Goal: Information Seeking & Learning: Learn about a topic

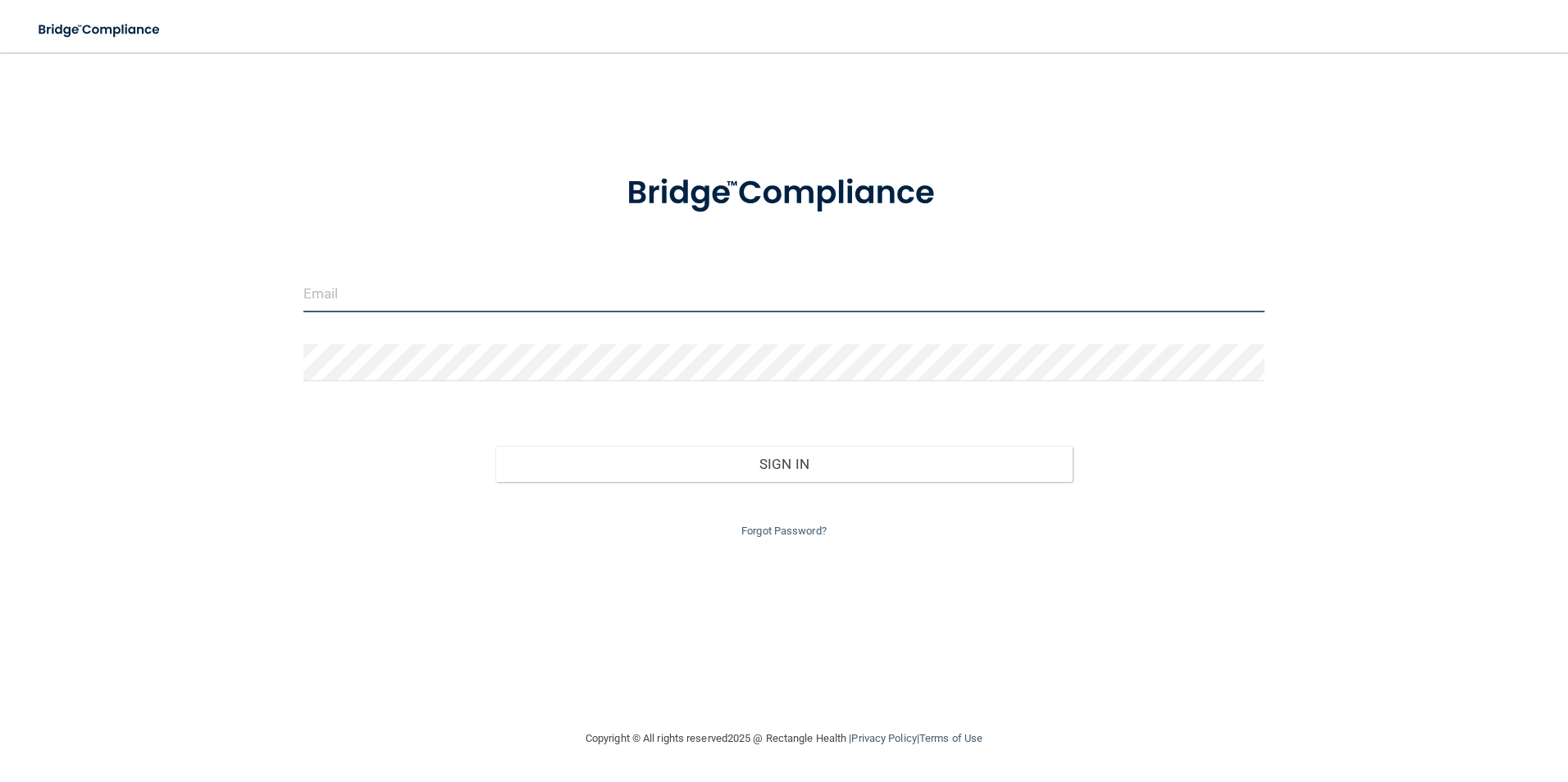
click at [618, 293] on input "email" at bounding box center [785, 294] width 962 height 36
type input "[PERSON_NAME][EMAIL_ADDRESS][PERSON_NAME][DOMAIN_NAME]"
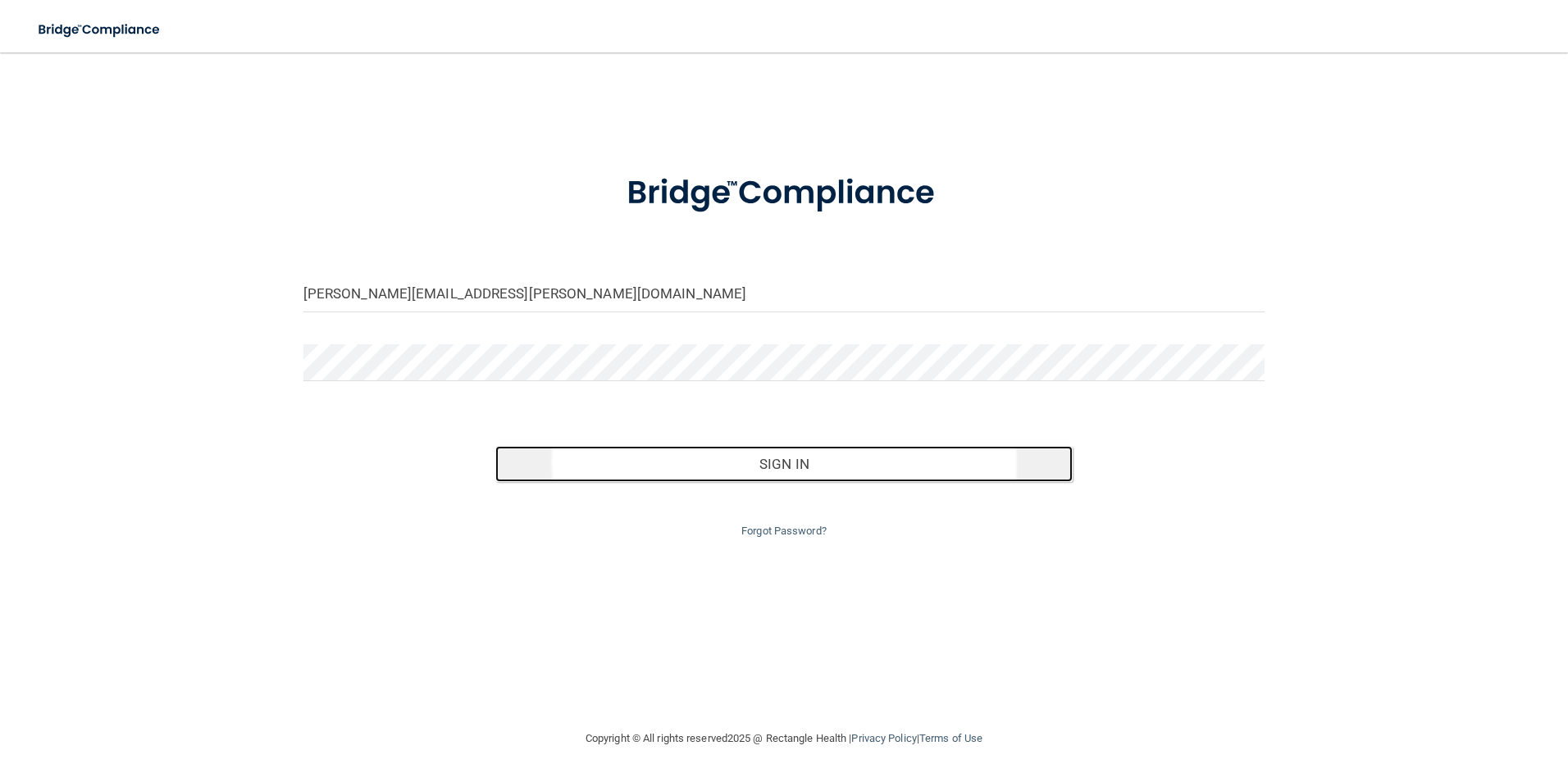
click at [764, 478] on button "Sign In" at bounding box center [784, 464] width 578 height 36
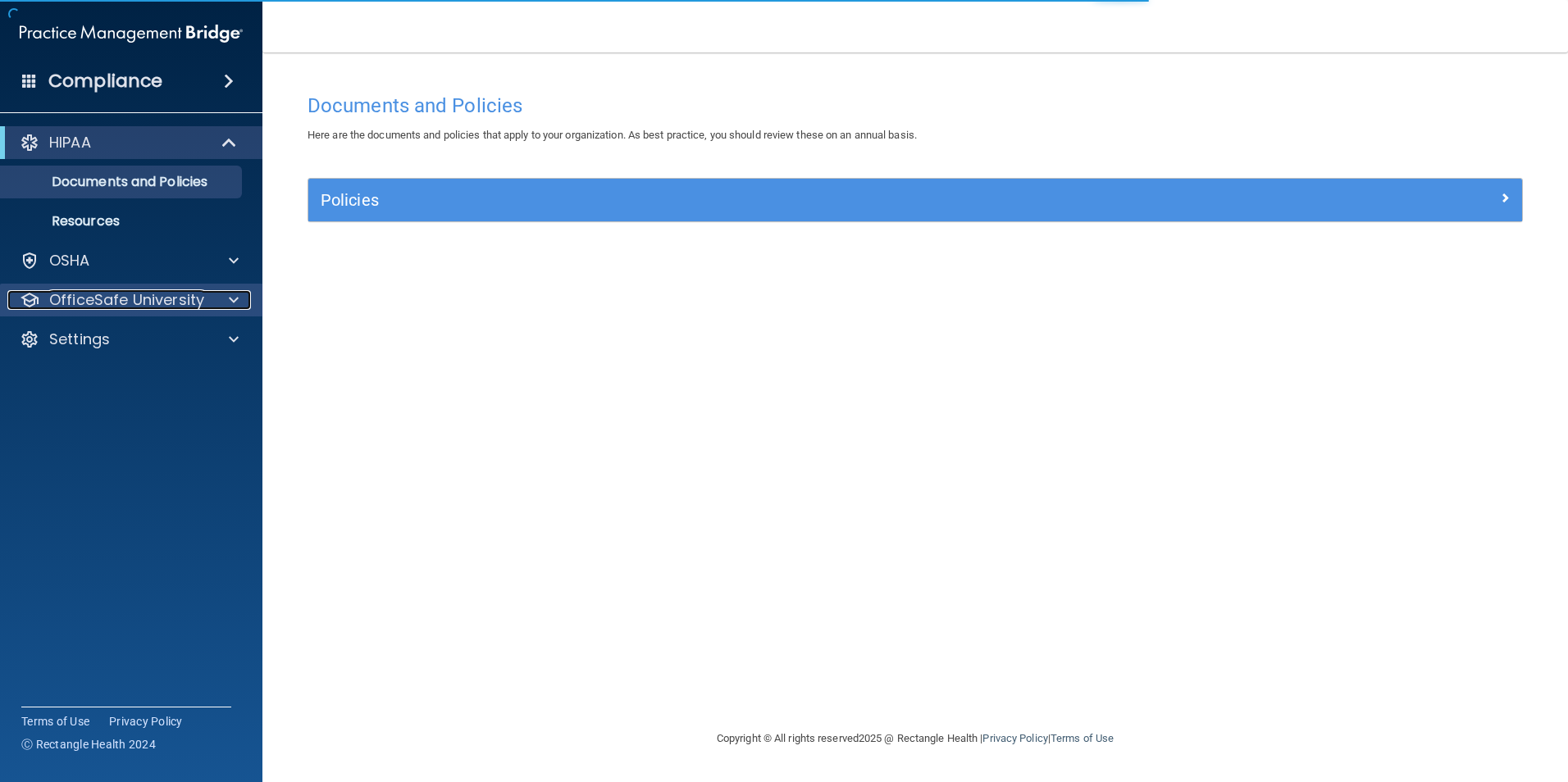
click at [116, 292] on p "OfficeSafe University" at bounding box center [127, 300] width 155 height 20
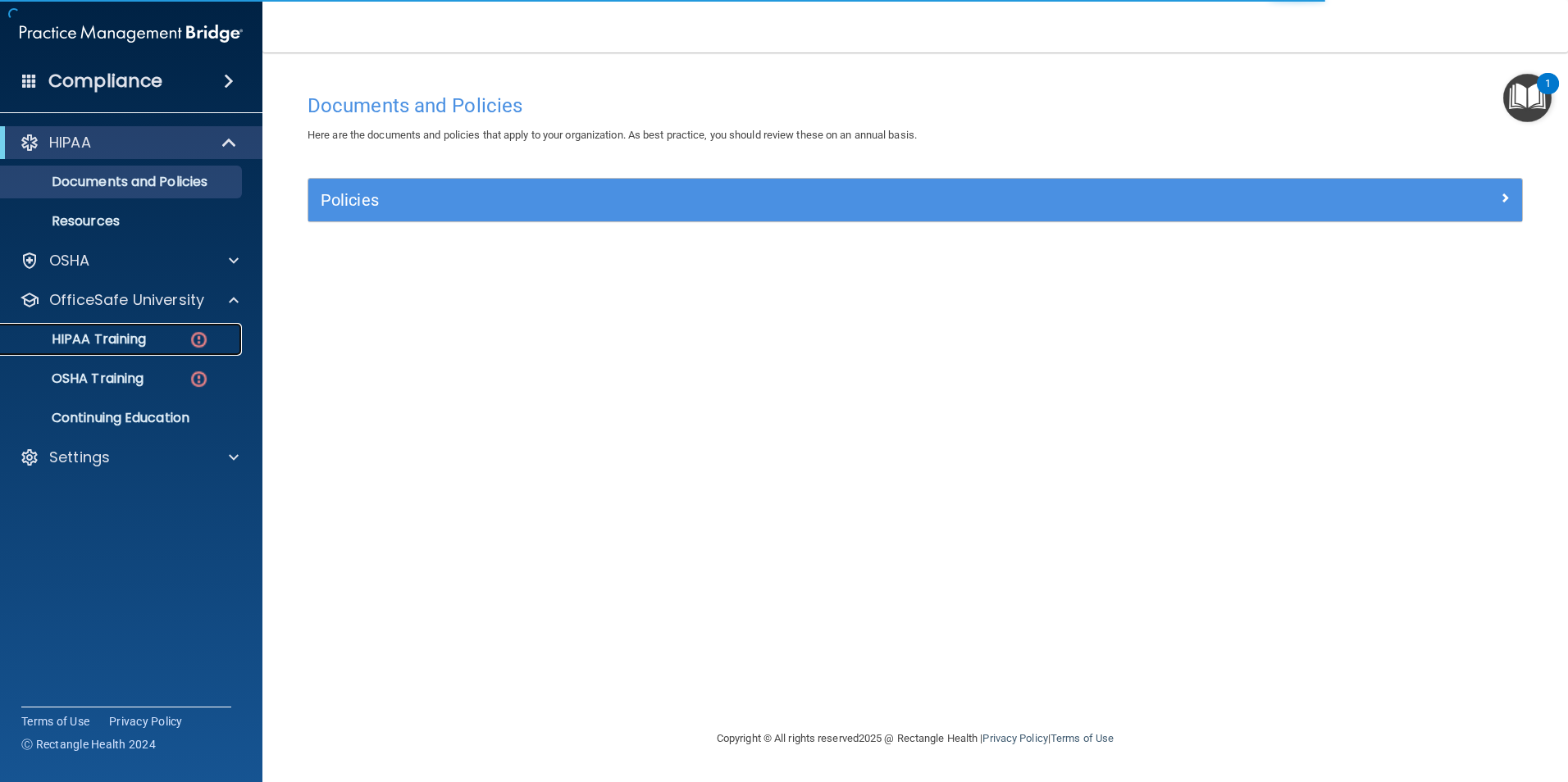
click at [112, 335] on p "HIPAA Training" at bounding box center [78, 339] width 135 height 16
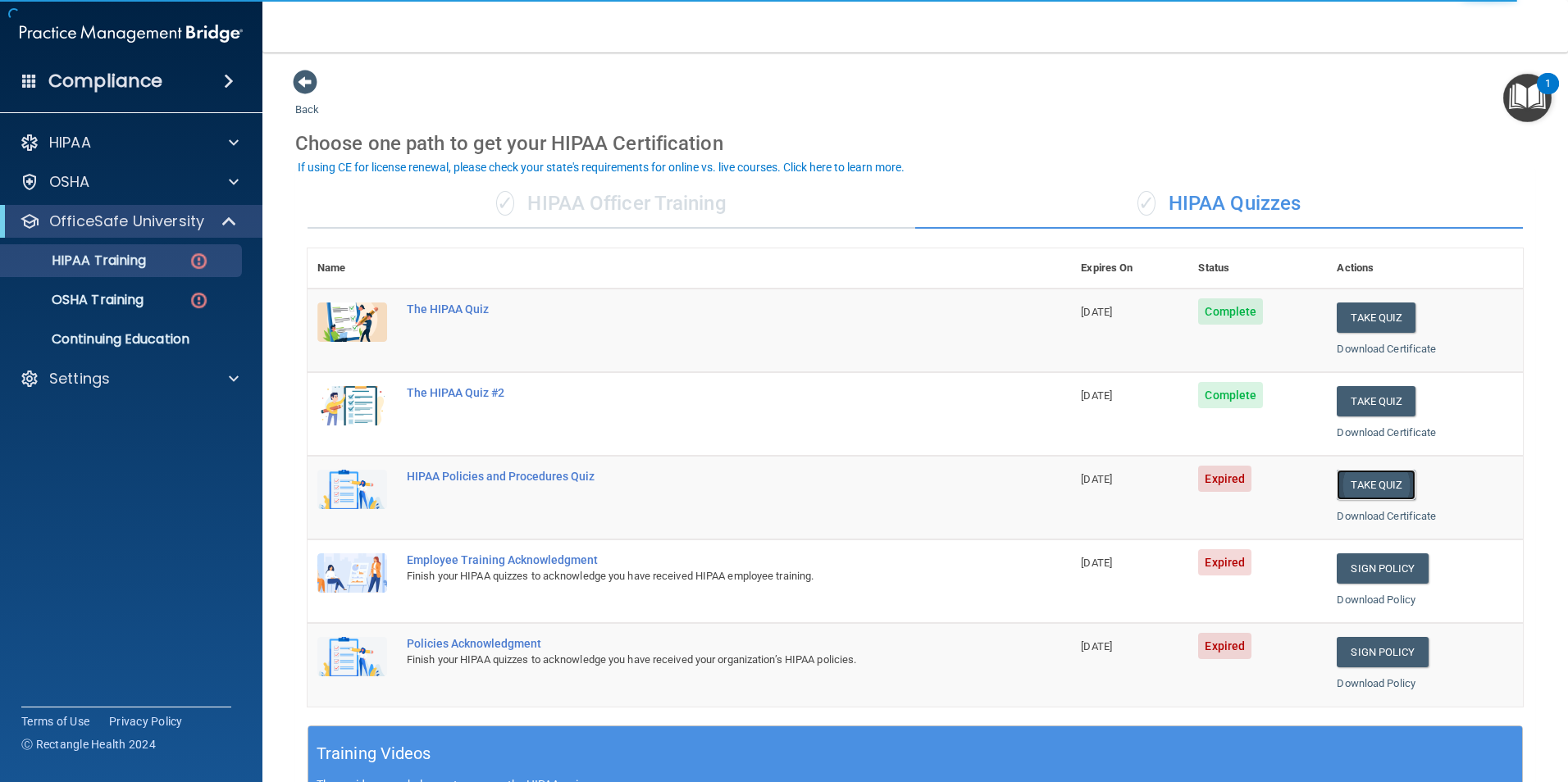
click at [1369, 488] on button "Take Quiz" at bounding box center [1376, 485] width 78 height 30
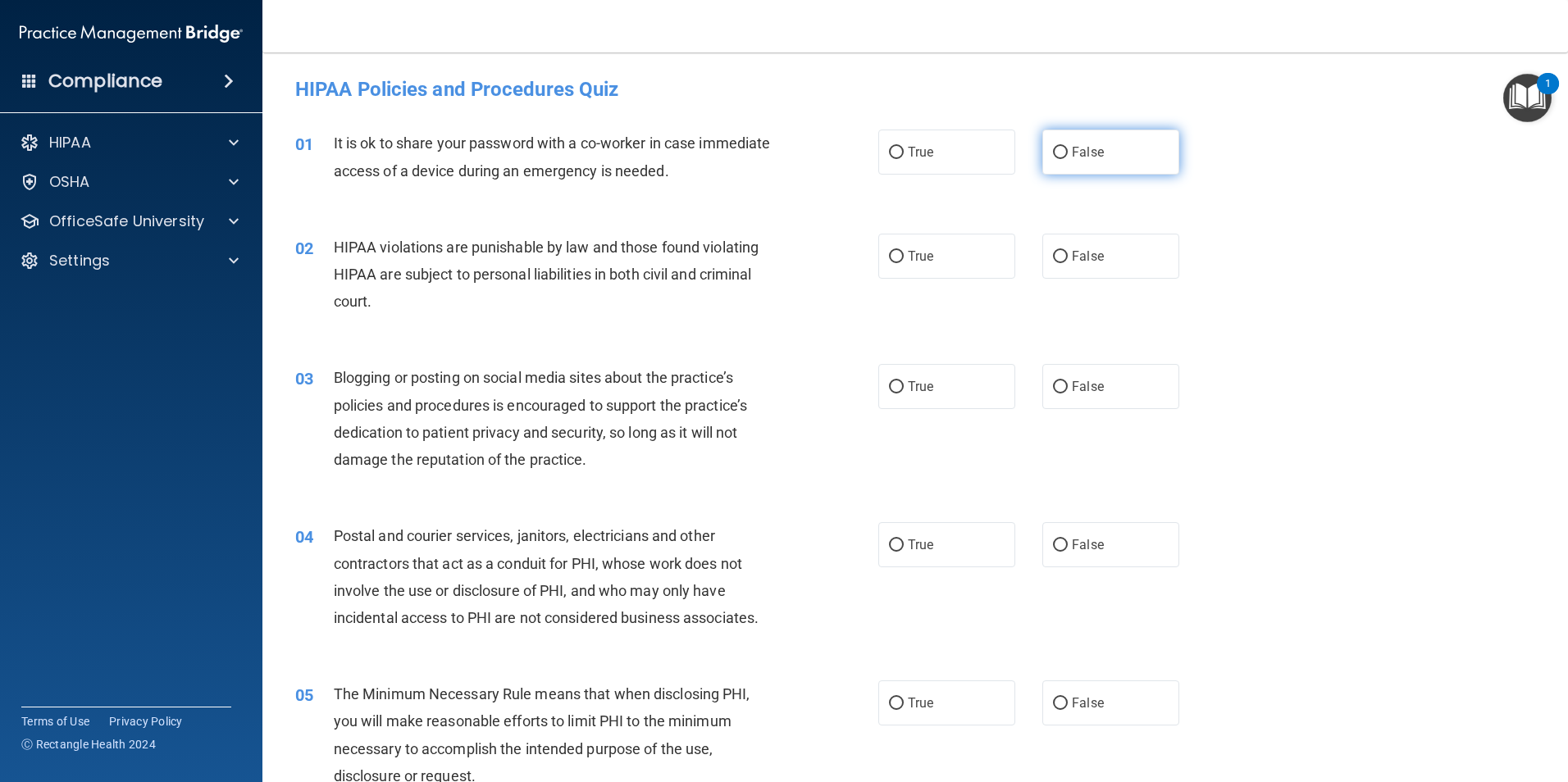
click at [1058, 150] on input "False" at bounding box center [1061, 152] width 15 height 12
radio input "true"
click at [894, 255] on input "True" at bounding box center [896, 256] width 15 height 12
radio input "true"
click at [1057, 385] on input "False" at bounding box center [1061, 387] width 15 height 12
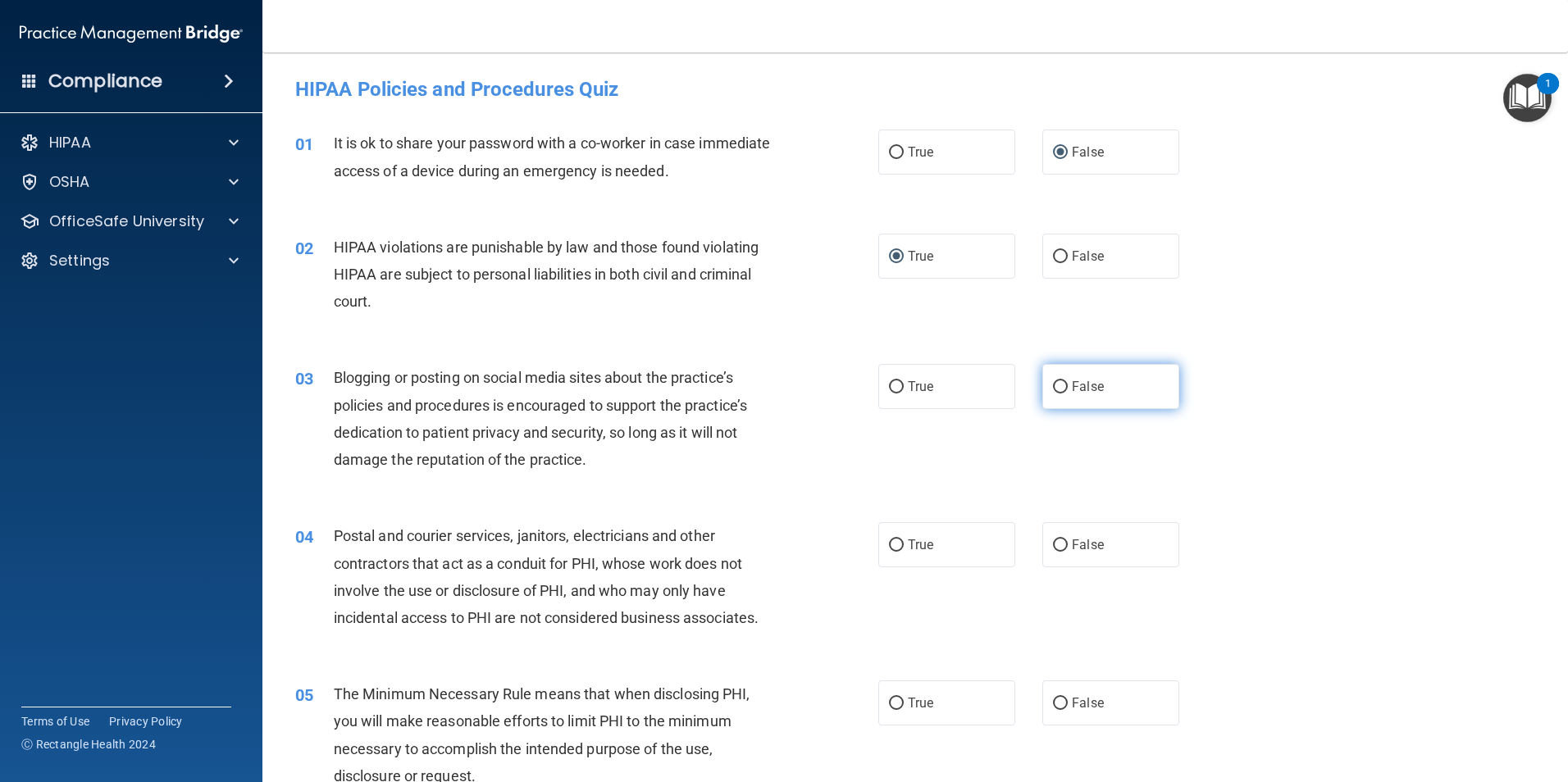
radio input "true"
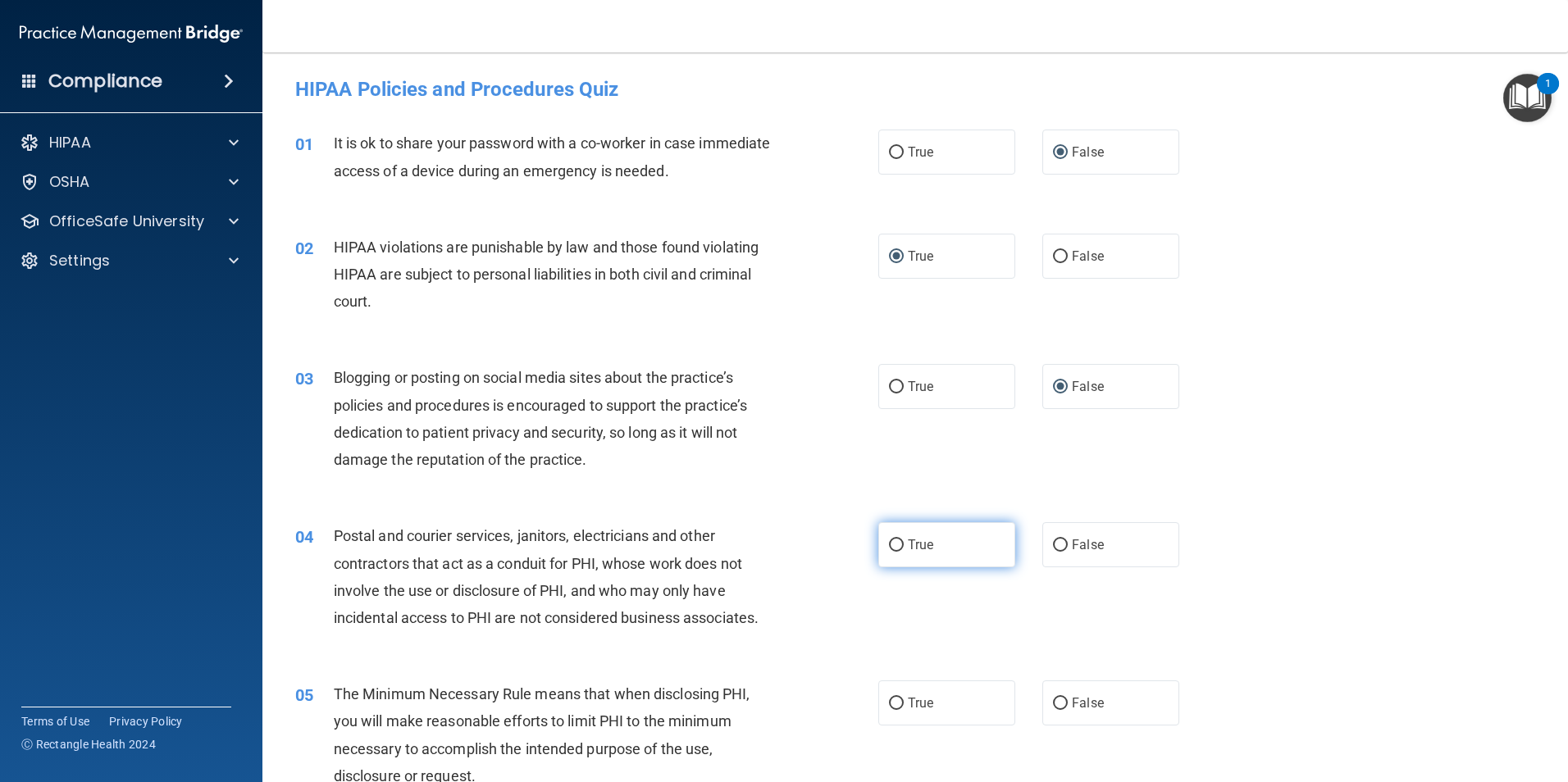
click at [894, 546] on input "True" at bounding box center [896, 545] width 15 height 12
radio input "true"
click at [892, 701] on input "True" at bounding box center [896, 704] width 15 height 12
radio input "true"
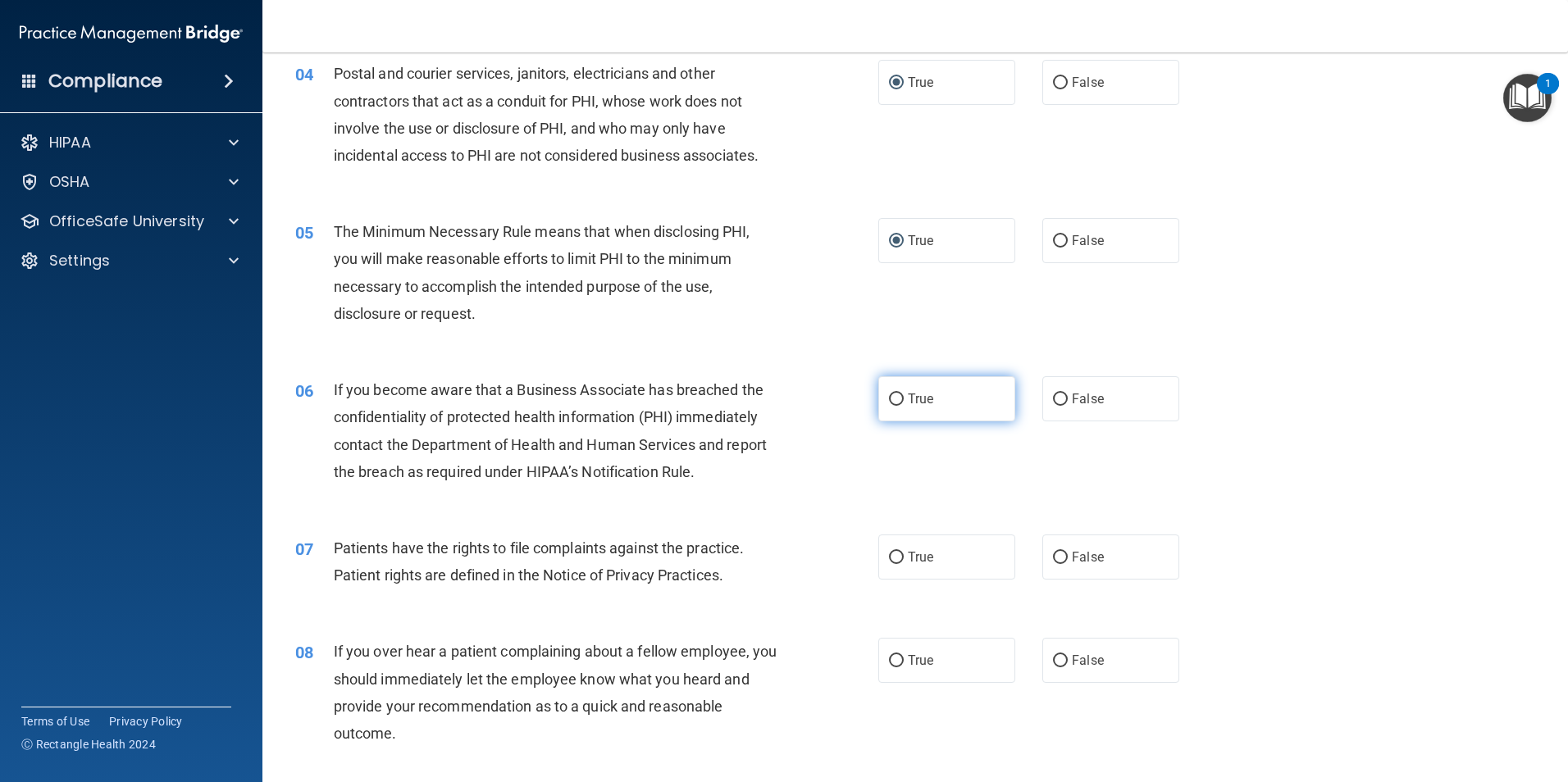
scroll to position [492, 0]
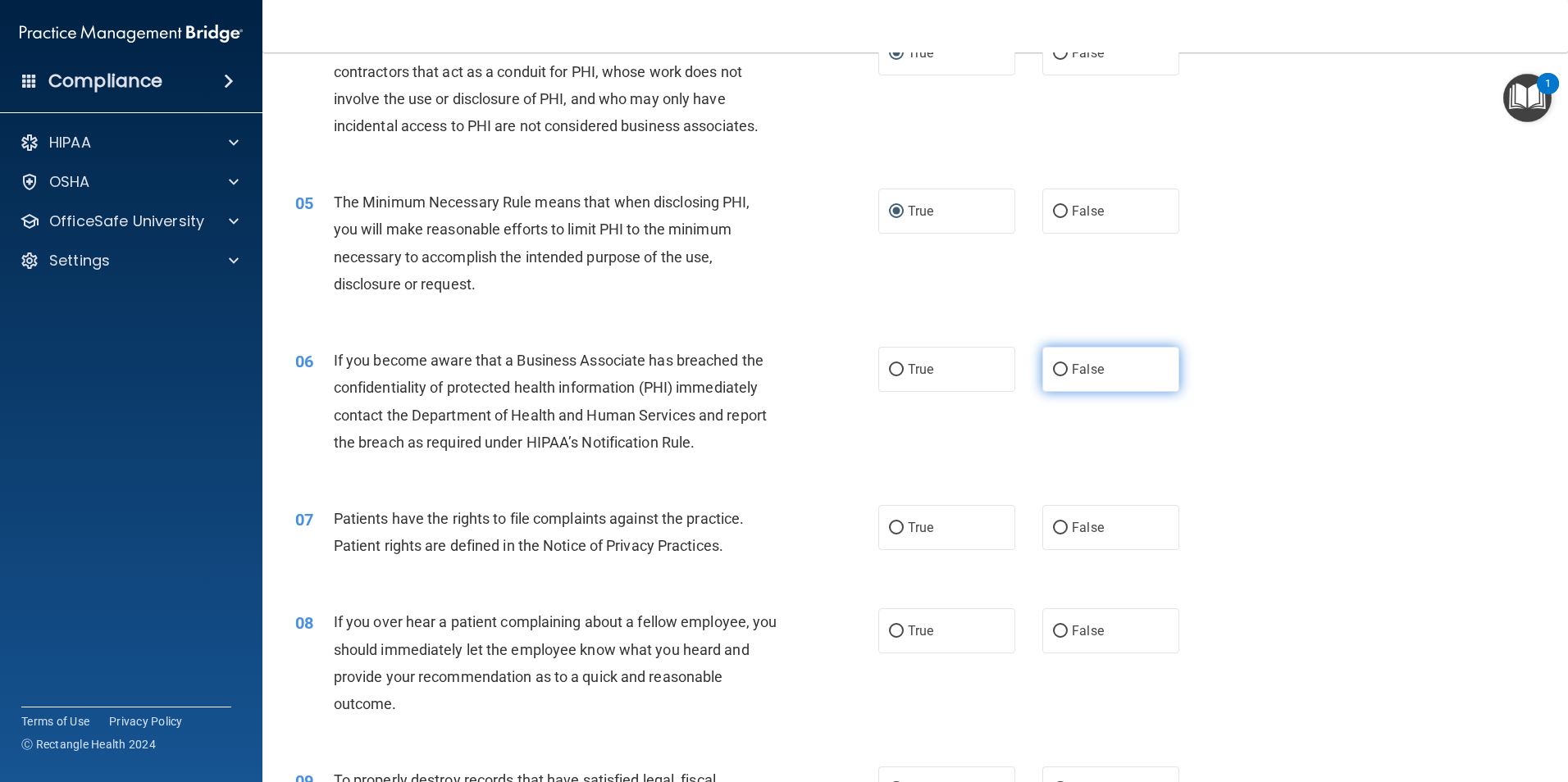
click at [1053, 366] on input "False" at bounding box center [1061, 370] width 15 height 12
radio input "true"
click at [894, 528] on input "True" at bounding box center [896, 527] width 15 height 12
radio input "true"
click at [1053, 626] on input "False" at bounding box center [1061, 631] width 15 height 12
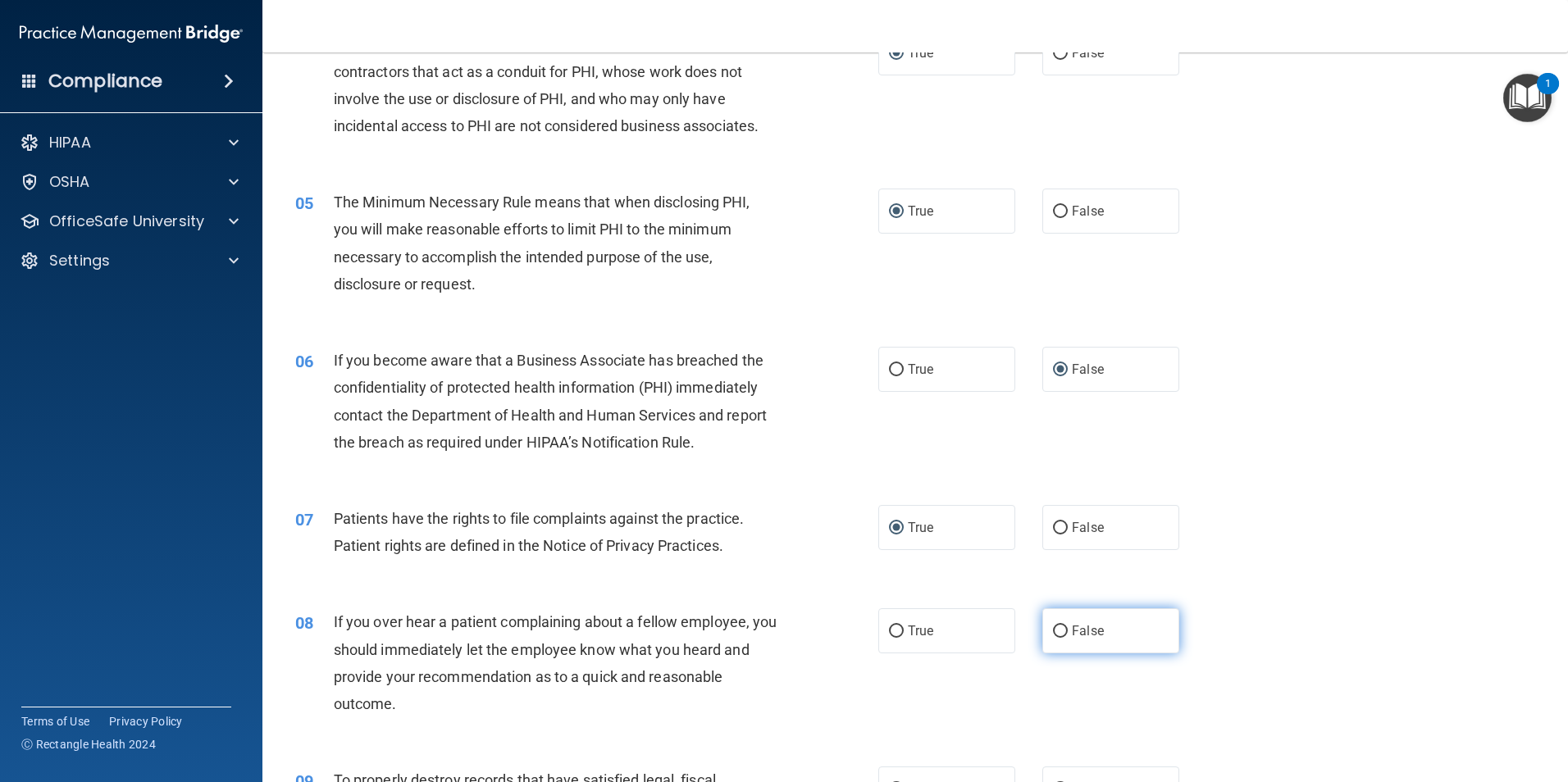
radio input "true"
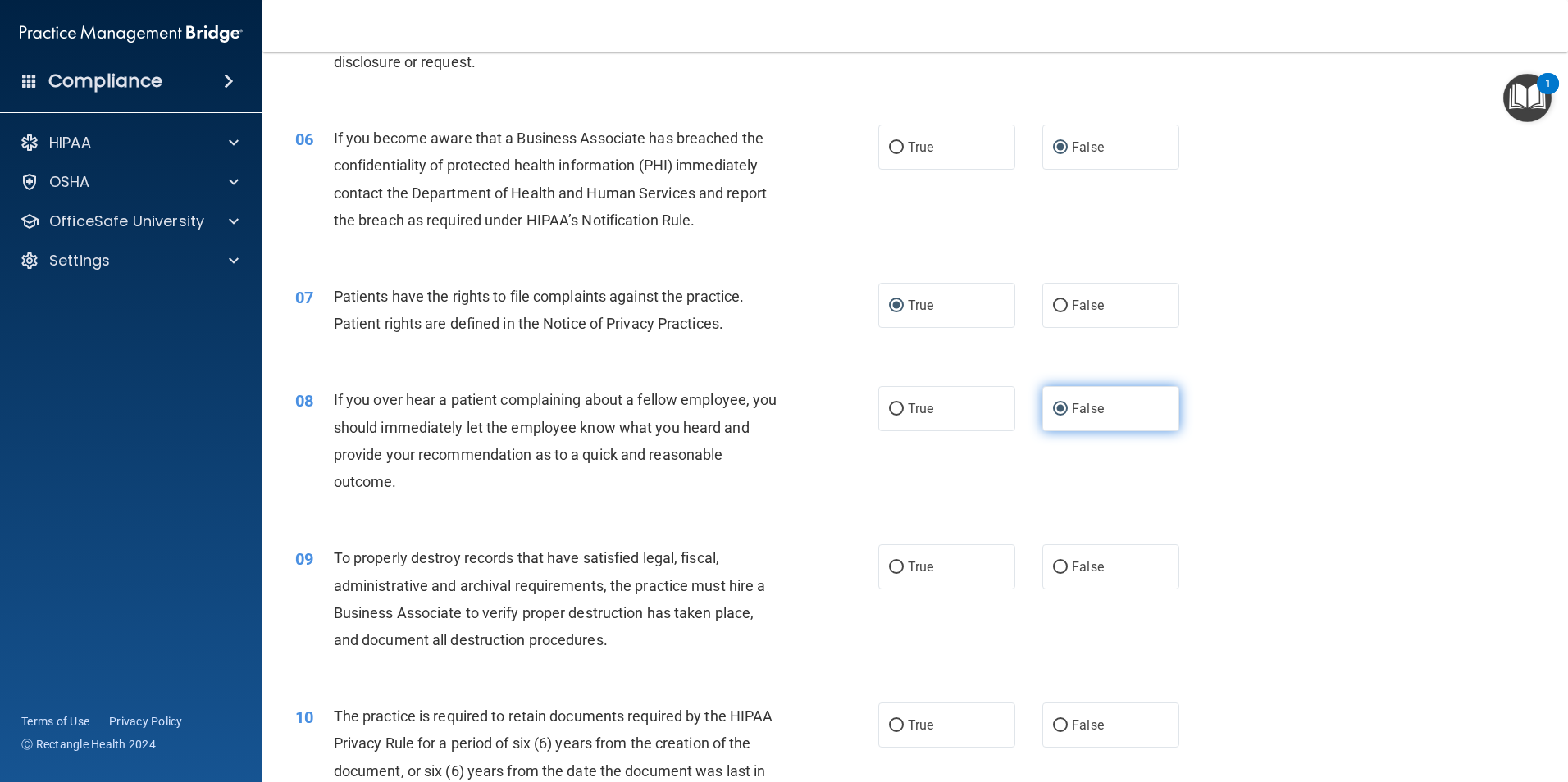
scroll to position [738, 0]
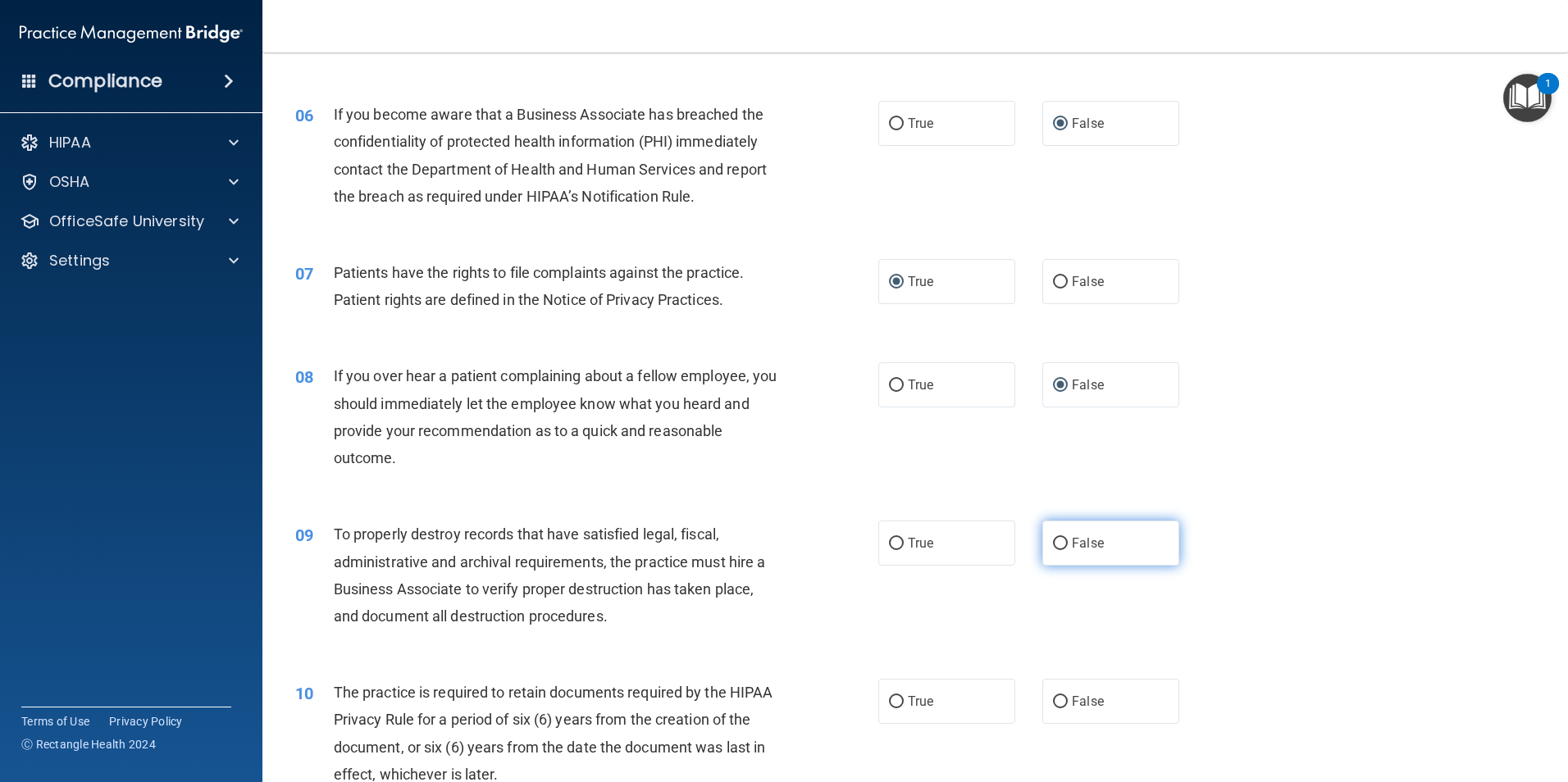
click at [1056, 535] on label "False" at bounding box center [1111, 543] width 137 height 45
click at [1056, 538] on input "False" at bounding box center [1061, 544] width 15 height 12
radio input "true"
click at [895, 699] on input "True" at bounding box center [896, 702] width 15 height 12
radio input "true"
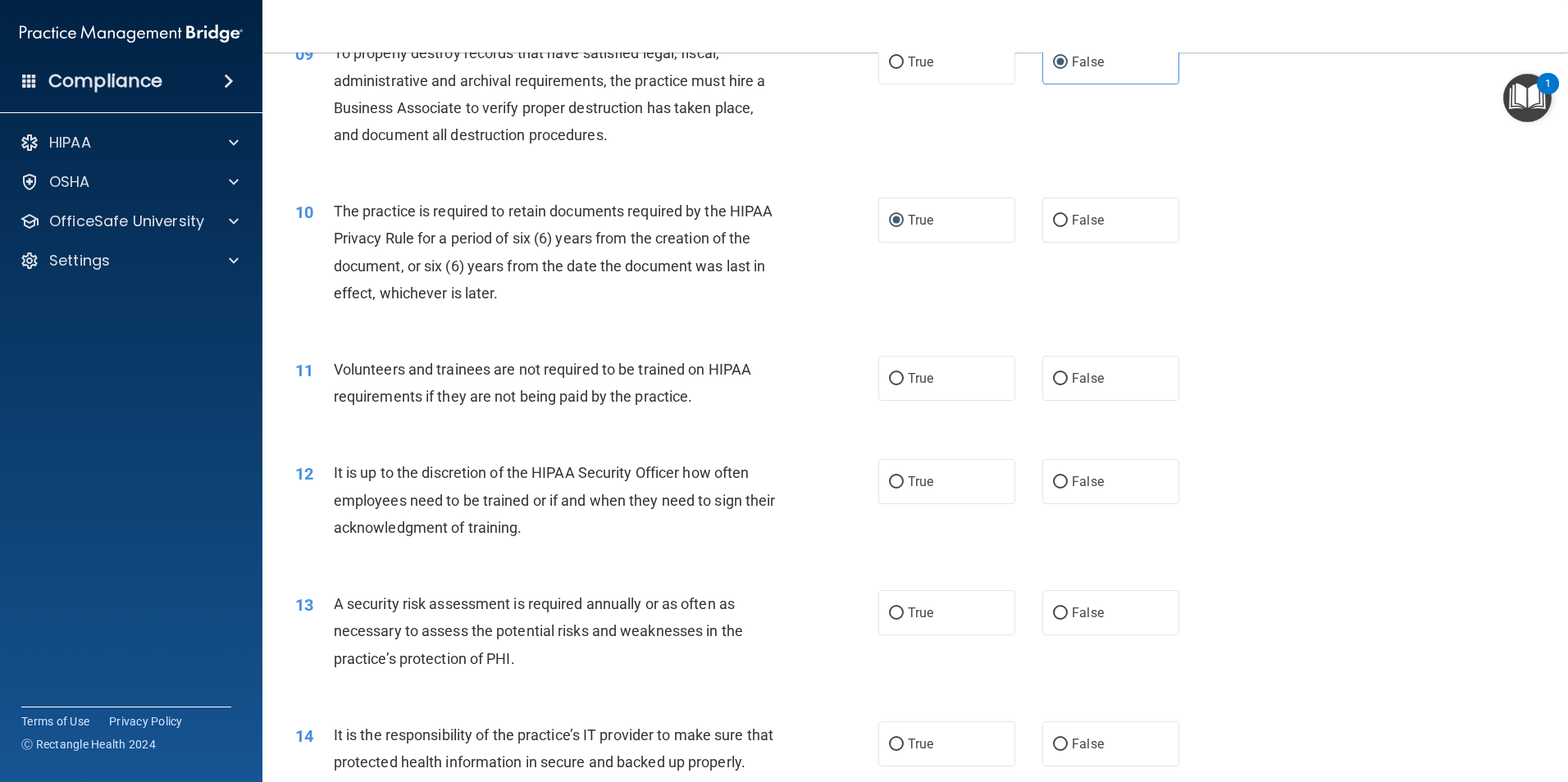
scroll to position [1230, 0]
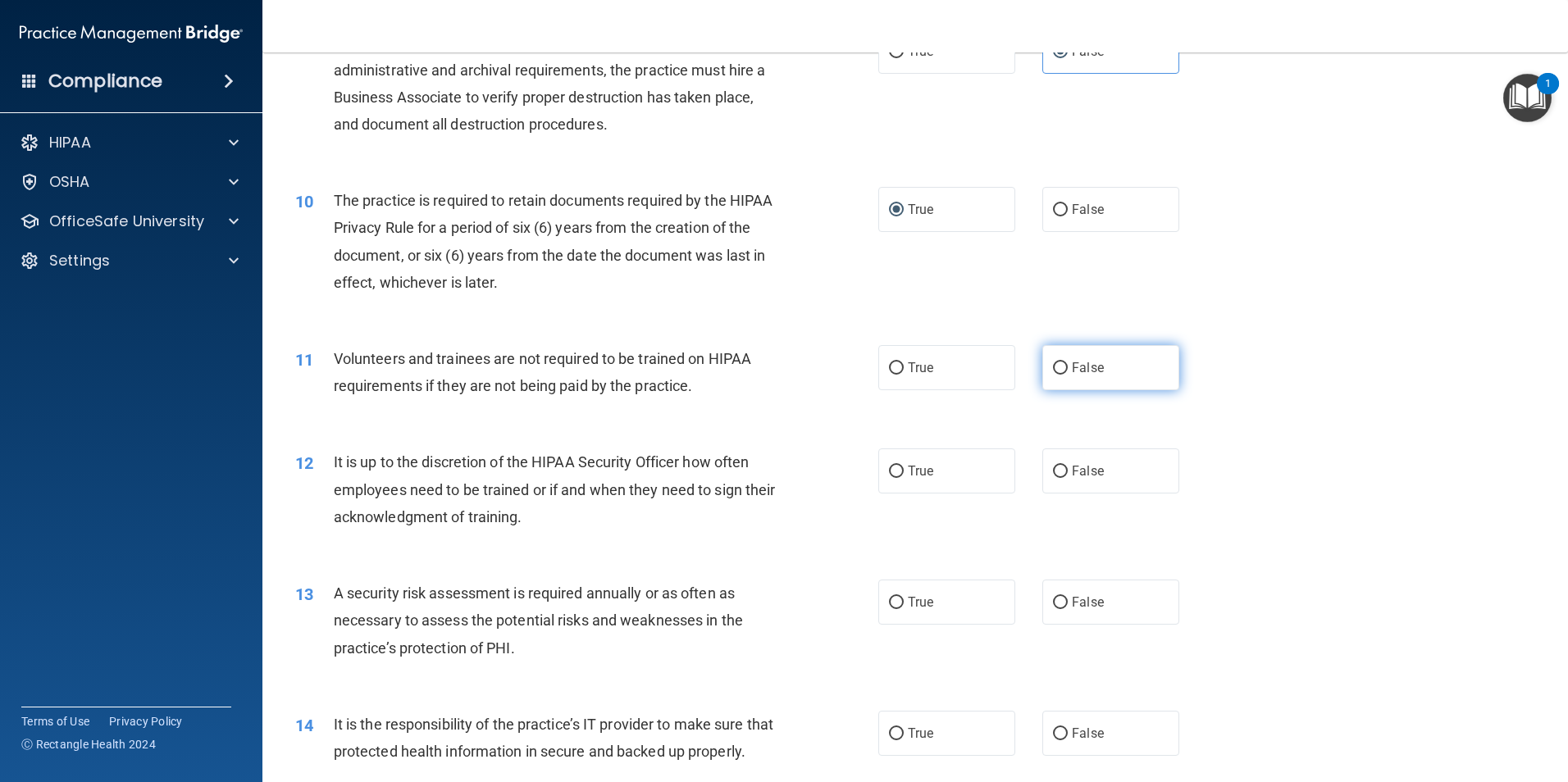
click at [1061, 369] on label "False" at bounding box center [1111, 367] width 137 height 45
click at [1061, 369] on input "False" at bounding box center [1061, 368] width 15 height 12
radio input "true"
click at [1055, 473] on input "False" at bounding box center [1061, 471] width 15 height 12
radio input "true"
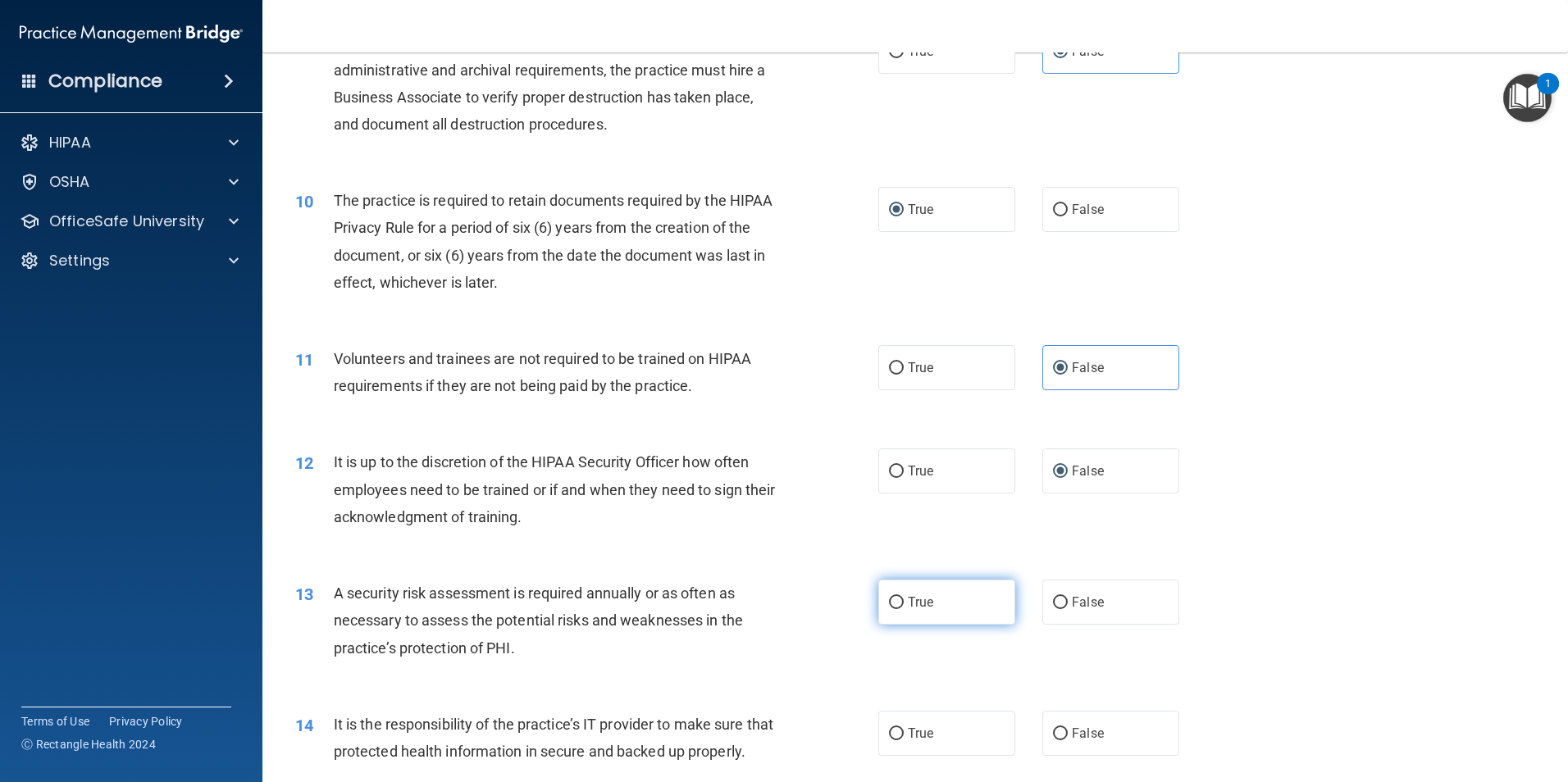
click at [892, 600] on input "True" at bounding box center [896, 602] width 15 height 12
radio input "true"
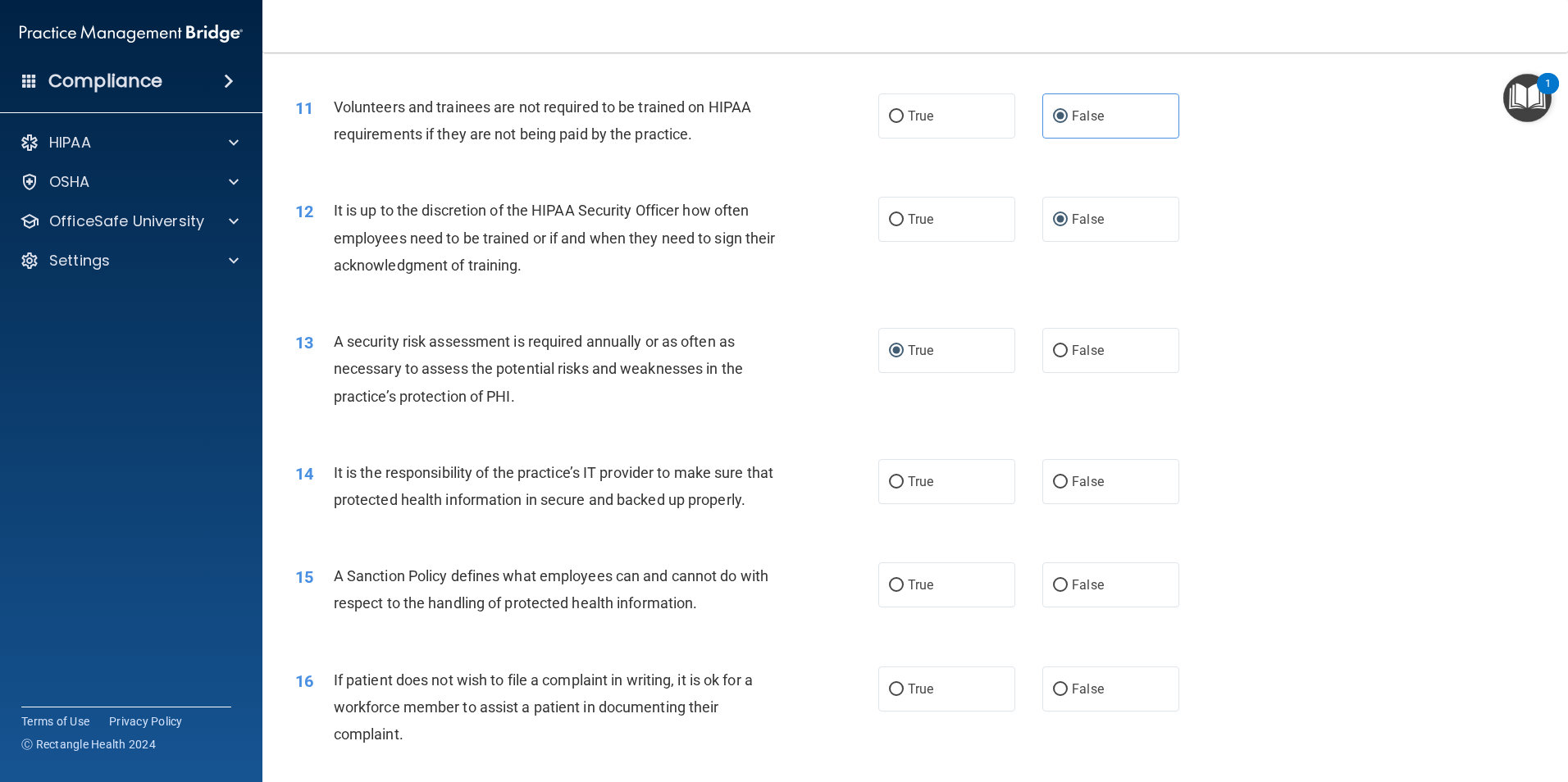
scroll to position [1559, 0]
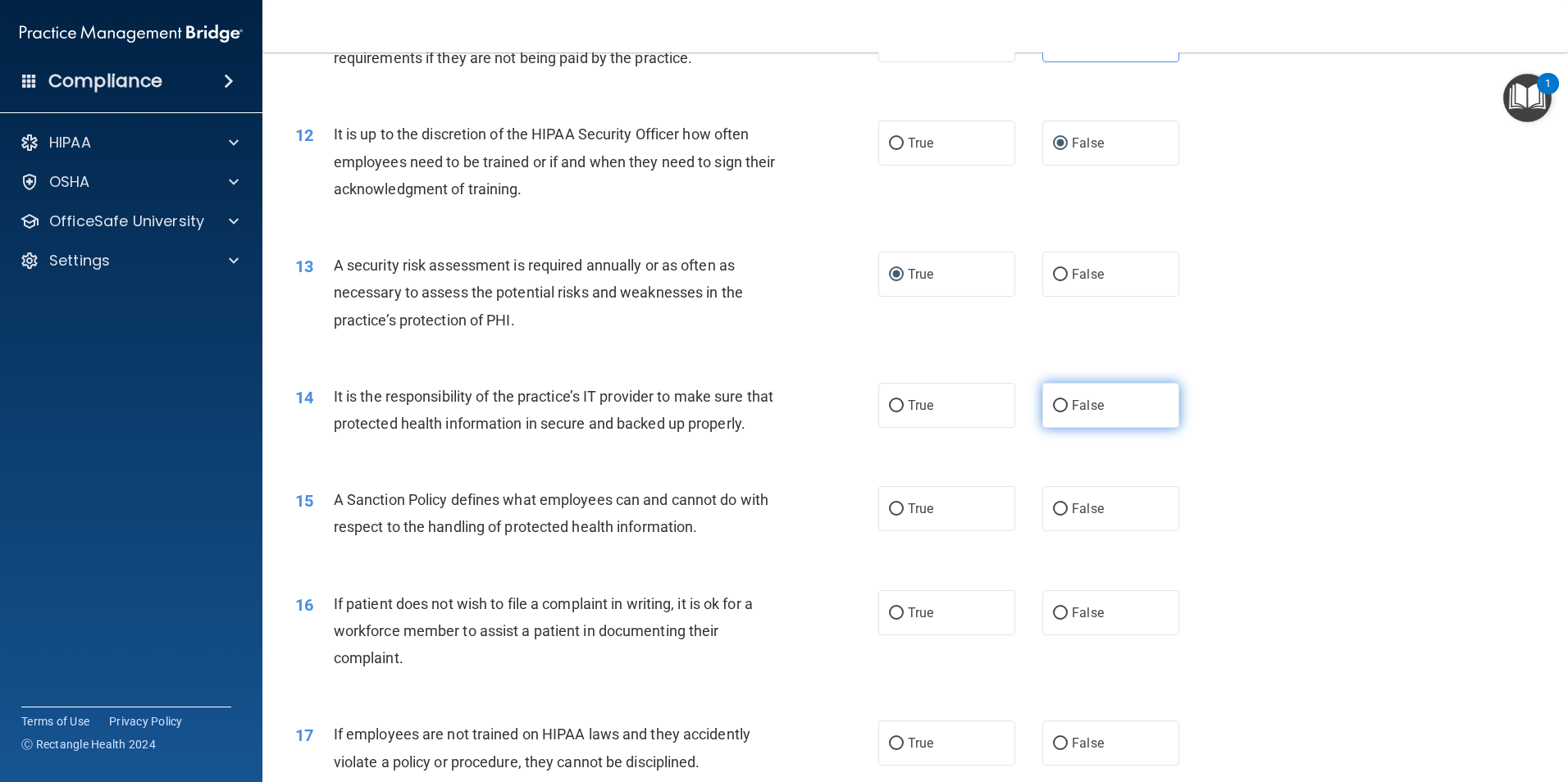
click at [1054, 404] on input "False" at bounding box center [1061, 406] width 15 height 12
radio input "true"
click at [1055, 516] on input "False" at bounding box center [1061, 509] width 15 height 12
radio input "true"
click at [892, 620] on input "True" at bounding box center [896, 613] width 15 height 12
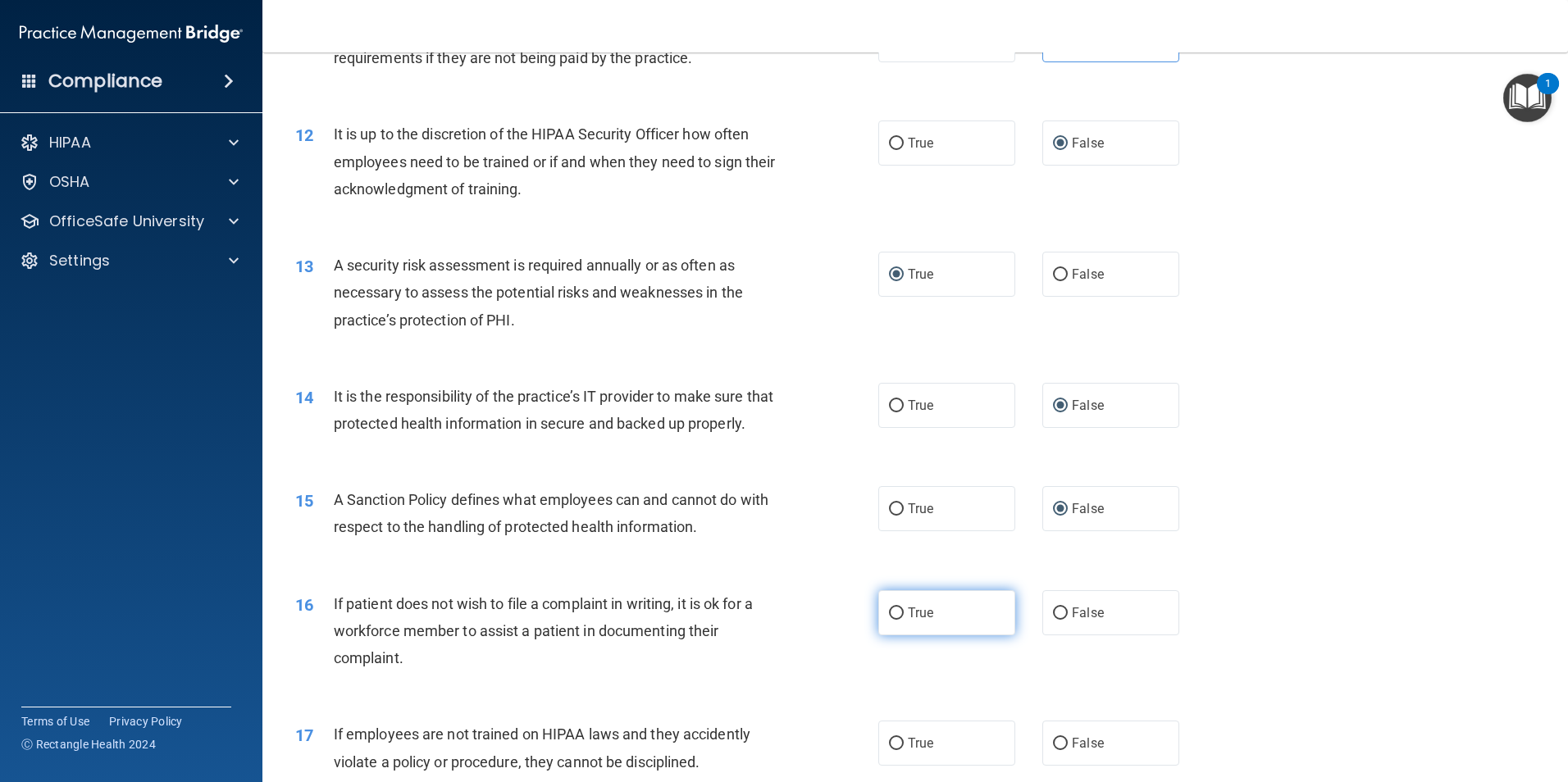
radio input "true"
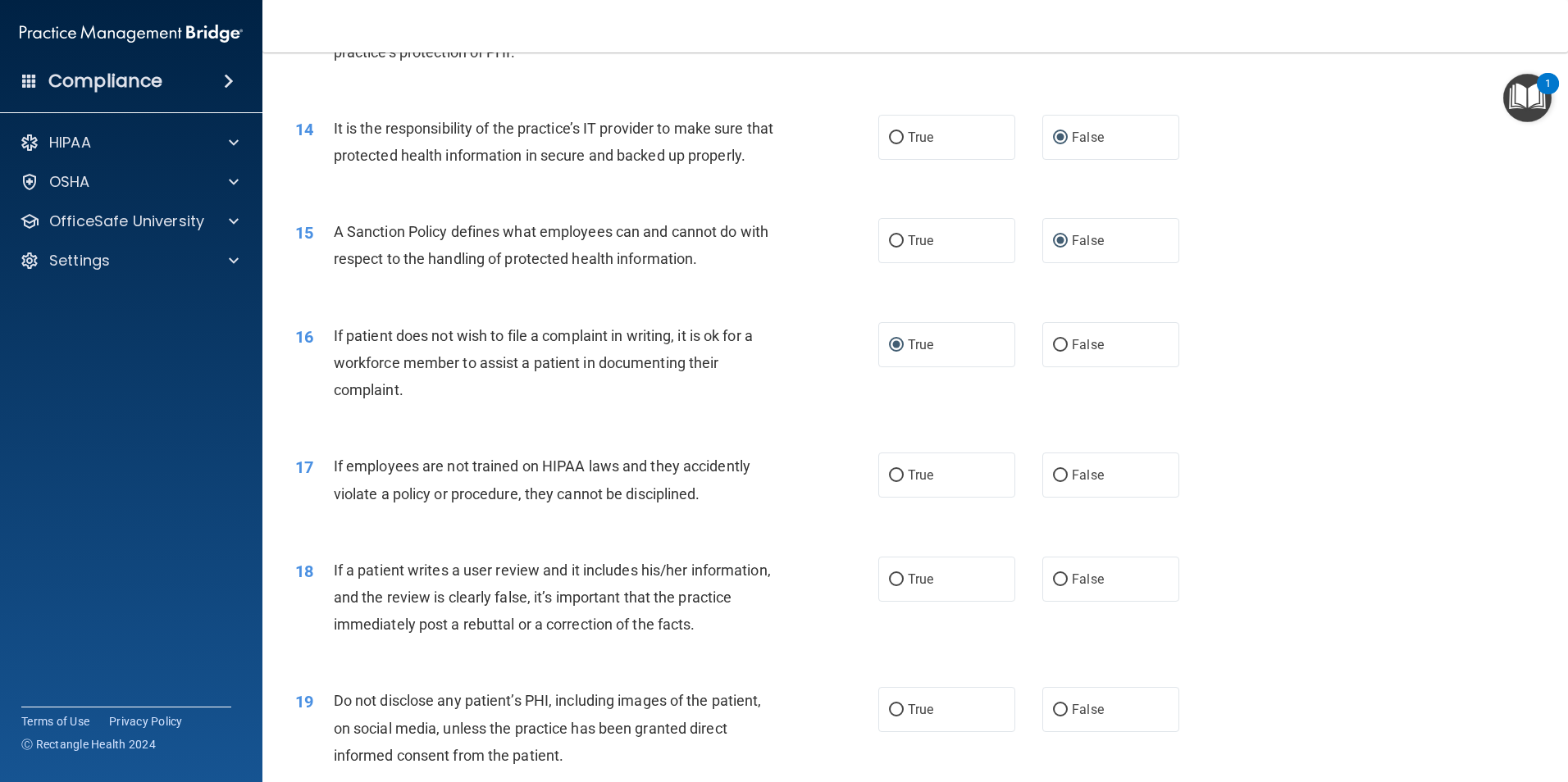
scroll to position [1886, 0]
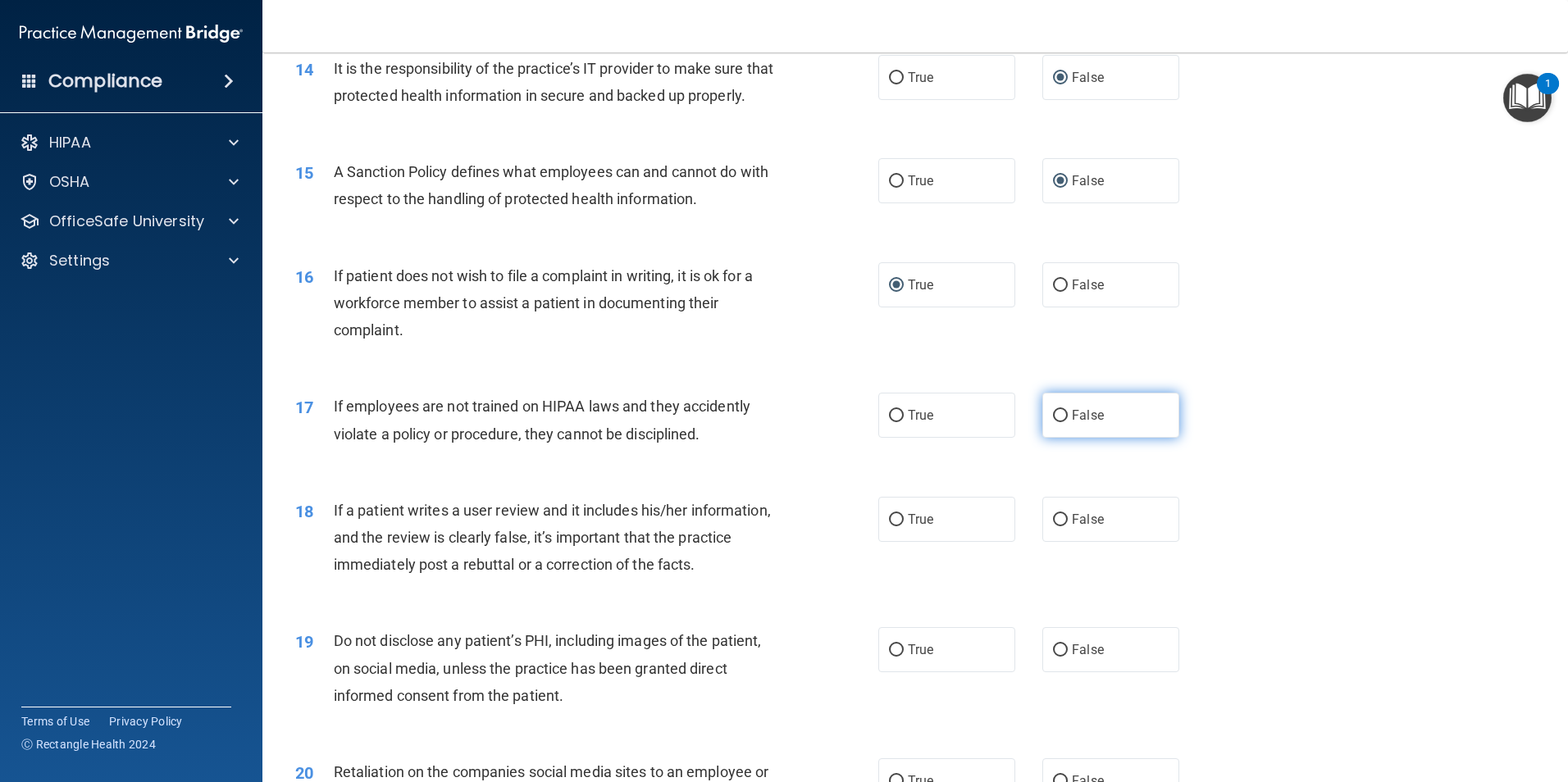
click at [1054, 422] on input "False" at bounding box center [1061, 415] width 15 height 12
radio input "true"
click at [1053, 527] on input "False" at bounding box center [1061, 519] width 15 height 12
radio input "true"
click at [891, 657] on input "True" at bounding box center [896, 650] width 15 height 12
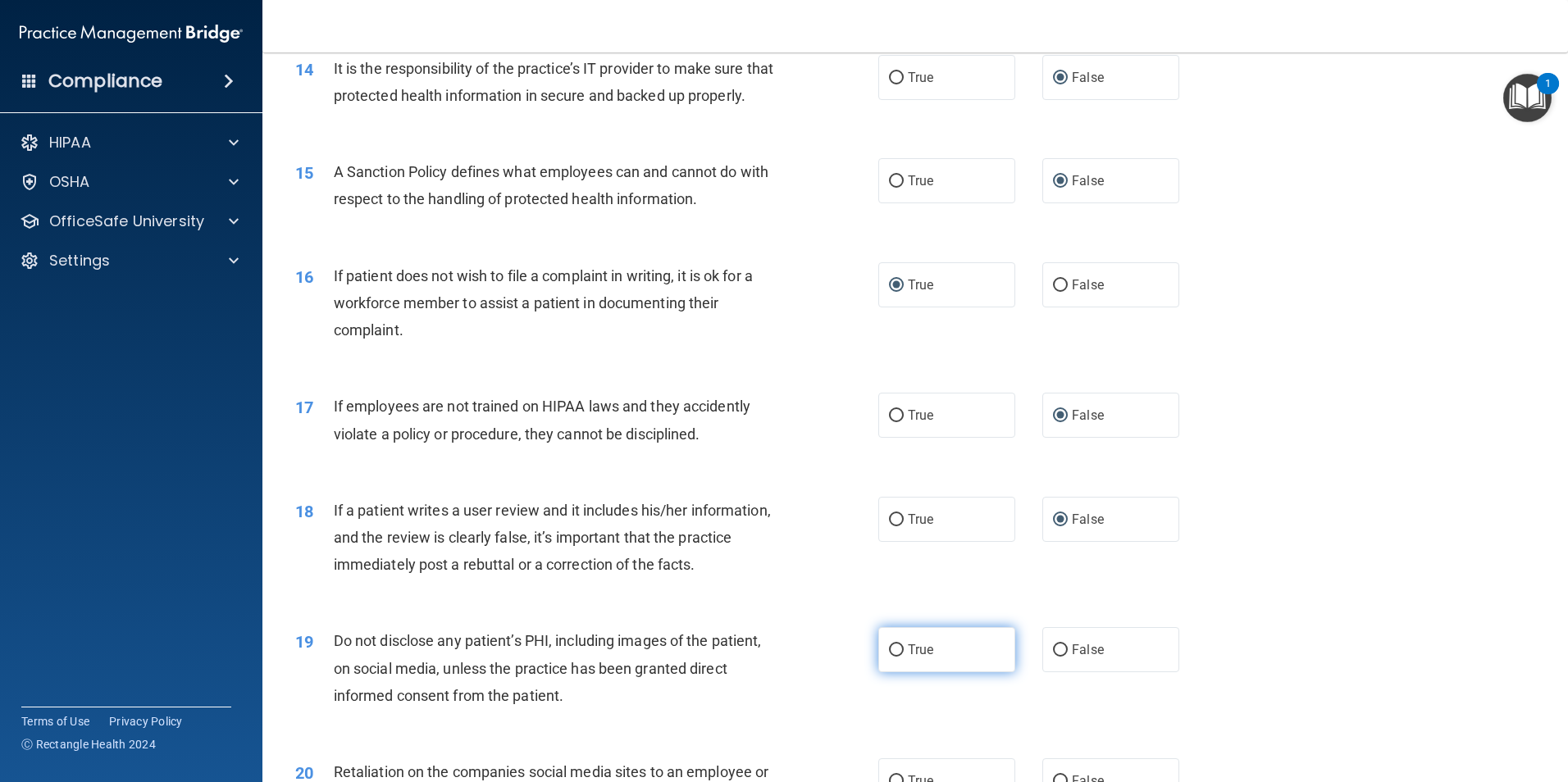
radio input "true"
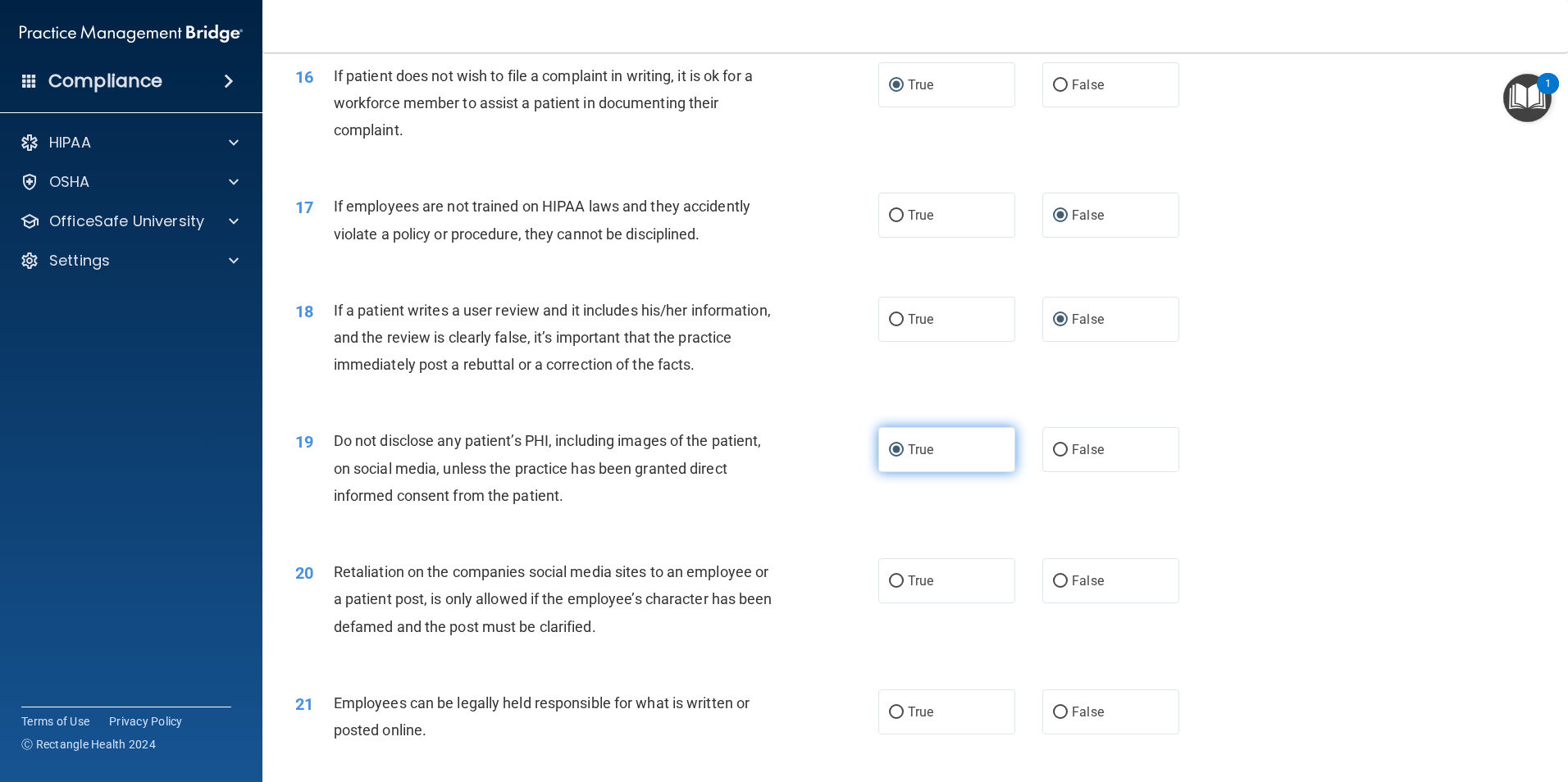
scroll to position [2132, 0]
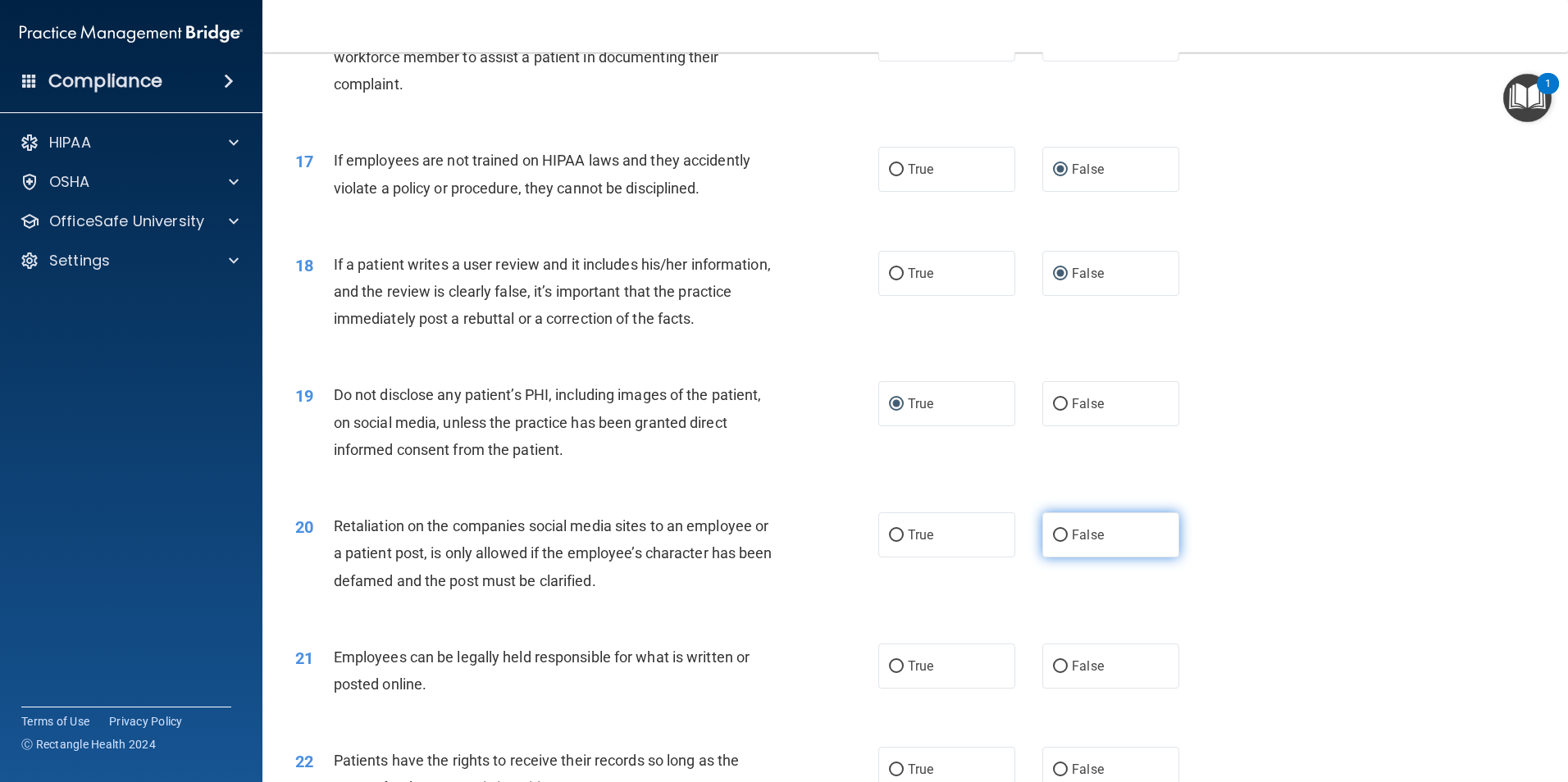
click at [1053, 542] on input "False" at bounding box center [1061, 536] width 15 height 12
radio input "true"
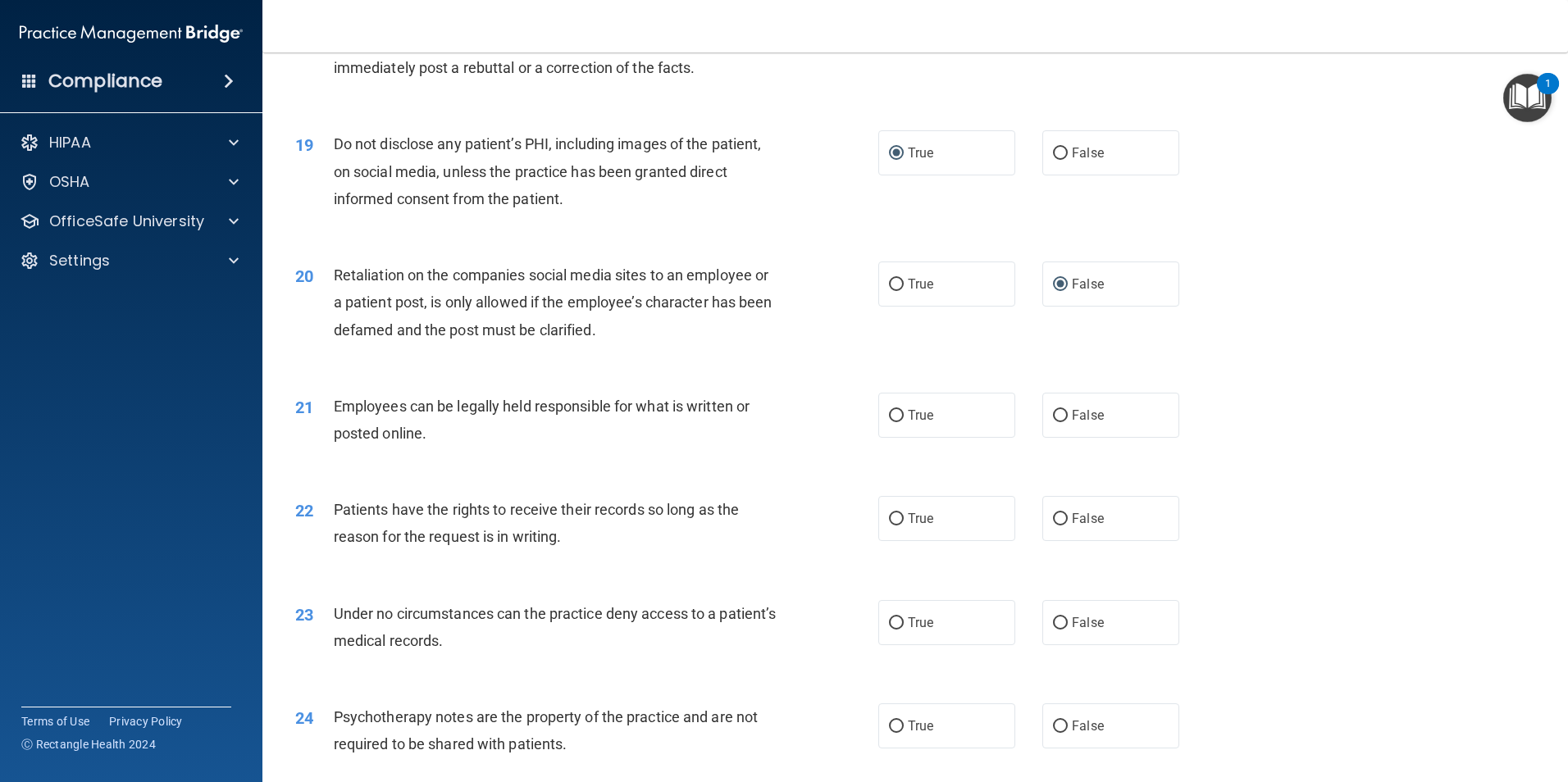
scroll to position [2460, 0]
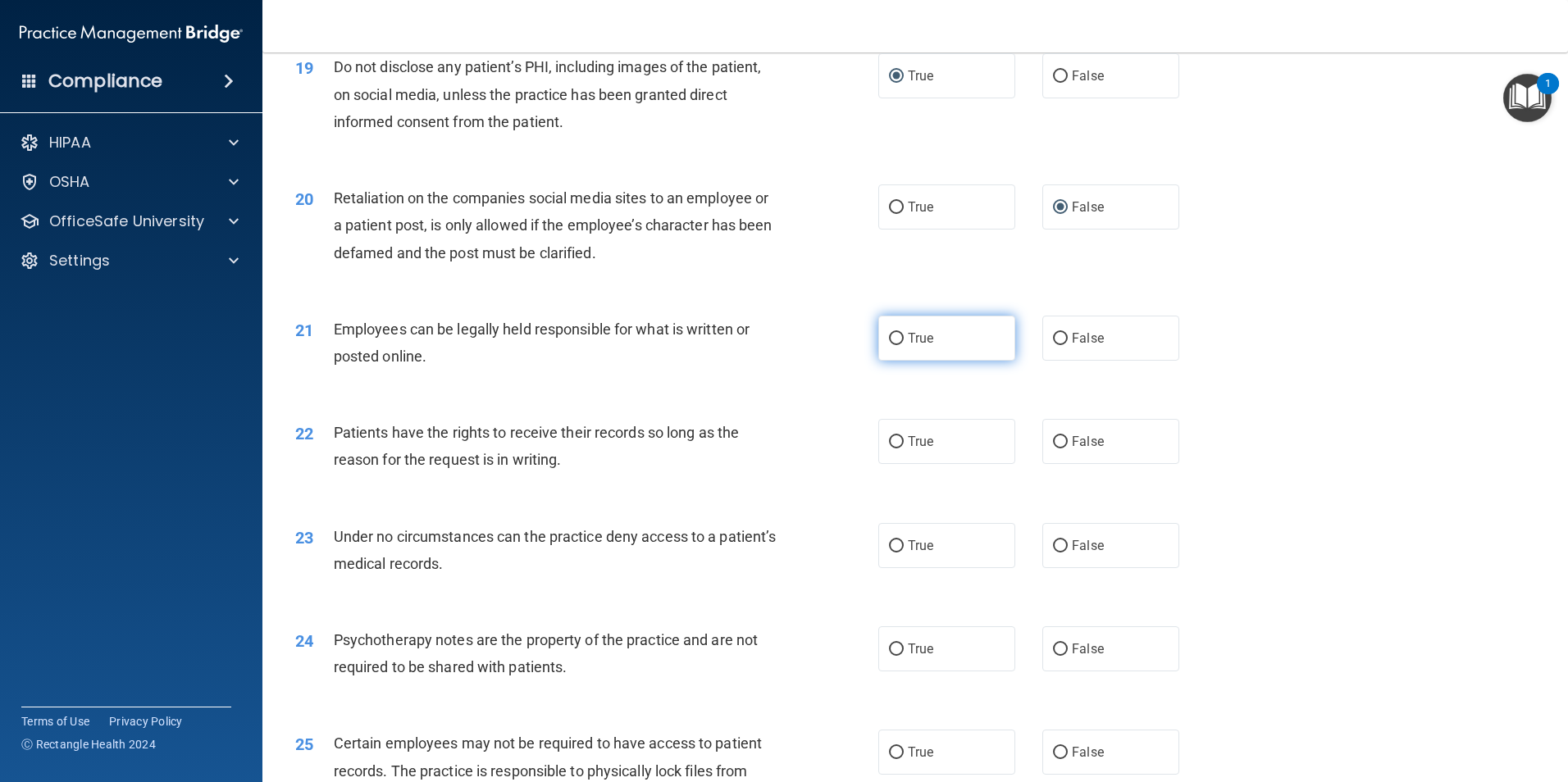
click at [890, 345] on input "True" at bounding box center [896, 339] width 15 height 12
radio input "true"
click at [1055, 449] on input "False" at bounding box center [1061, 442] width 15 height 12
radio input "true"
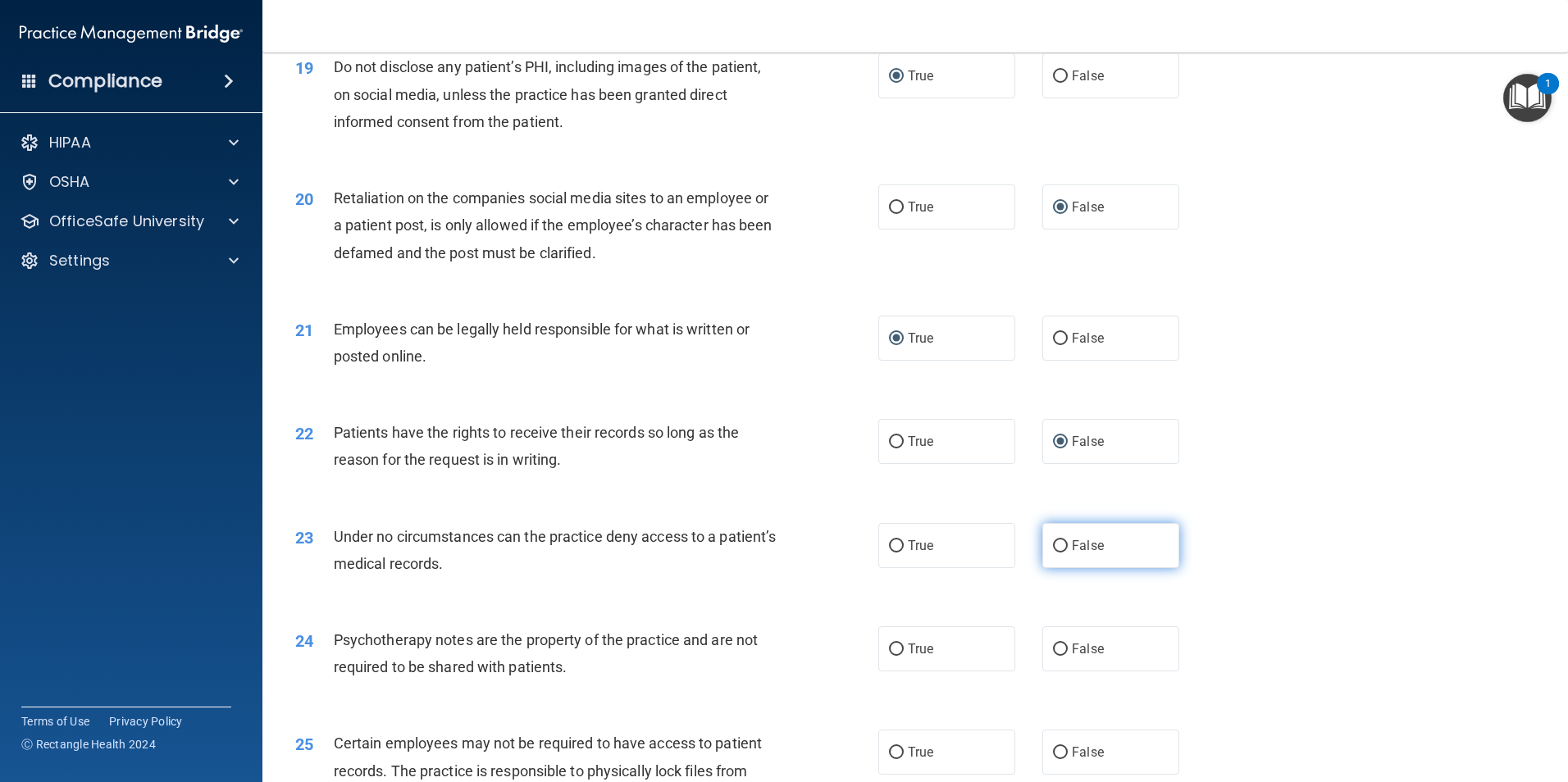
click at [1053, 553] on input "False" at bounding box center [1061, 546] width 15 height 12
radio input "true"
click at [891, 656] on input "True" at bounding box center [896, 649] width 15 height 12
radio input "true"
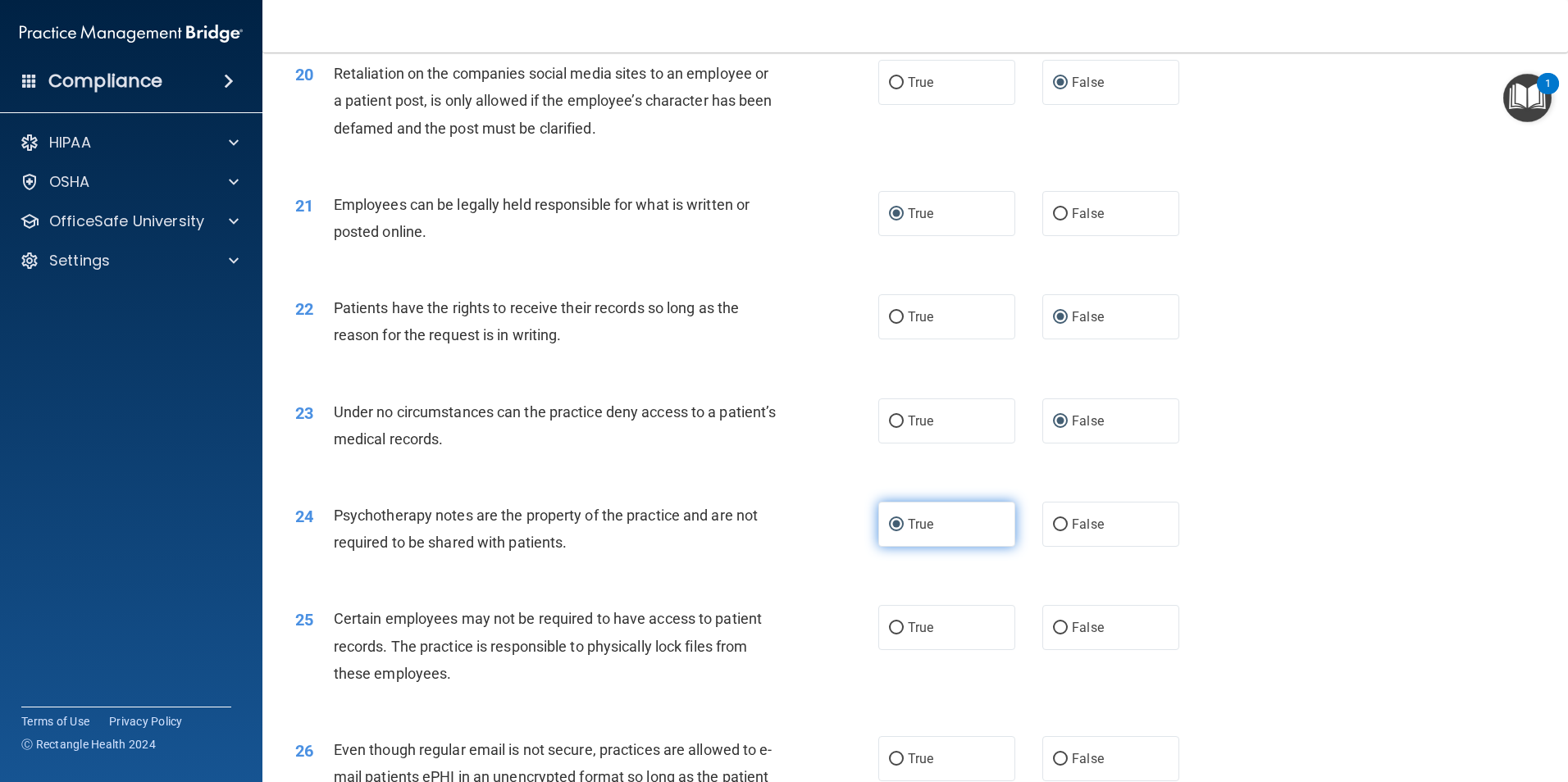
scroll to position [2624, 0]
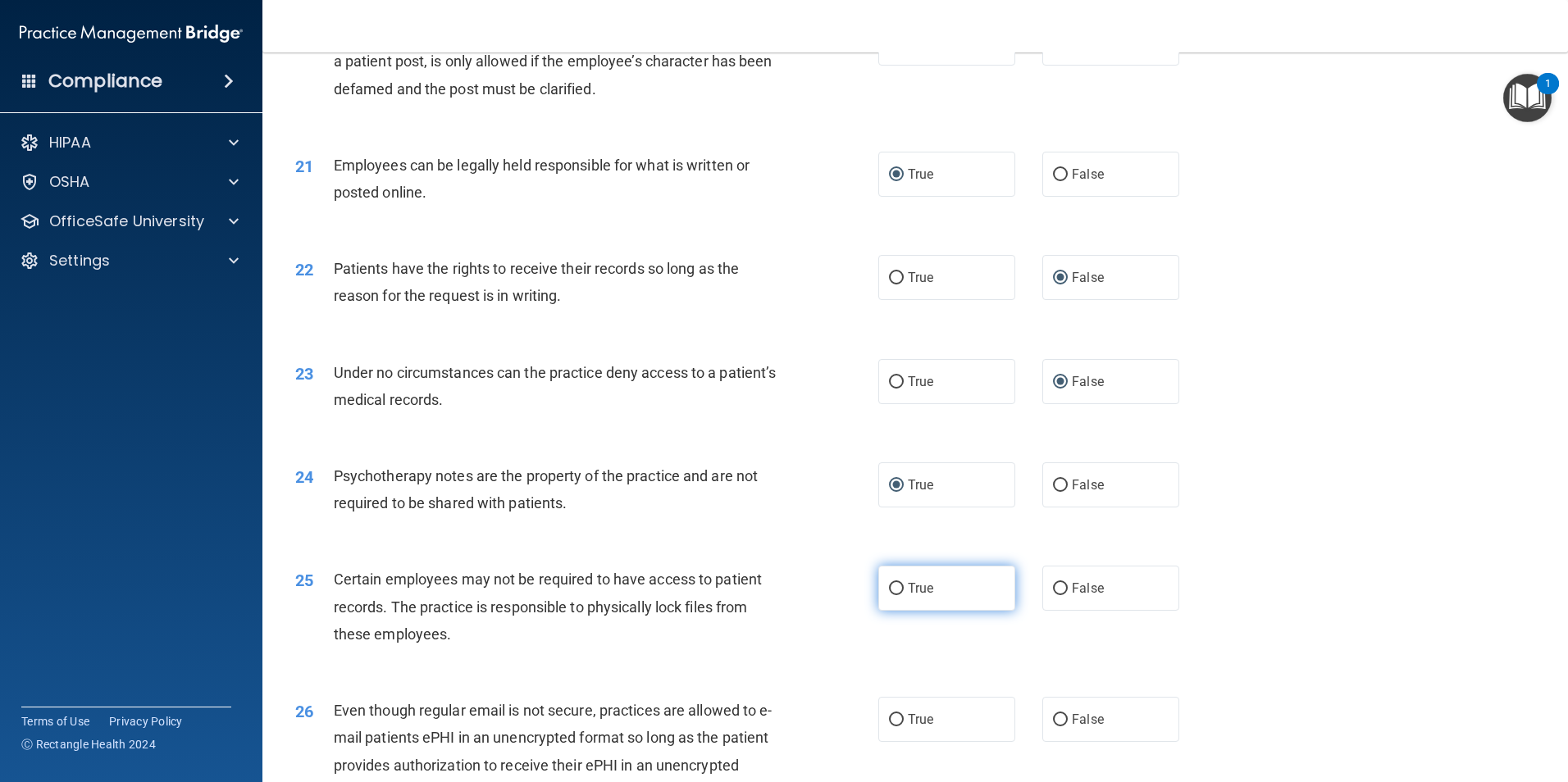
click at [889, 595] on input "True" at bounding box center [896, 589] width 15 height 12
radio input "true"
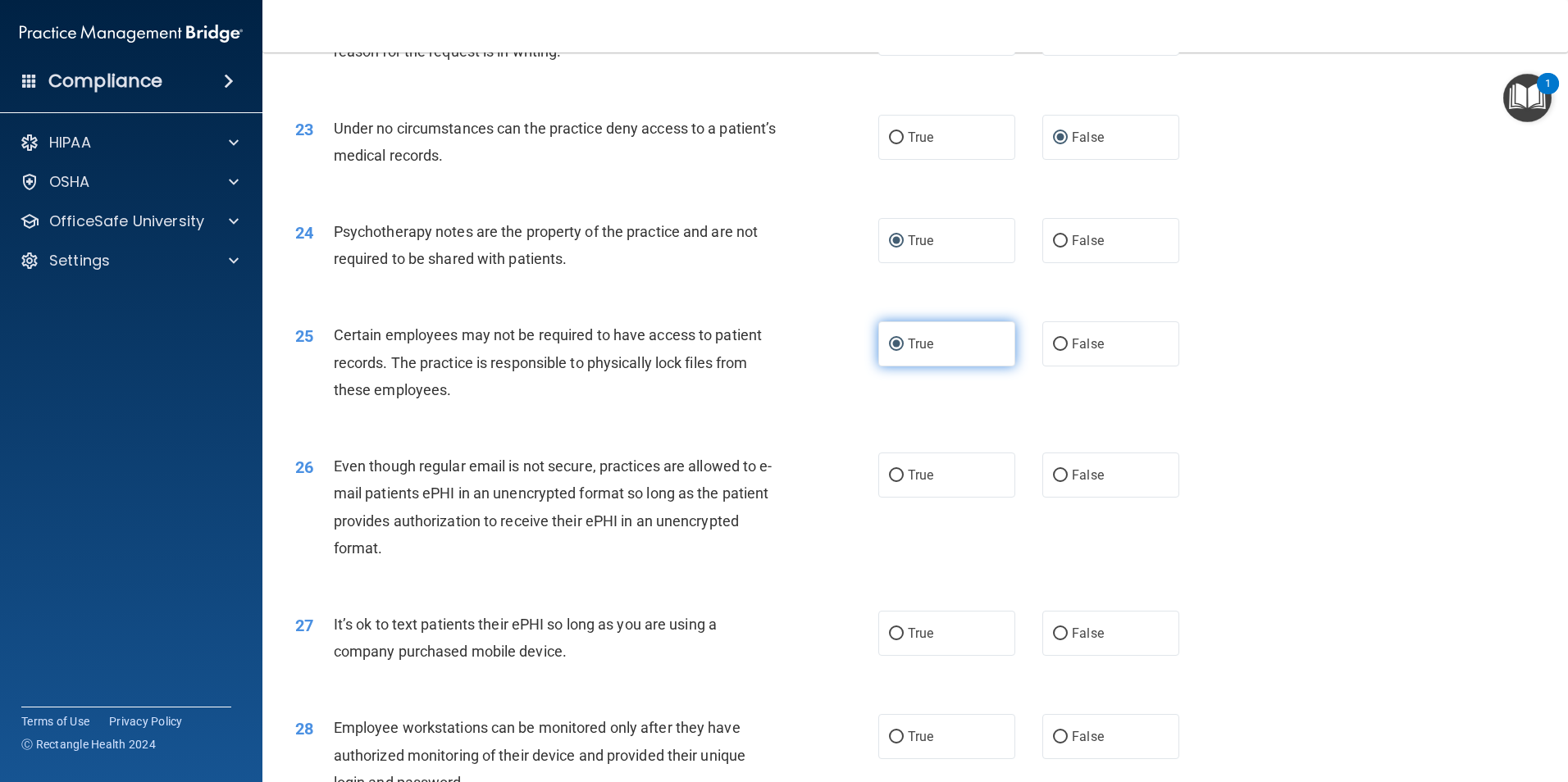
scroll to position [2870, 0]
click at [1053, 481] on input "False" at bounding box center [1061, 474] width 15 height 12
radio input "true"
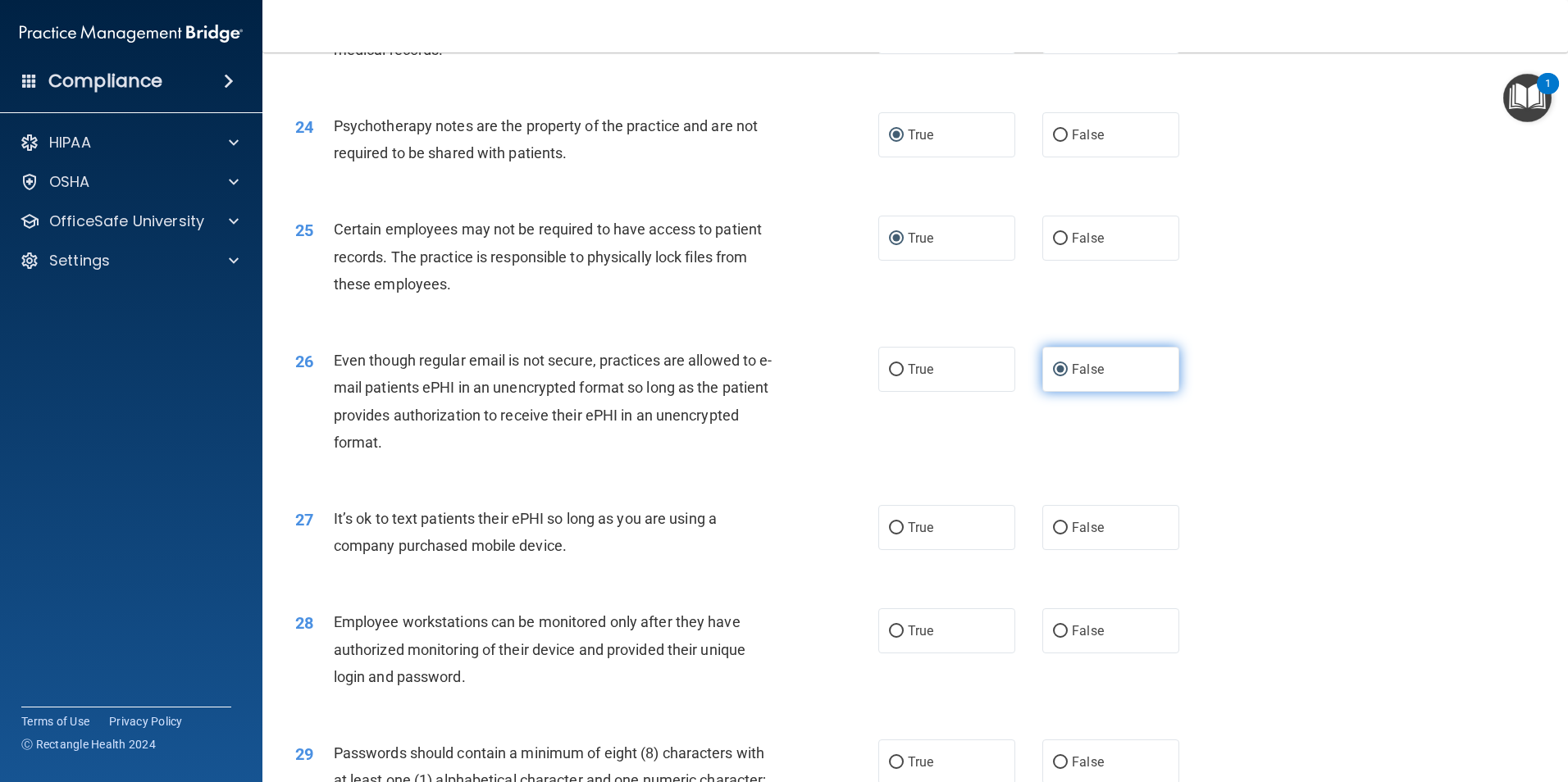
scroll to position [3034, 0]
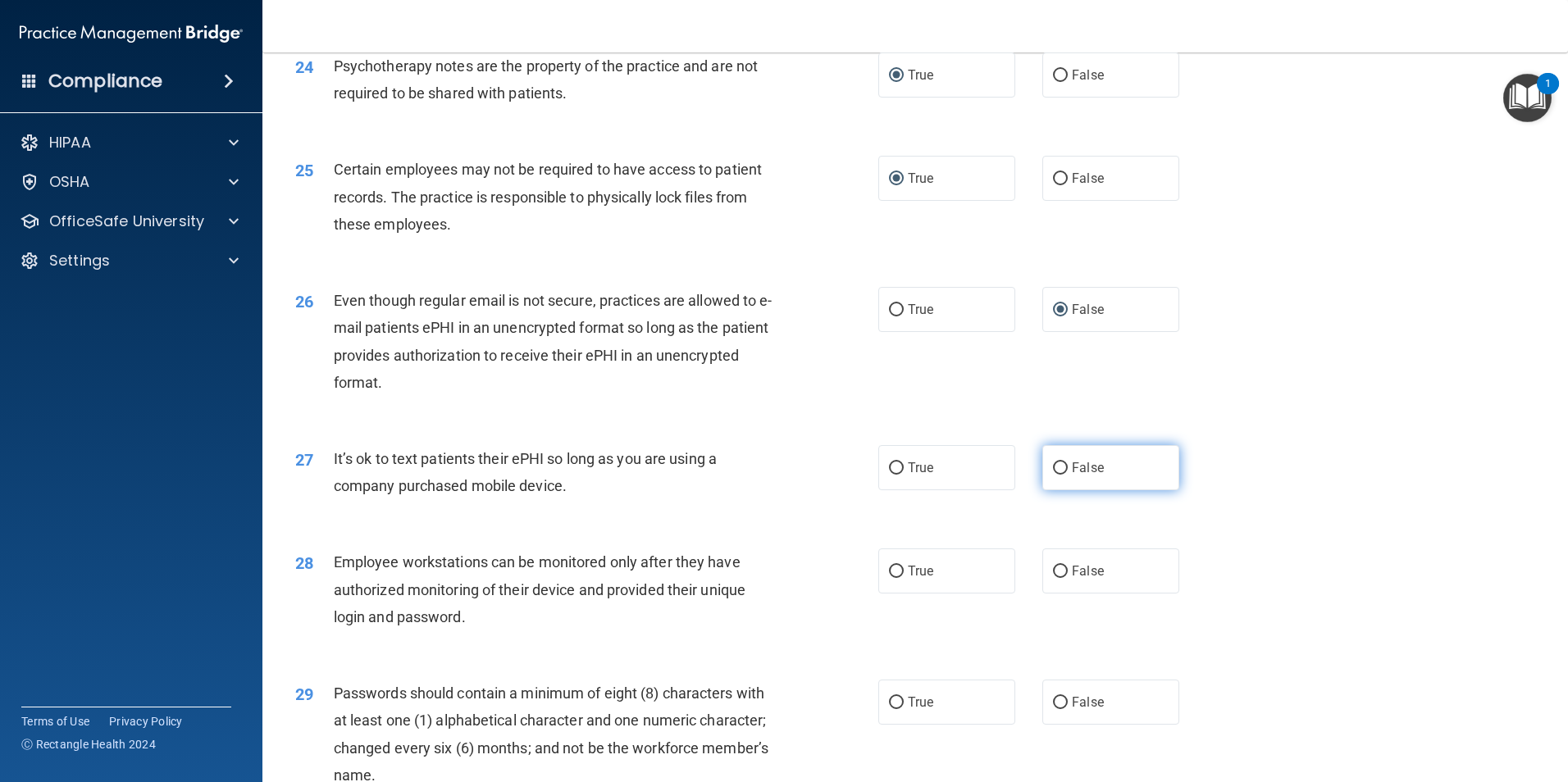
click at [1053, 474] on input "False" at bounding box center [1061, 468] width 15 height 12
radio input "true"
click at [889, 317] on input "True" at bounding box center [896, 309] width 15 height 12
radio input "true"
radio input "false"
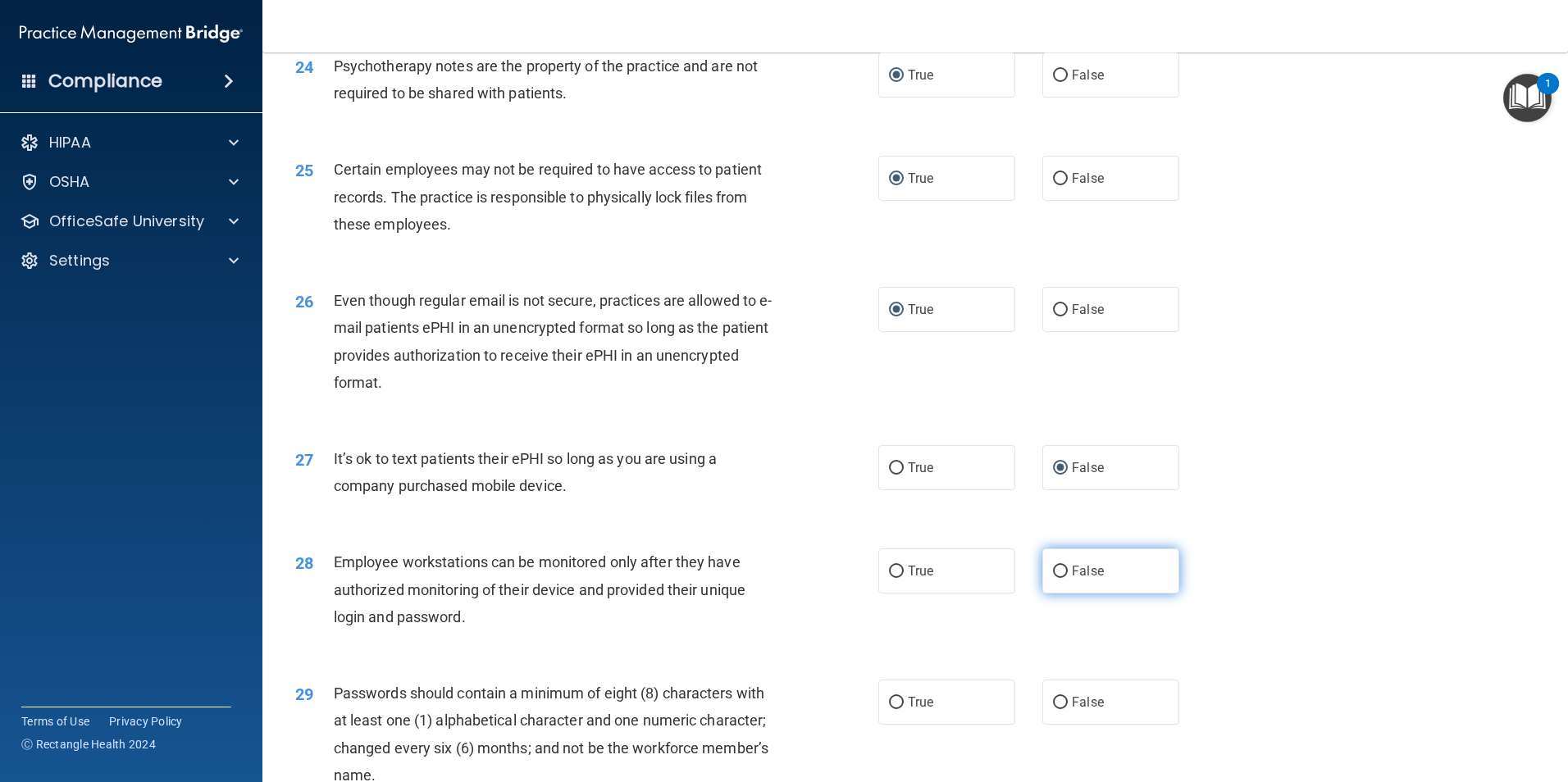
click at [1053, 579] on input "False" at bounding box center [1061, 571] width 15 height 12
radio input "true"
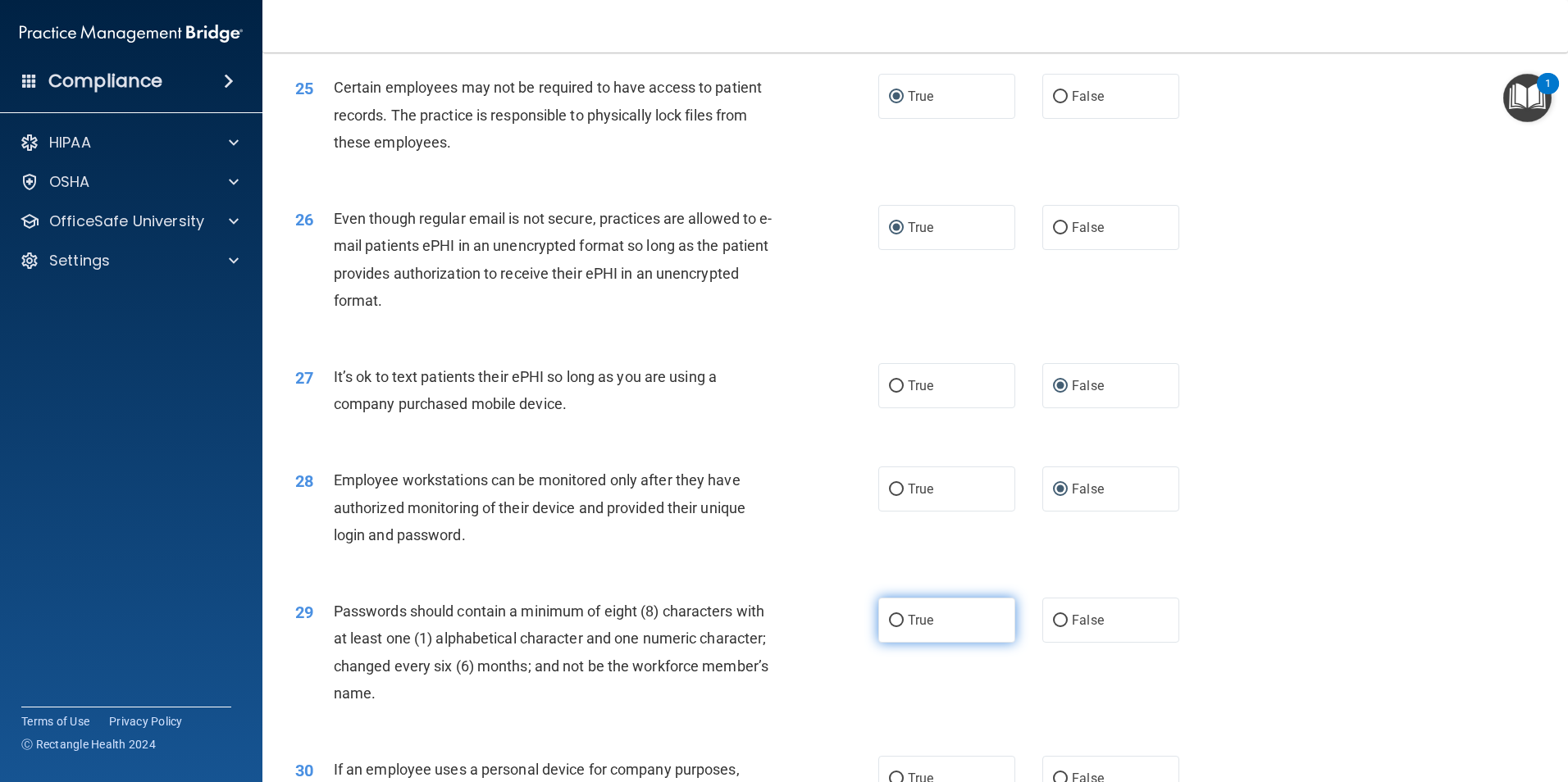
click at [889, 627] on input "True" at bounding box center [896, 620] width 15 height 12
radio input "true"
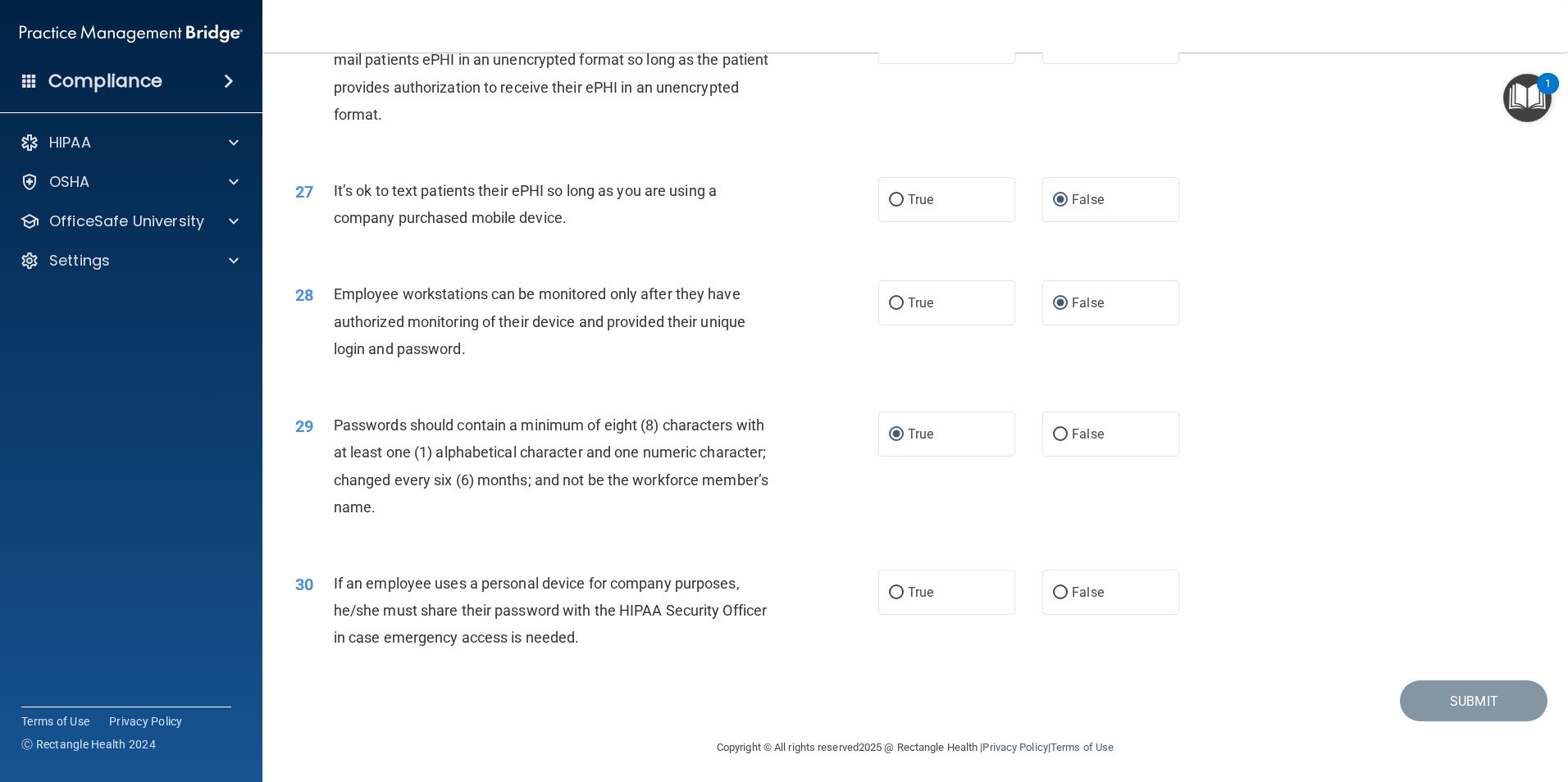
scroll to position [3334, 0]
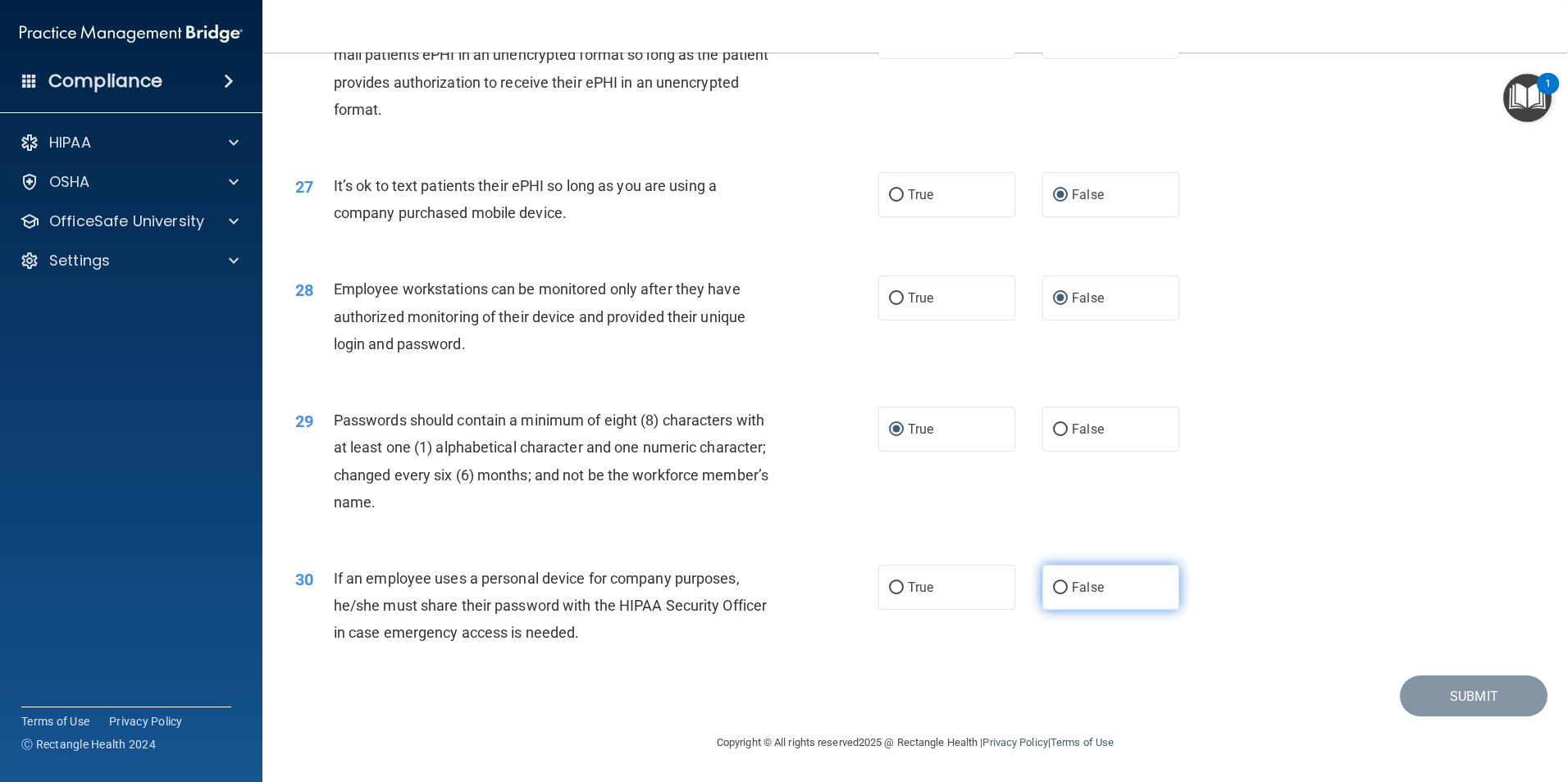
click at [1055, 582] on input "False" at bounding box center [1061, 588] width 15 height 12
radio input "true"
click at [1429, 698] on button "Submit" at bounding box center [1474, 697] width 148 height 42
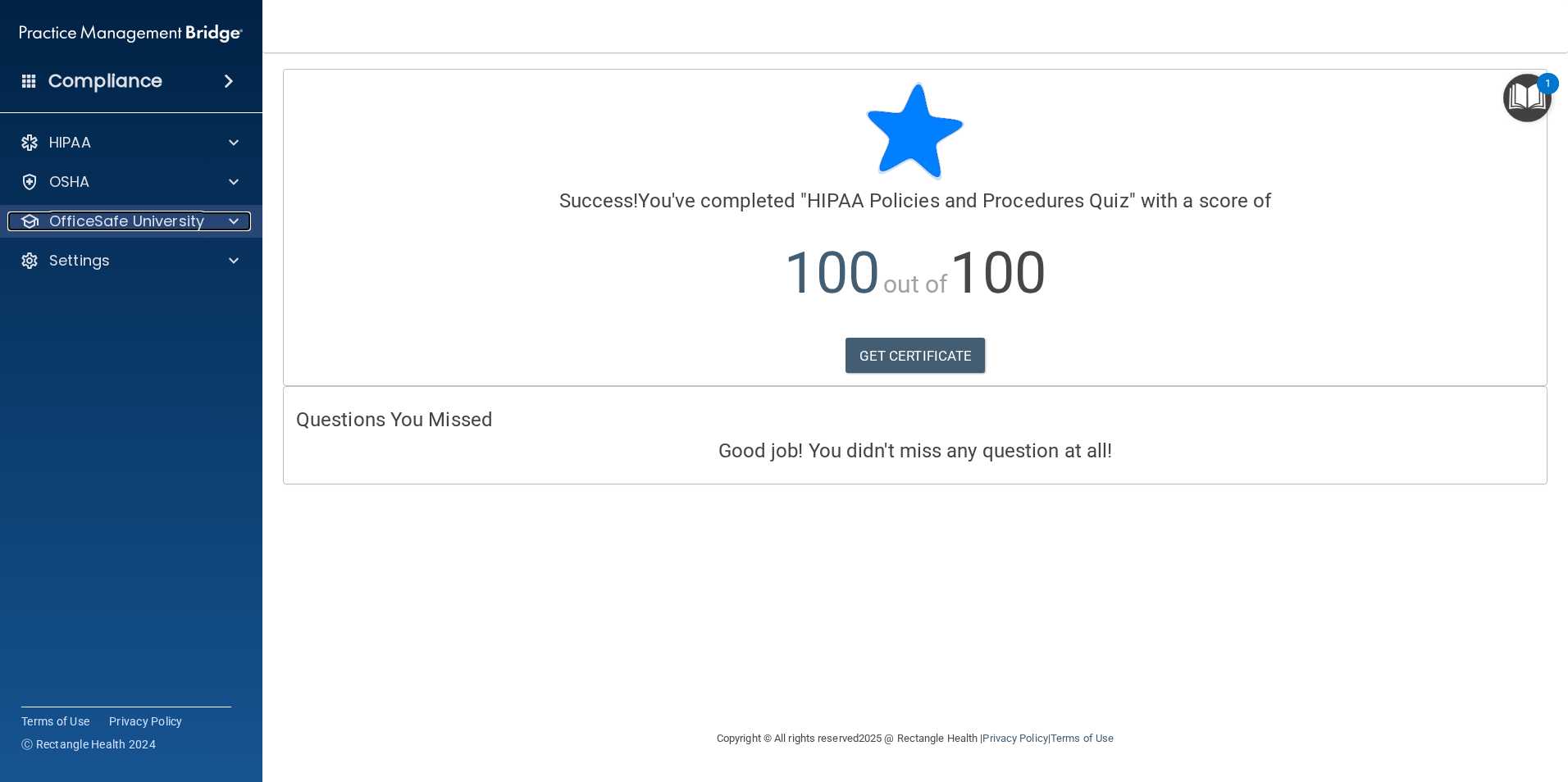
click at [198, 214] on p "OfficeSafe University" at bounding box center [127, 222] width 155 height 20
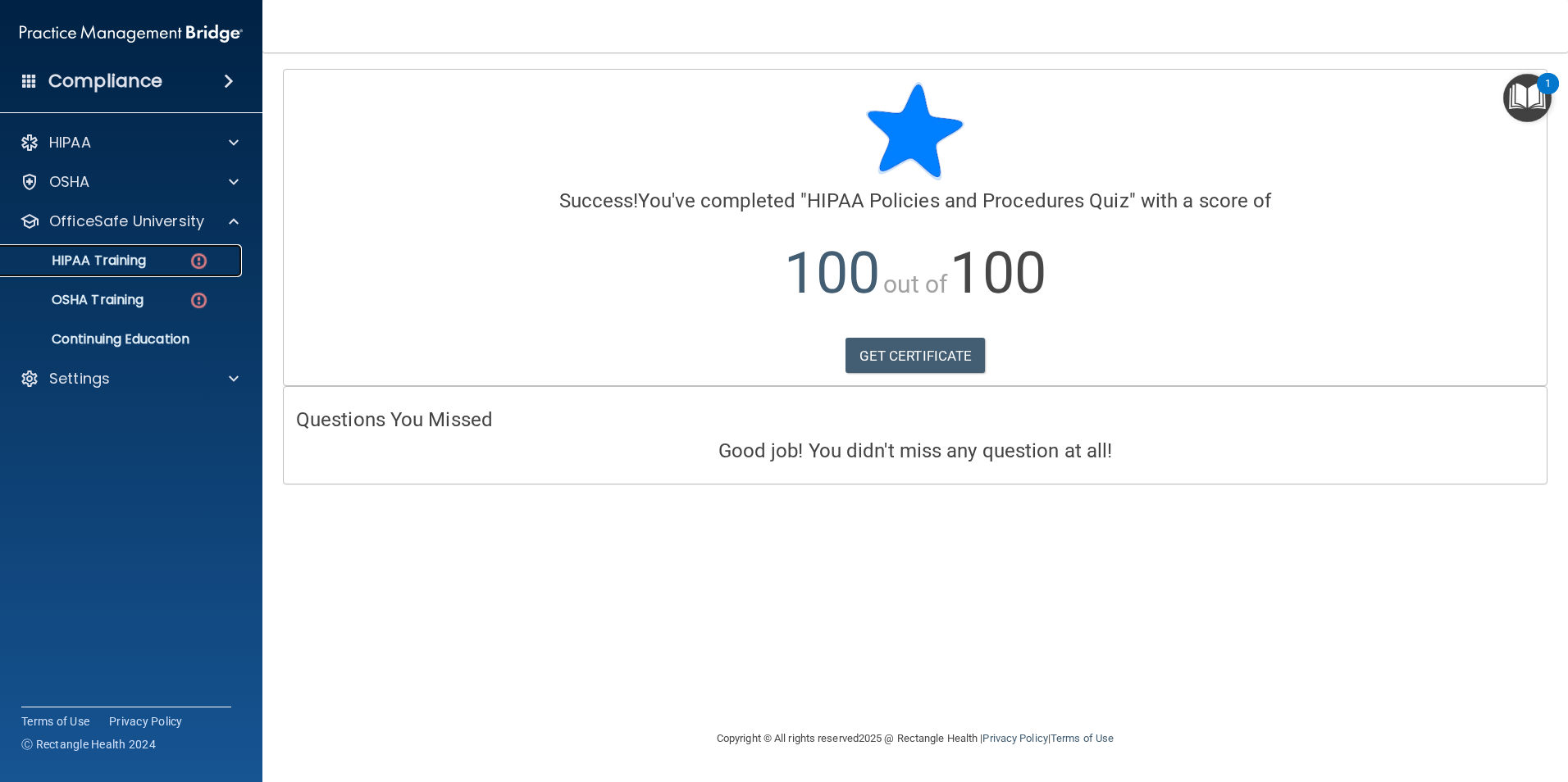
click at [198, 255] on img at bounding box center [199, 261] width 20 height 20
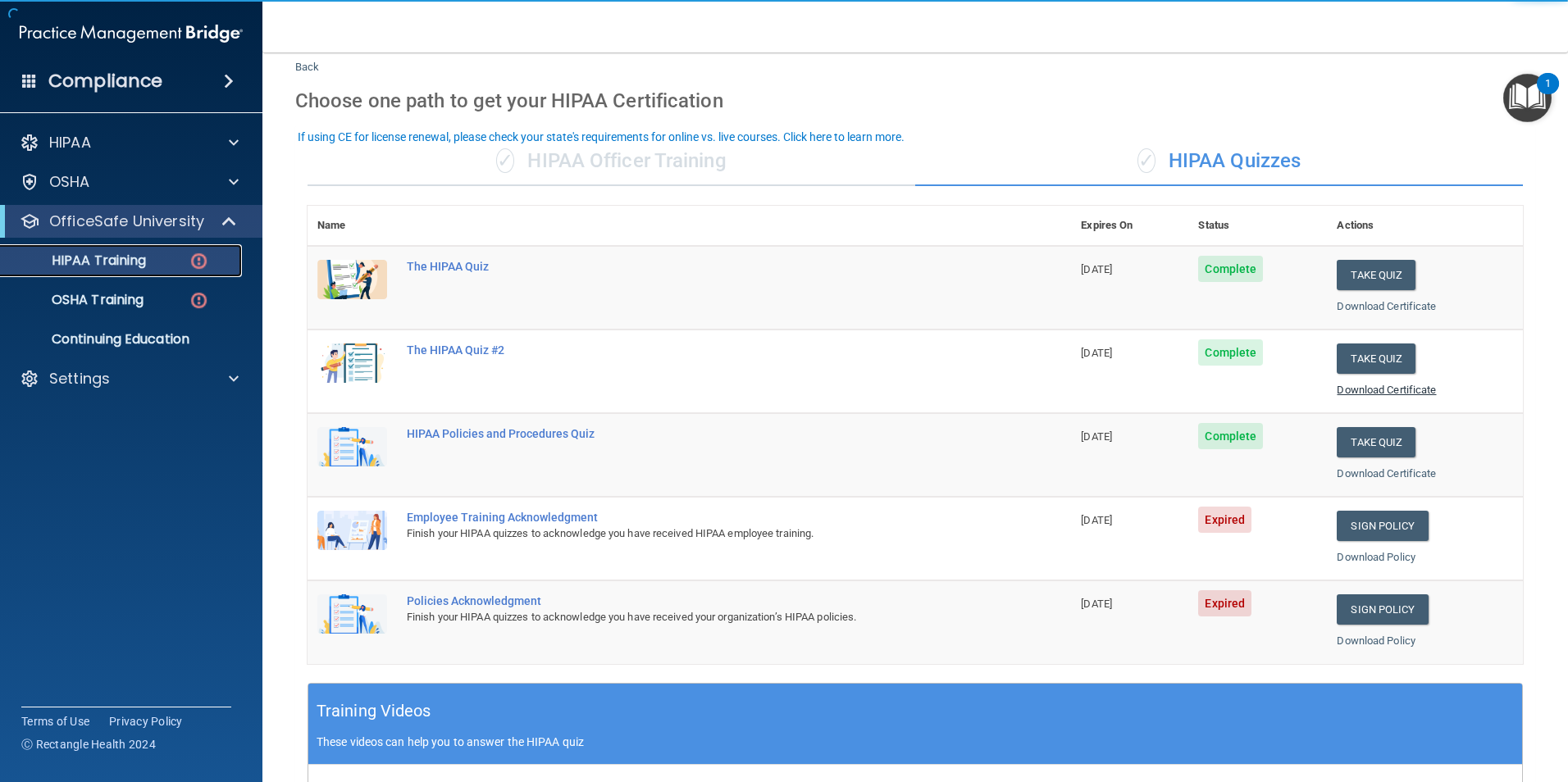
scroll to position [164, 0]
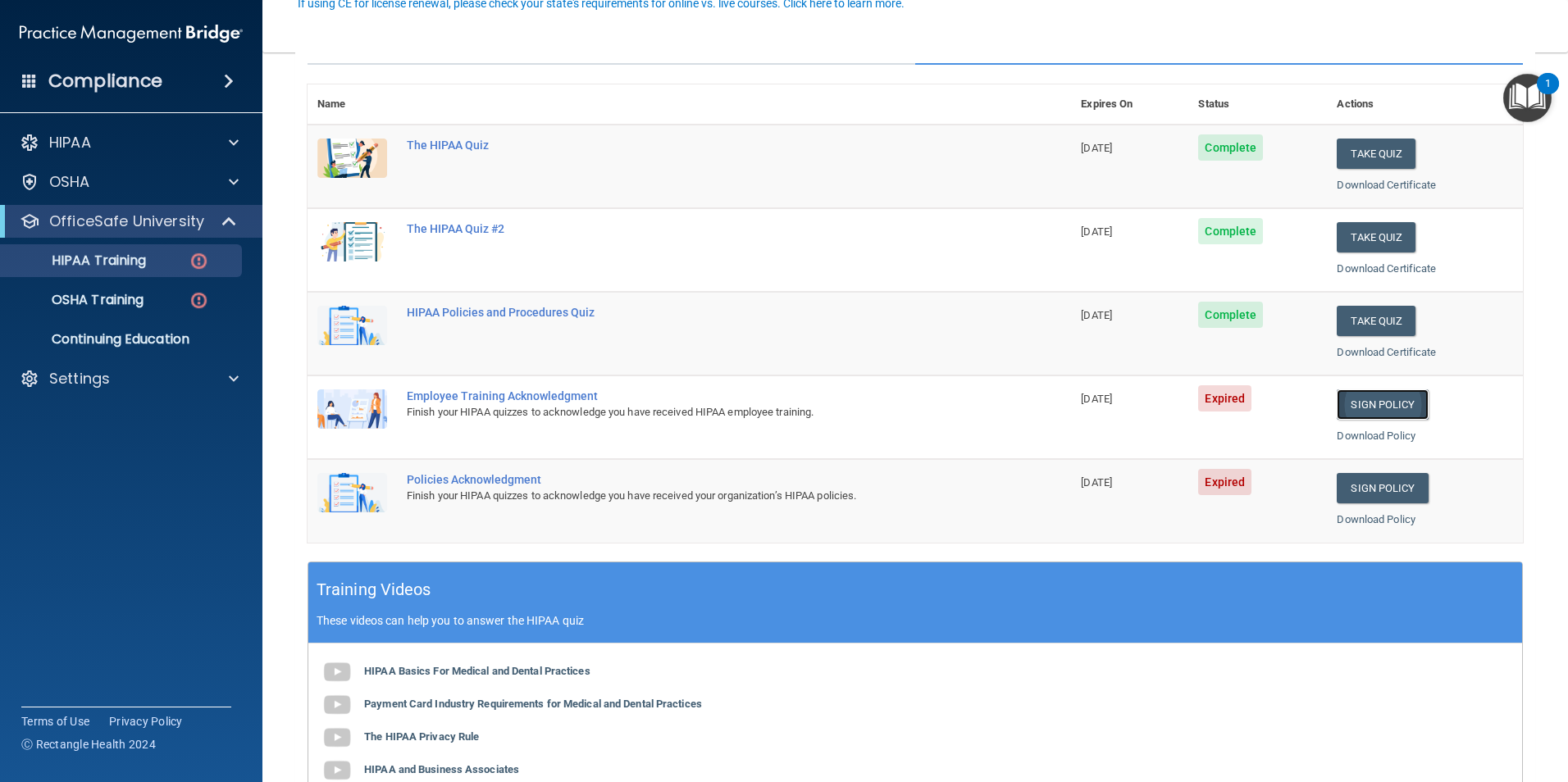
click at [1341, 409] on link "Sign Policy" at bounding box center [1383, 404] width 91 height 30
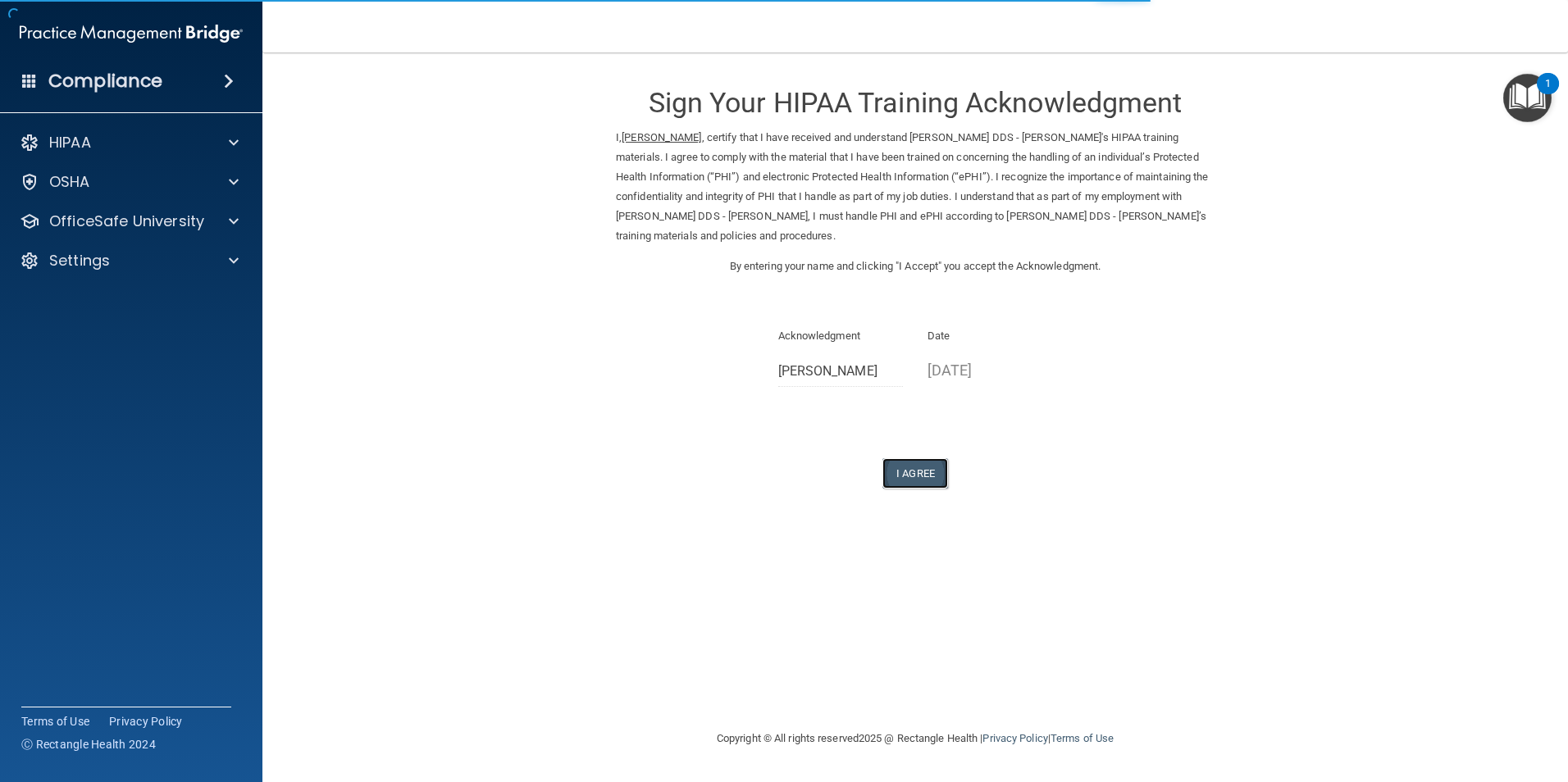
click at [922, 471] on button "I Agree" at bounding box center [915, 473] width 66 height 30
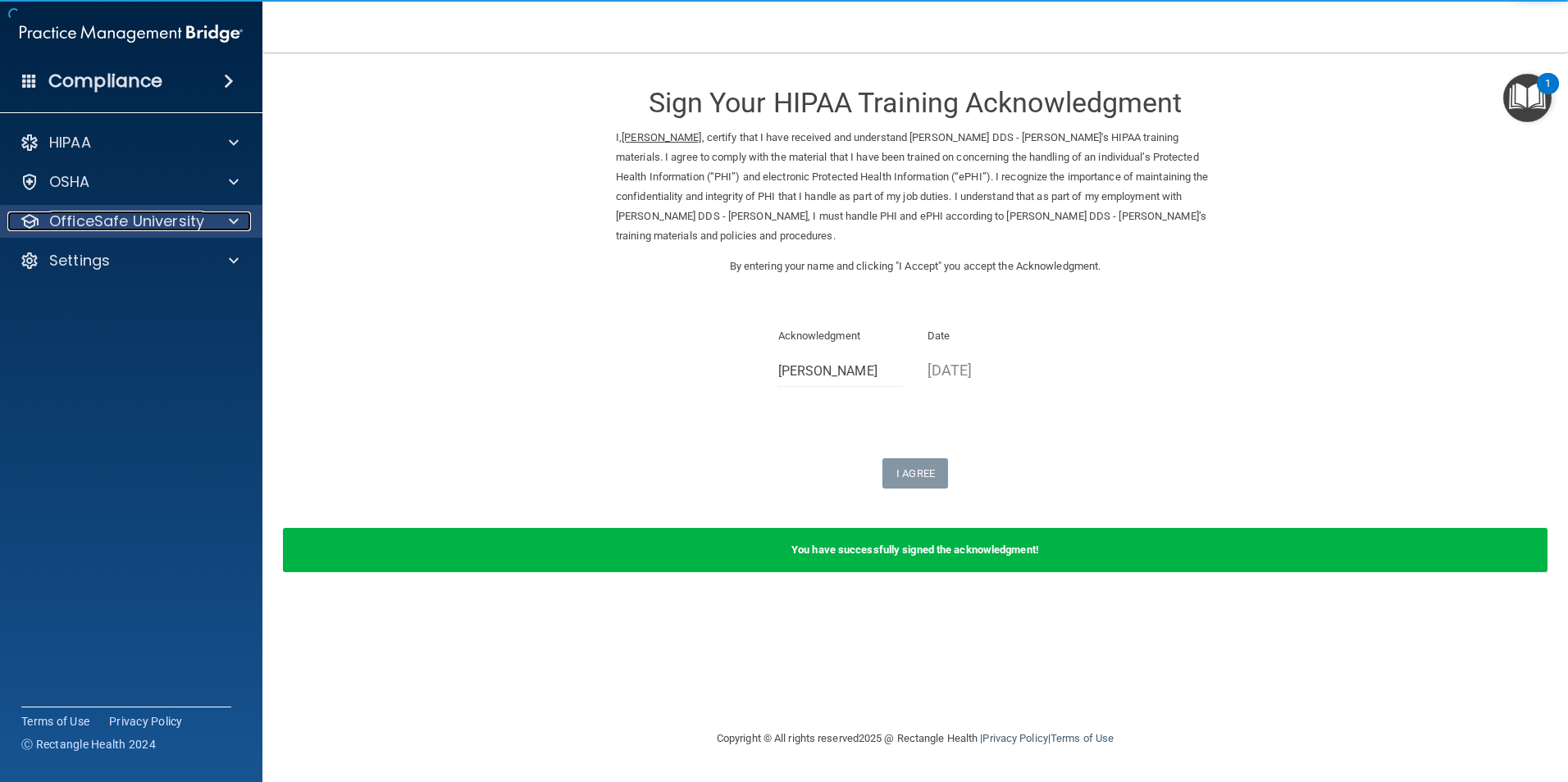
click at [204, 222] on div "OfficeSafe University" at bounding box center [109, 222] width 204 height 20
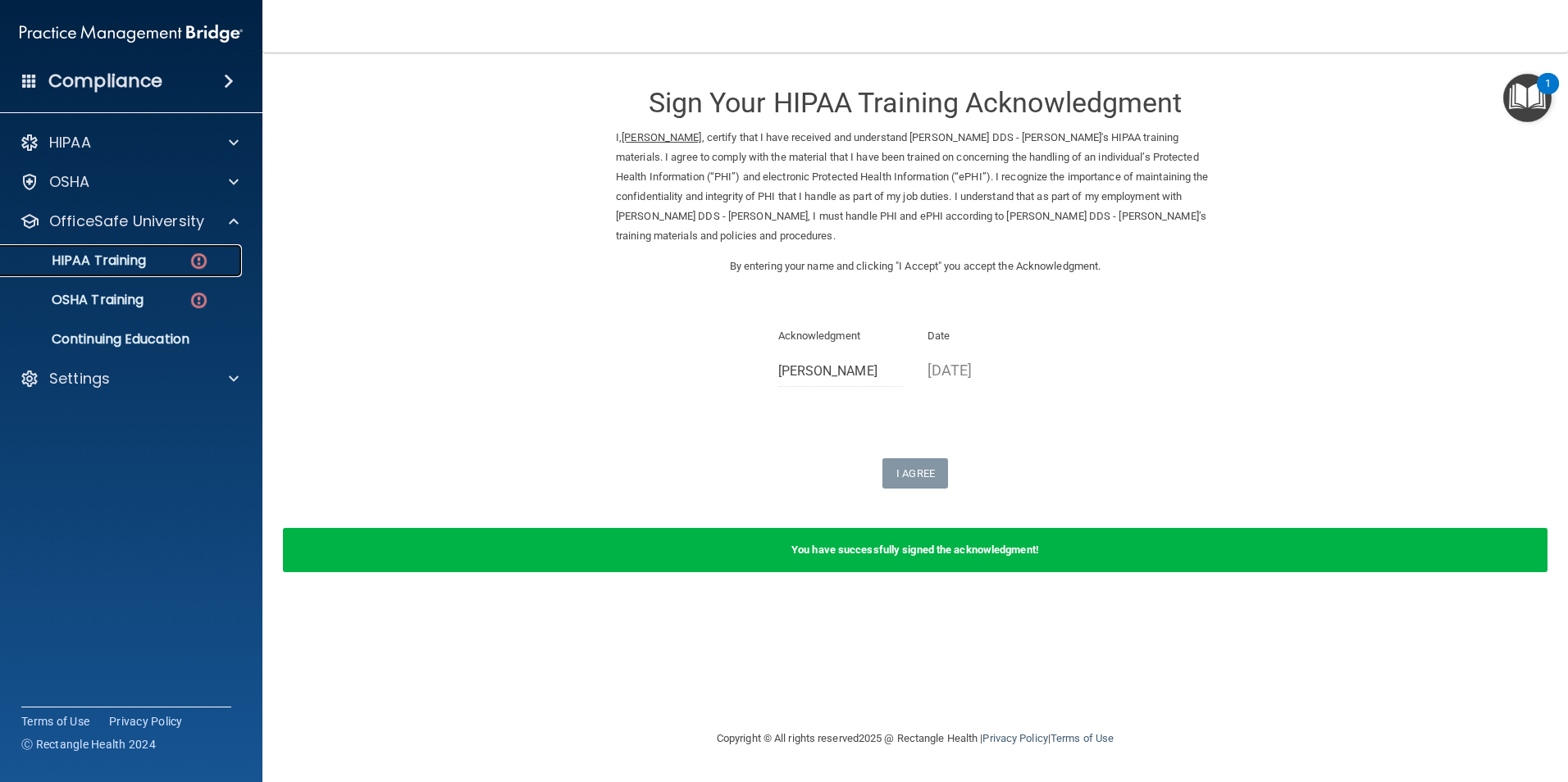
click at [204, 256] on img at bounding box center [199, 261] width 20 height 20
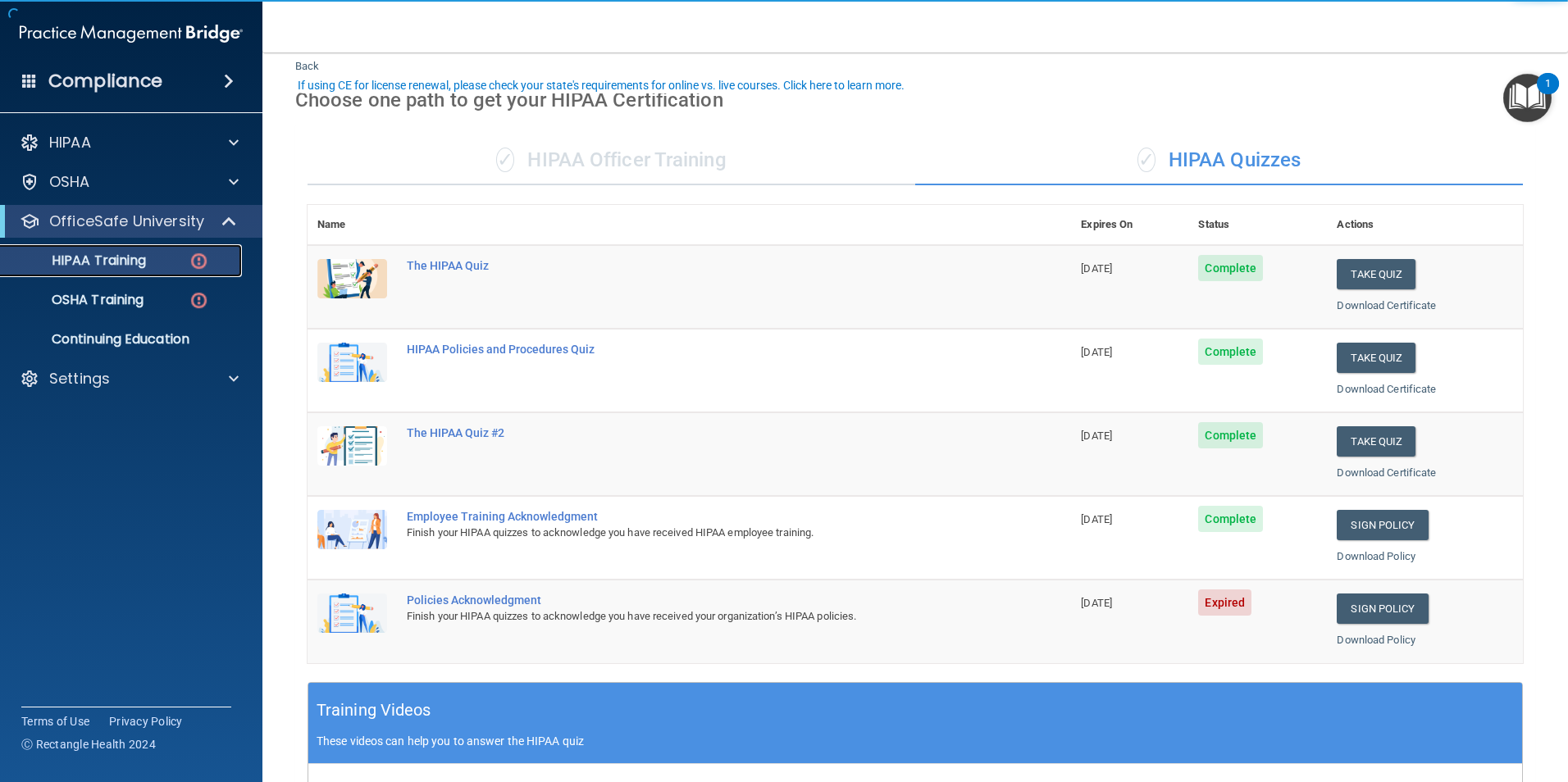
scroll to position [82, 0]
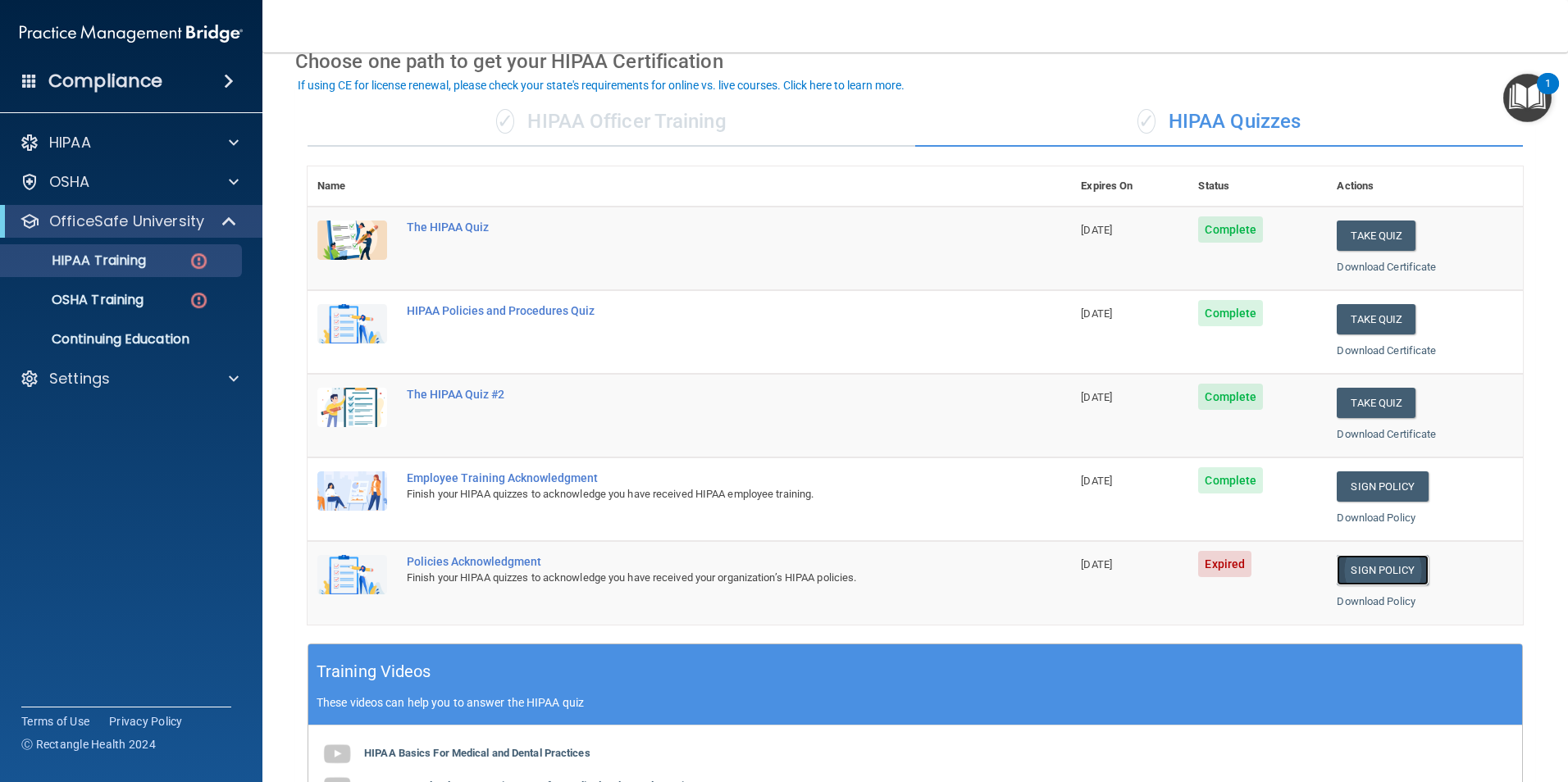
click at [1354, 566] on link "Sign Policy" at bounding box center [1383, 569] width 91 height 30
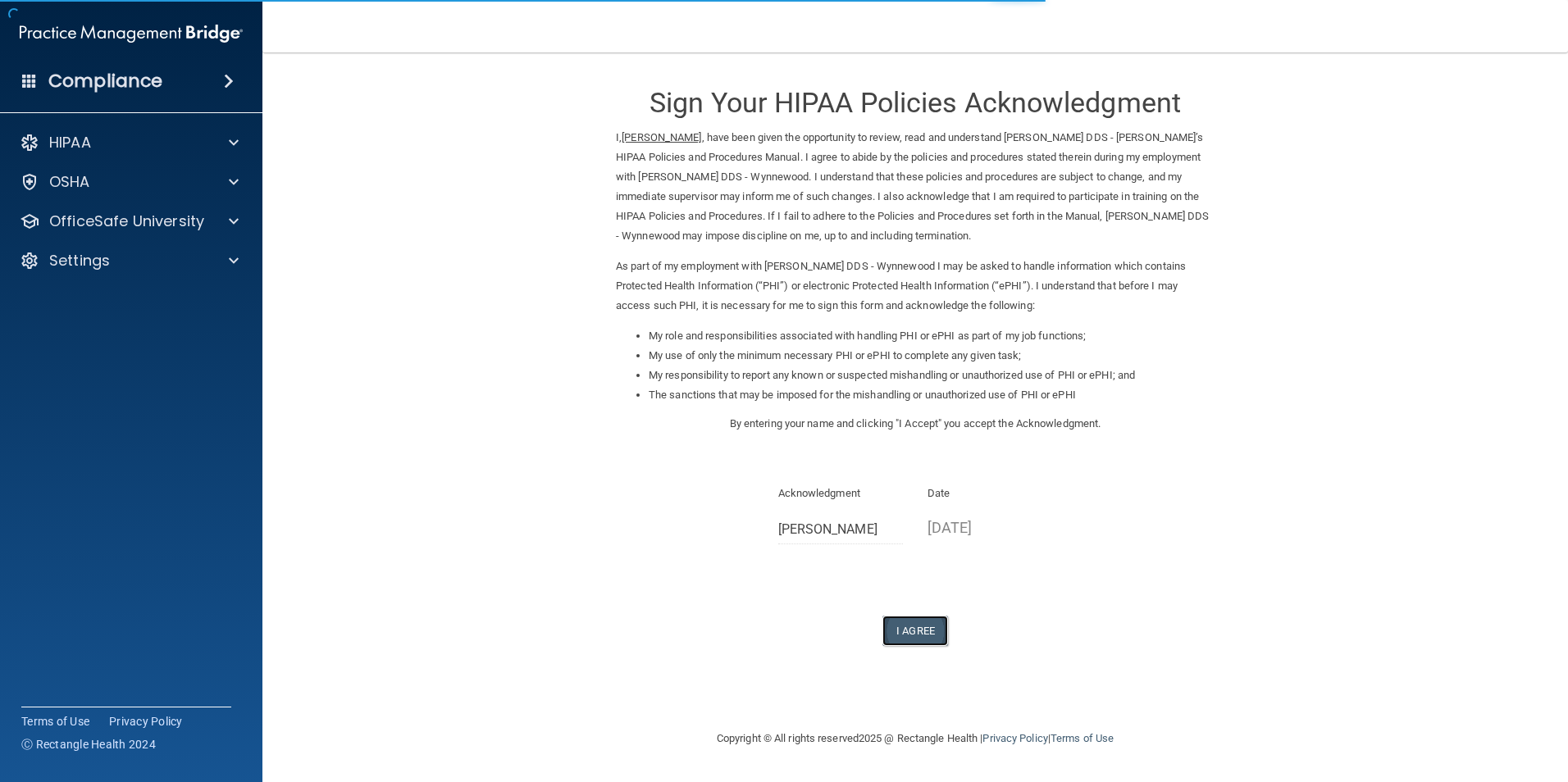
click at [924, 636] on button "I Agree" at bounding box center [915, 631] width 66 height 30
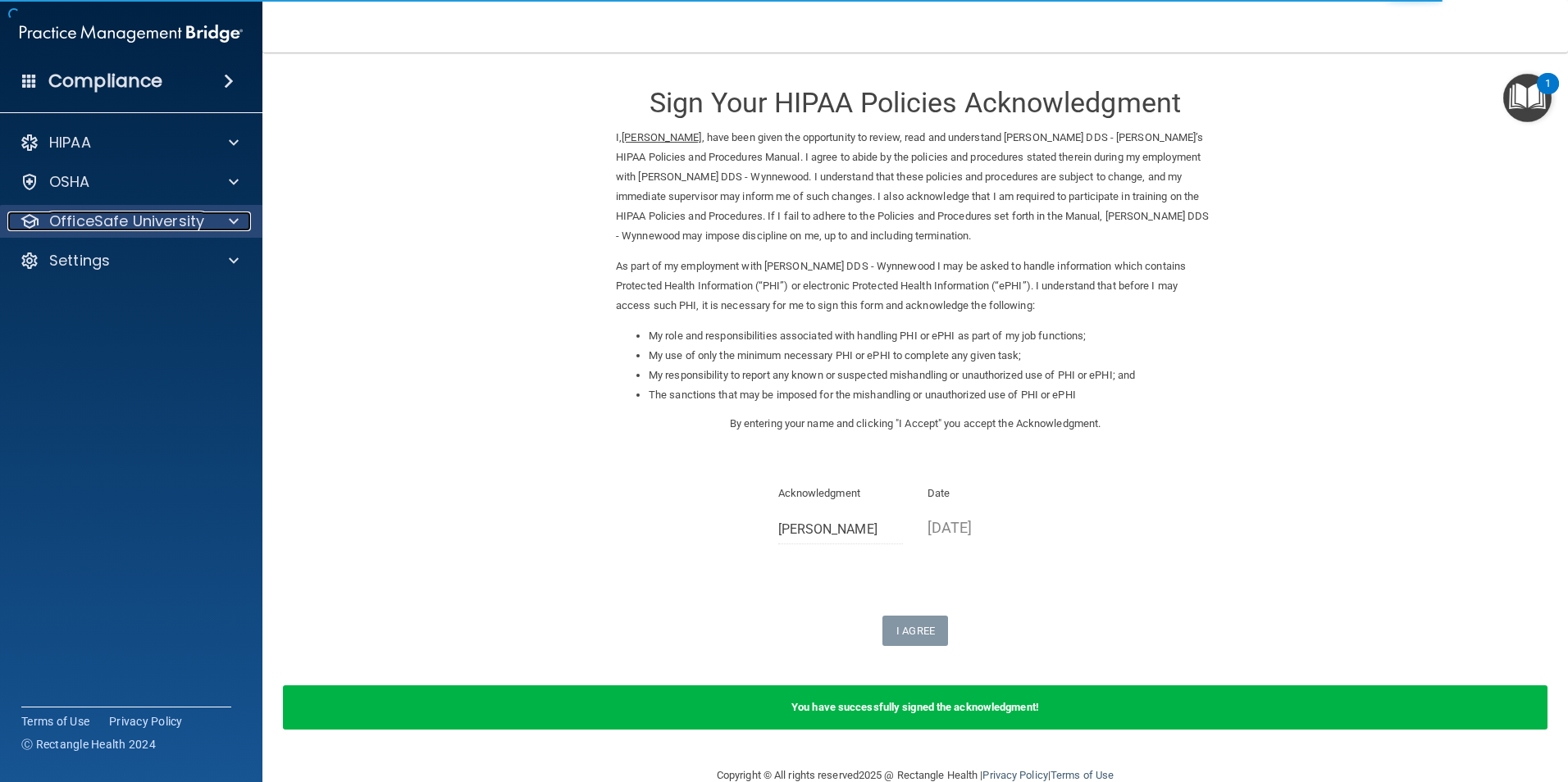
click at [236, 214] on span at bounding box center [234, 222] width 10 height 20
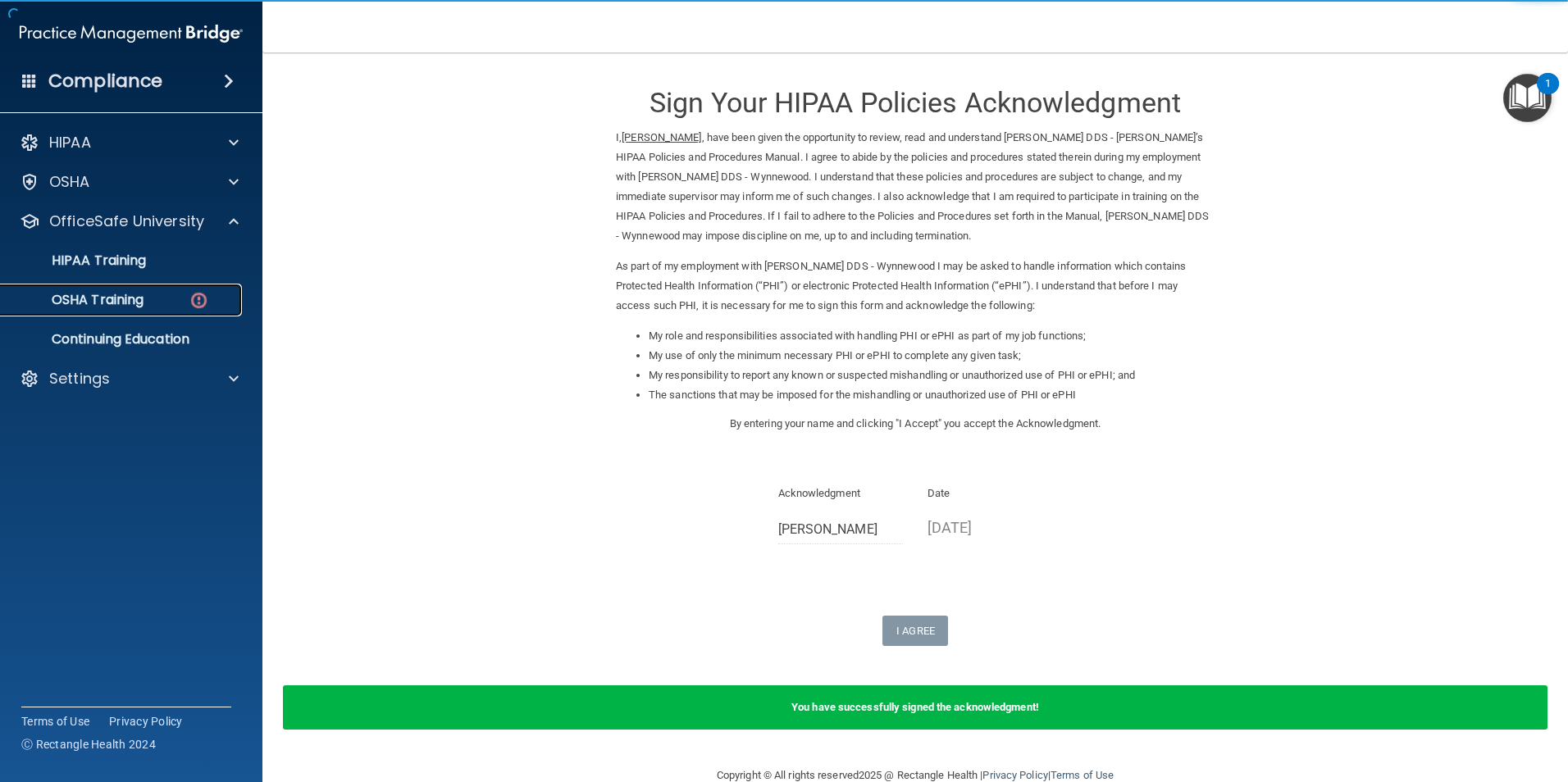
click at [141, 300] on p "OSHA Training" at bounding box center [78, 300] width 133 height 16
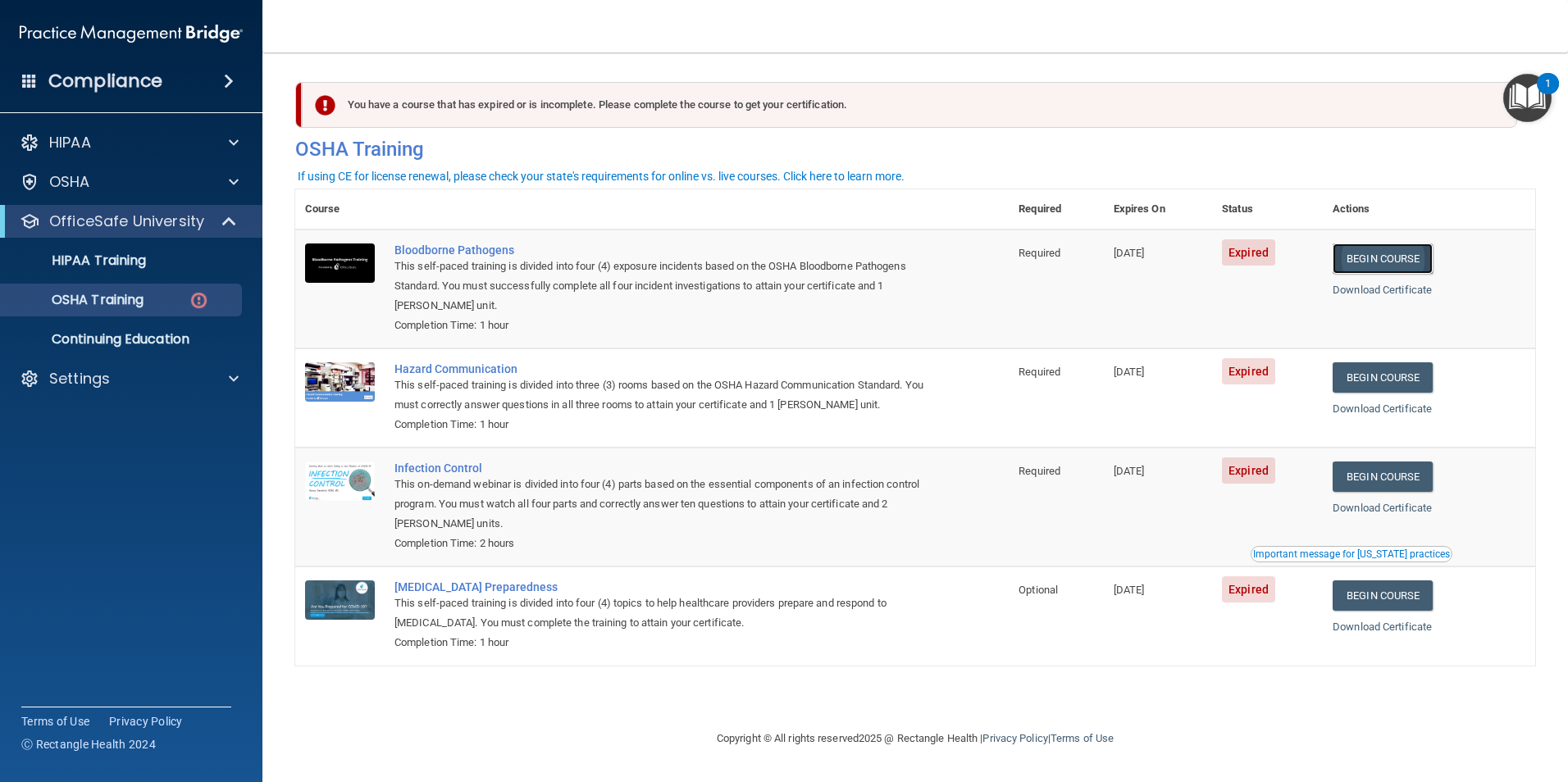
click at [1369, 263] on link "Begin Course" at bounding box center [1383, 258] width 100 height 30
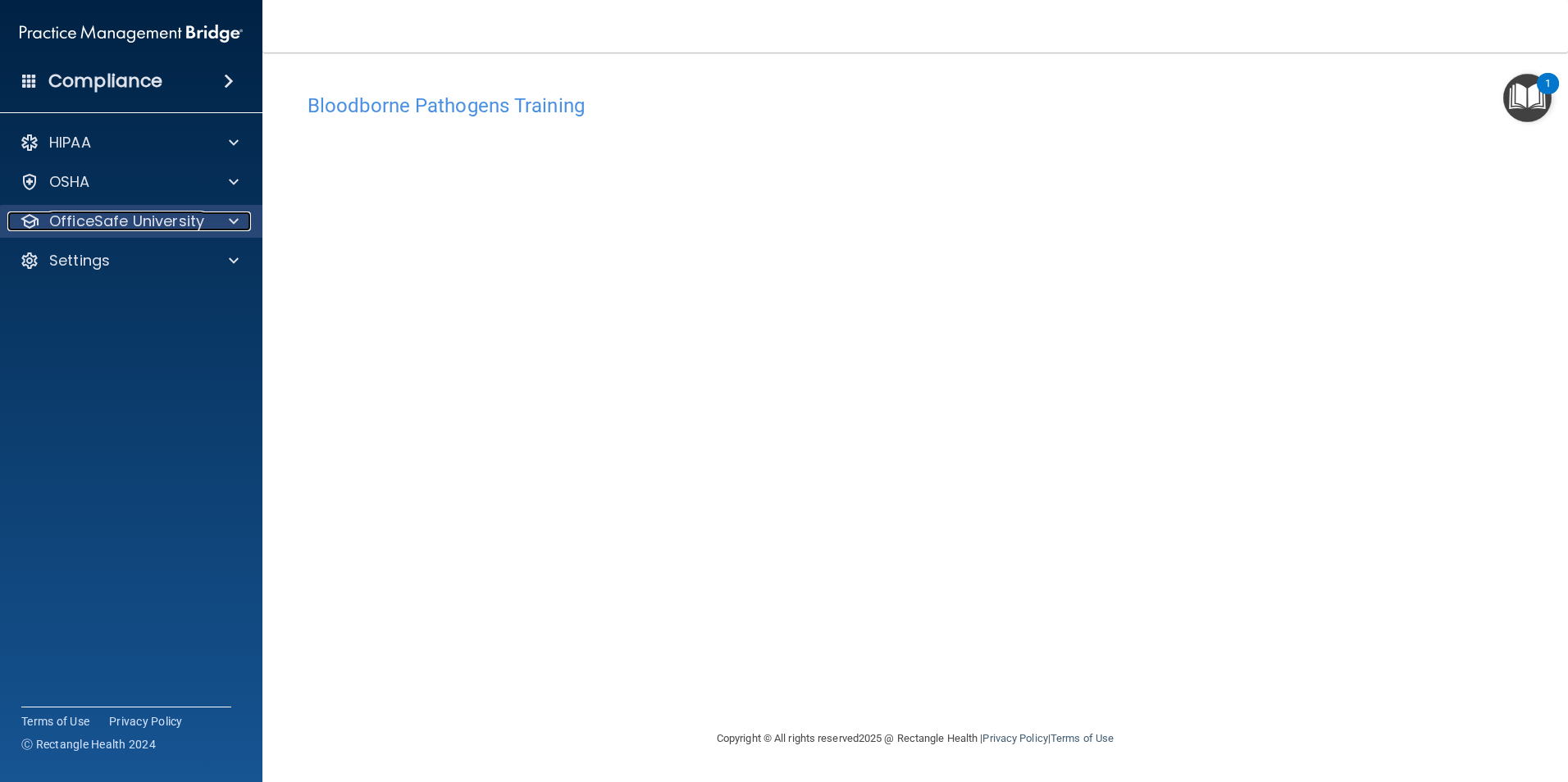
click at [115, 214] on p "OfficeSafe University" at bounding box center [127, 222] width 155 height 20
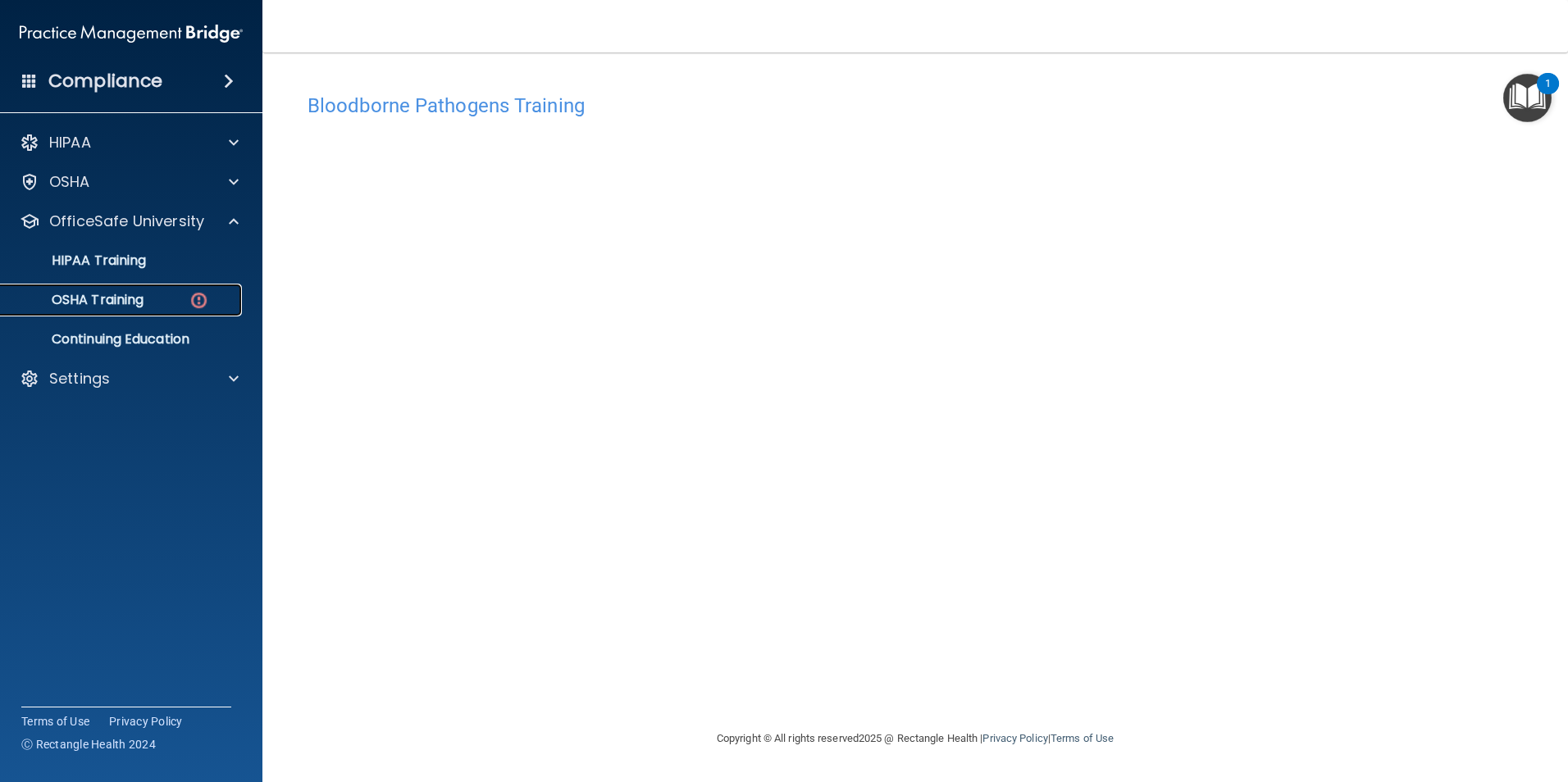
click at [120, 296] on p "OSHA Training" at bounding box center [78, 300] width 133 height 16
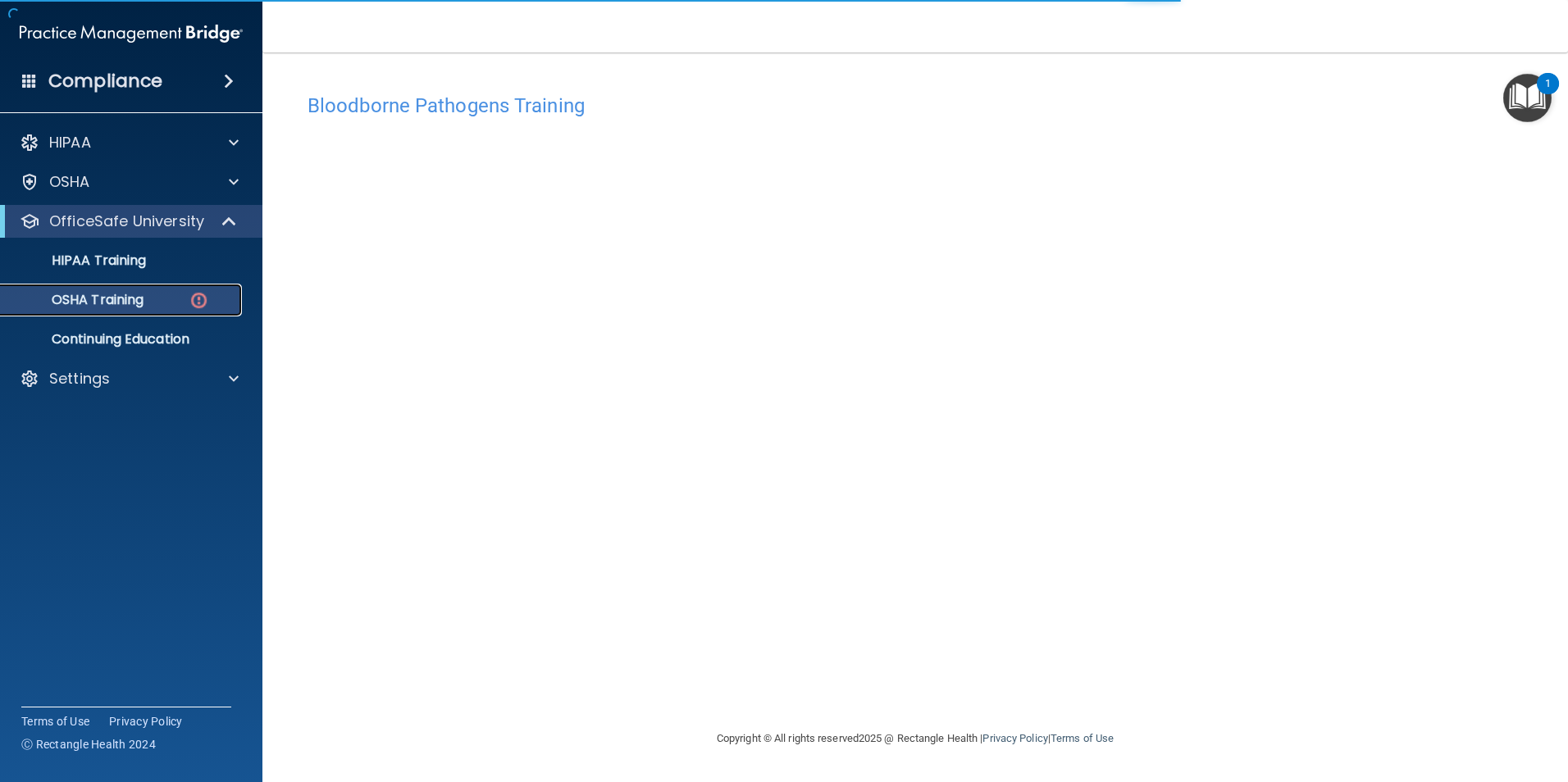
click at [196, 294] on img at bounding box center [199, 300] width 20 height 20
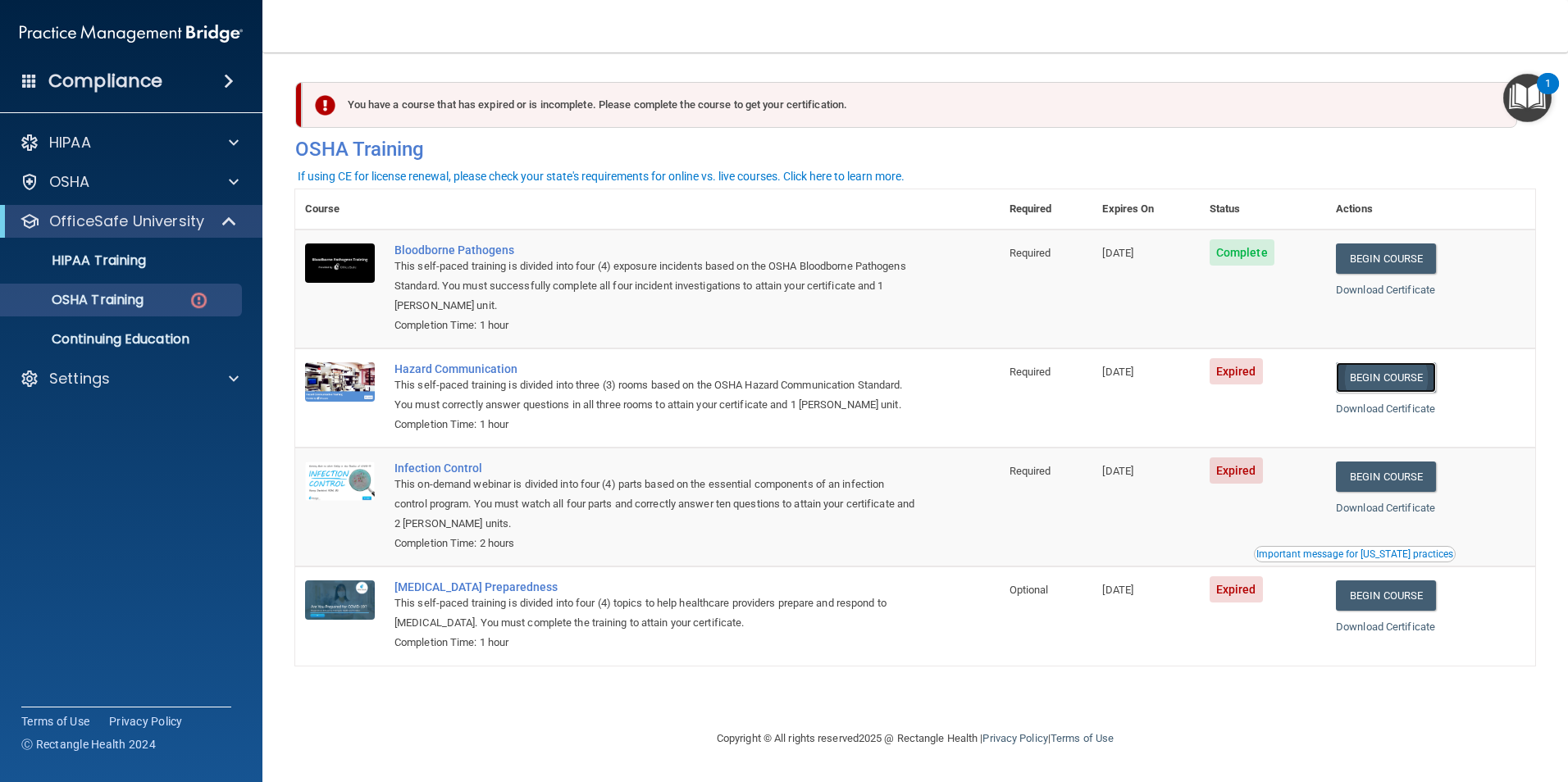
click at [1421, 382] on link "Begin Course" at bounding box center [1386, 377] width 100 height 30
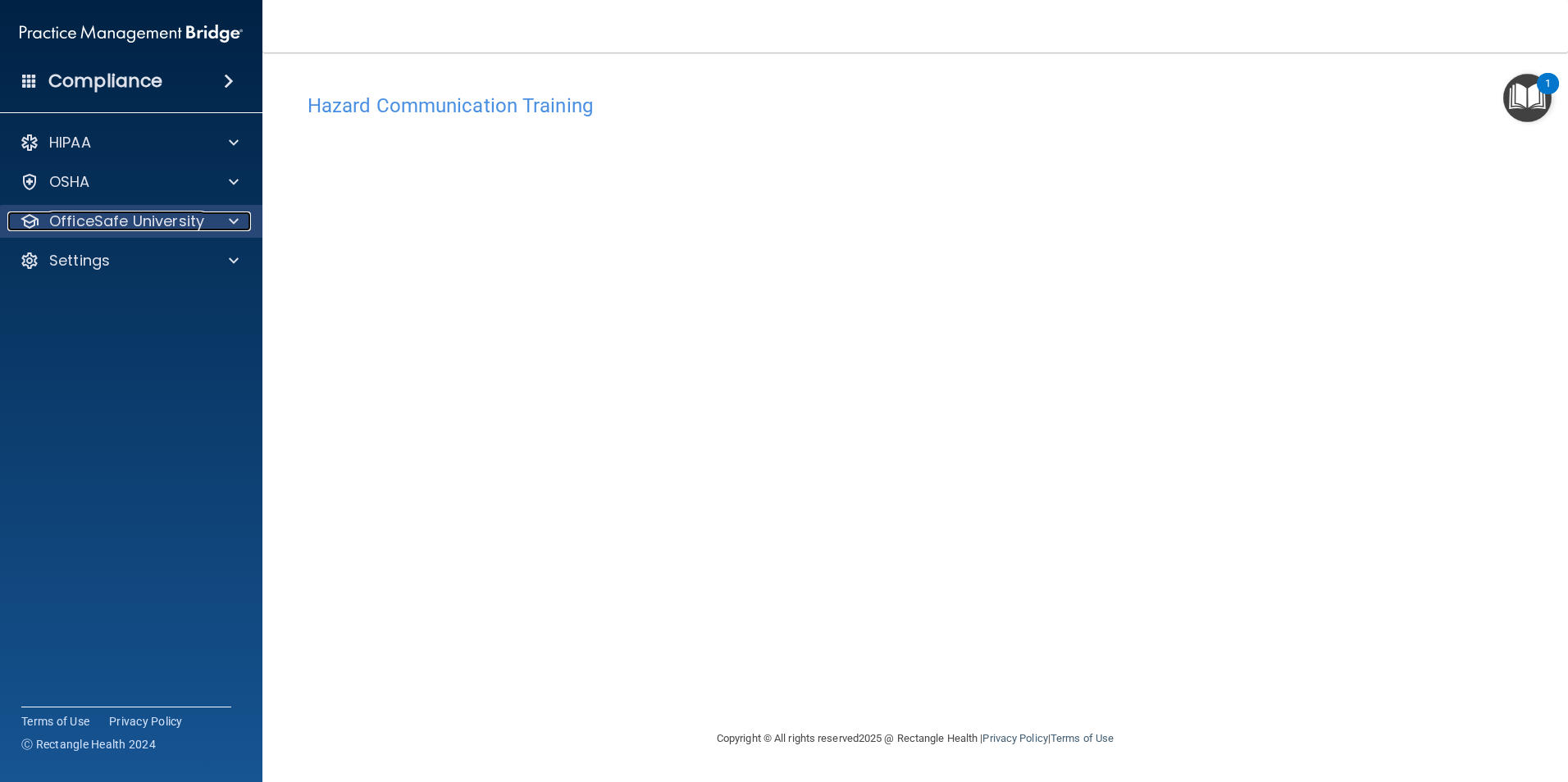
click at [211, 223] on div at bounding box center [231, 222] width 41 height 20
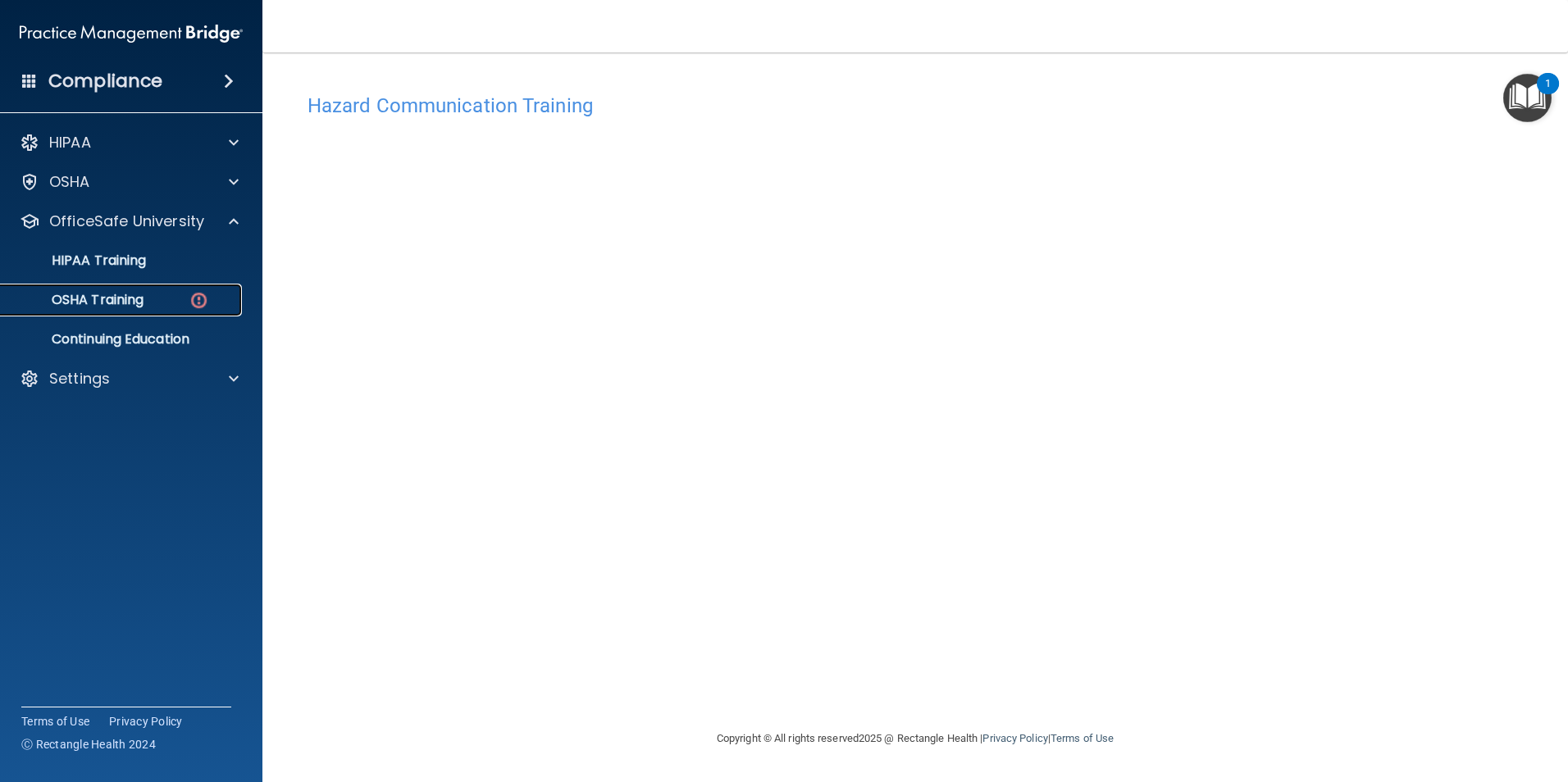
click at [195, 303] on img at bounding box center [199, 300] width 20 height 20
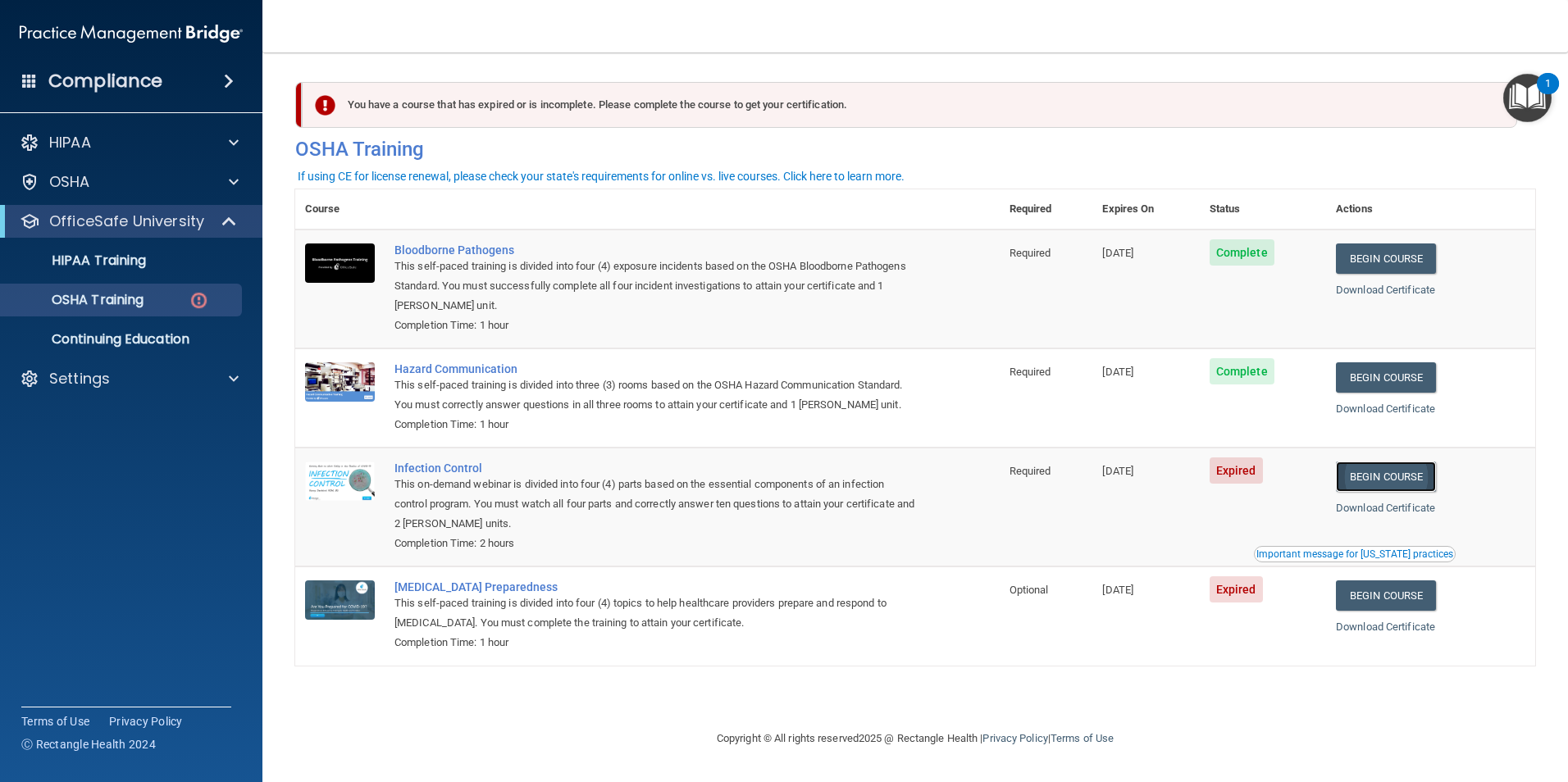
click at [1432, 474] on link "Begin Course" at bounding box center [1386, 476] width 100 height 30
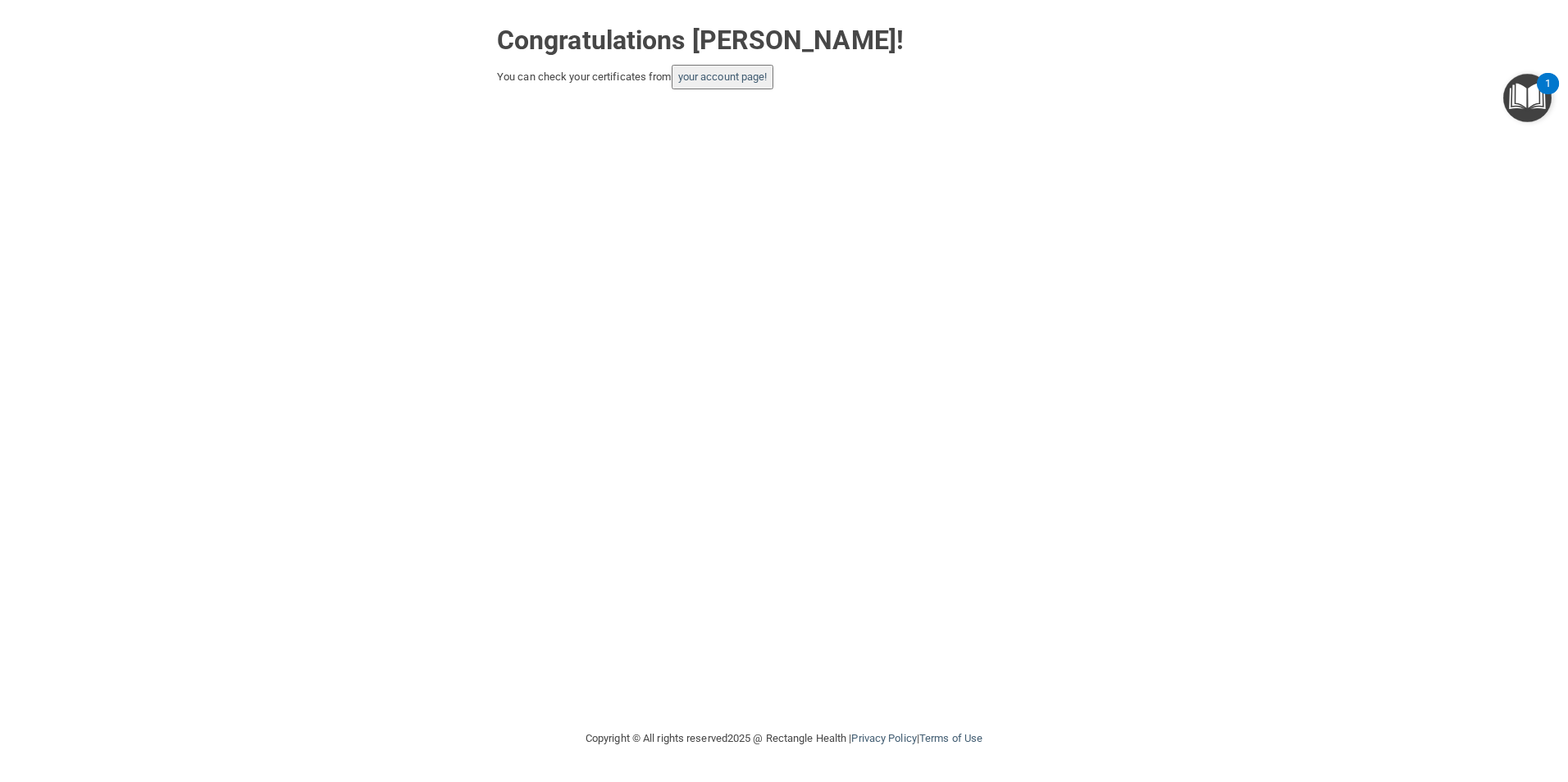
click at [214, 455] on div "Congratulations [PERSON_NAME]! You can check your certificates from your accoun…" at bounding box center [784, 364] width 1502 height 696
click at [725, 78] on link "your account page!" at bounding box center [723, 76] width 89 height 12
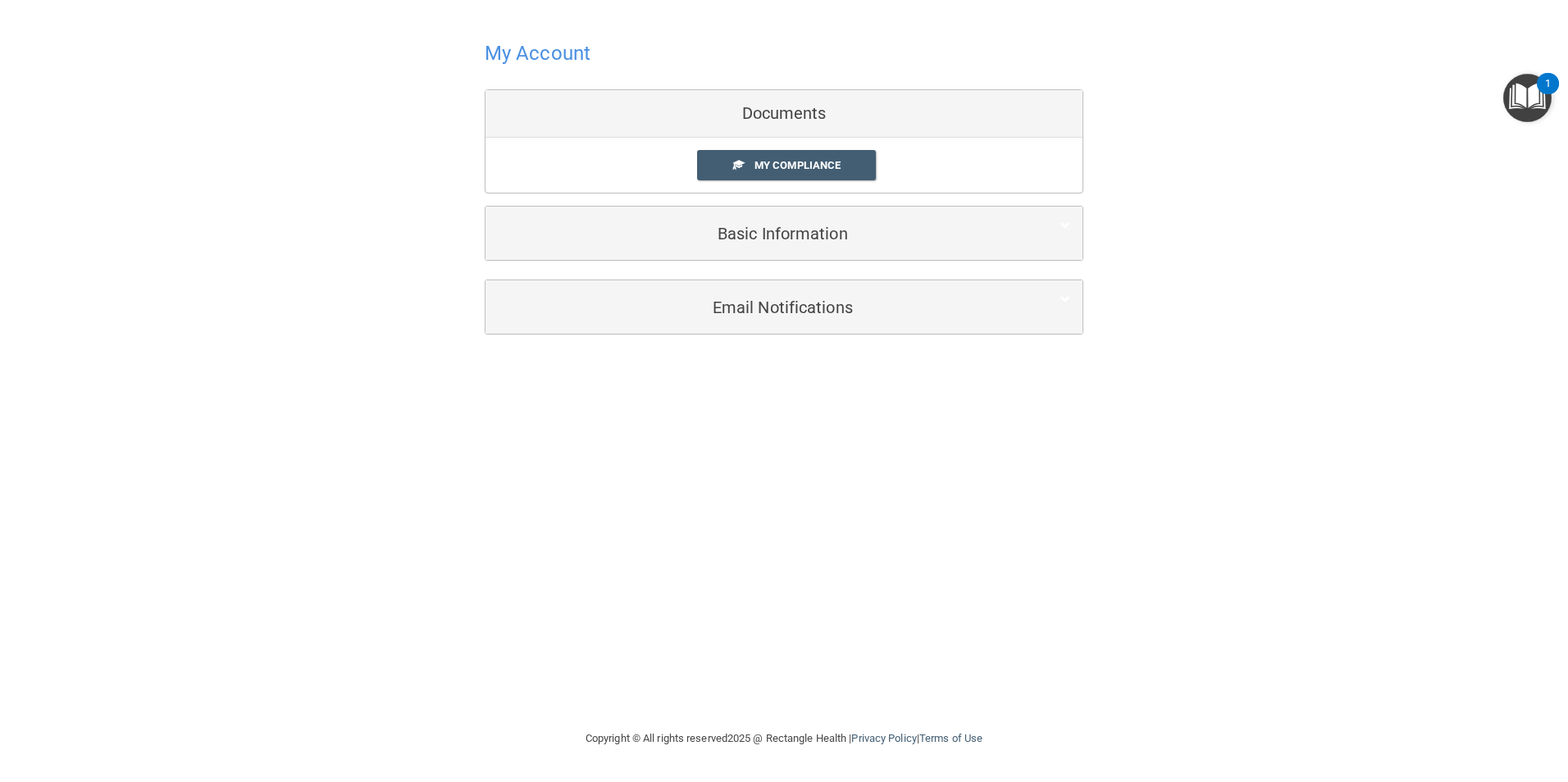
click at [518, 45] on h4 "My Account" at bounding box center [538, 53] width 106 height 21
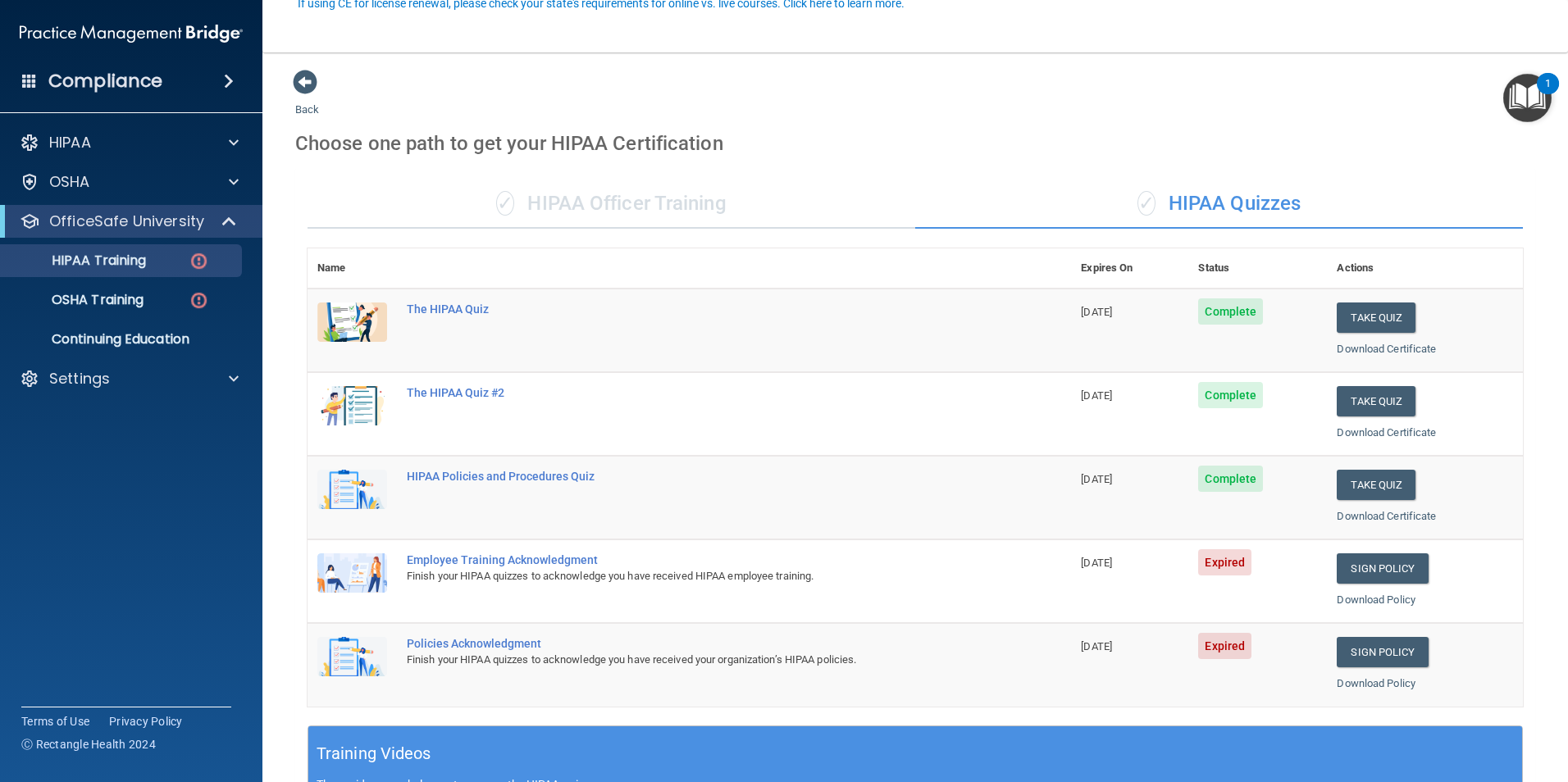
scroll to position [164, 0]
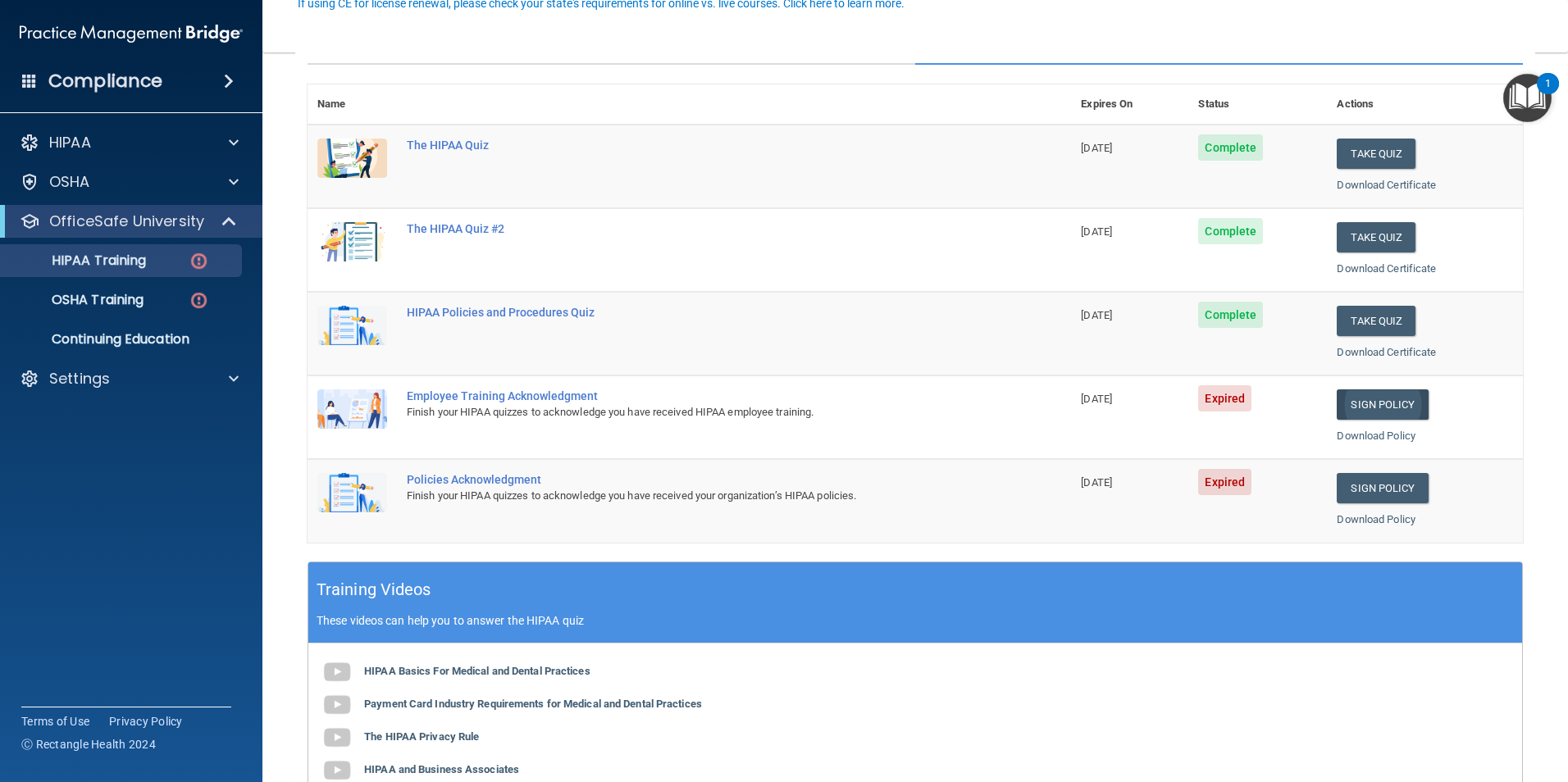
click at [1364, 403] on link "Sign Policy" at bounding box center [1383, 404] width 91 height 30
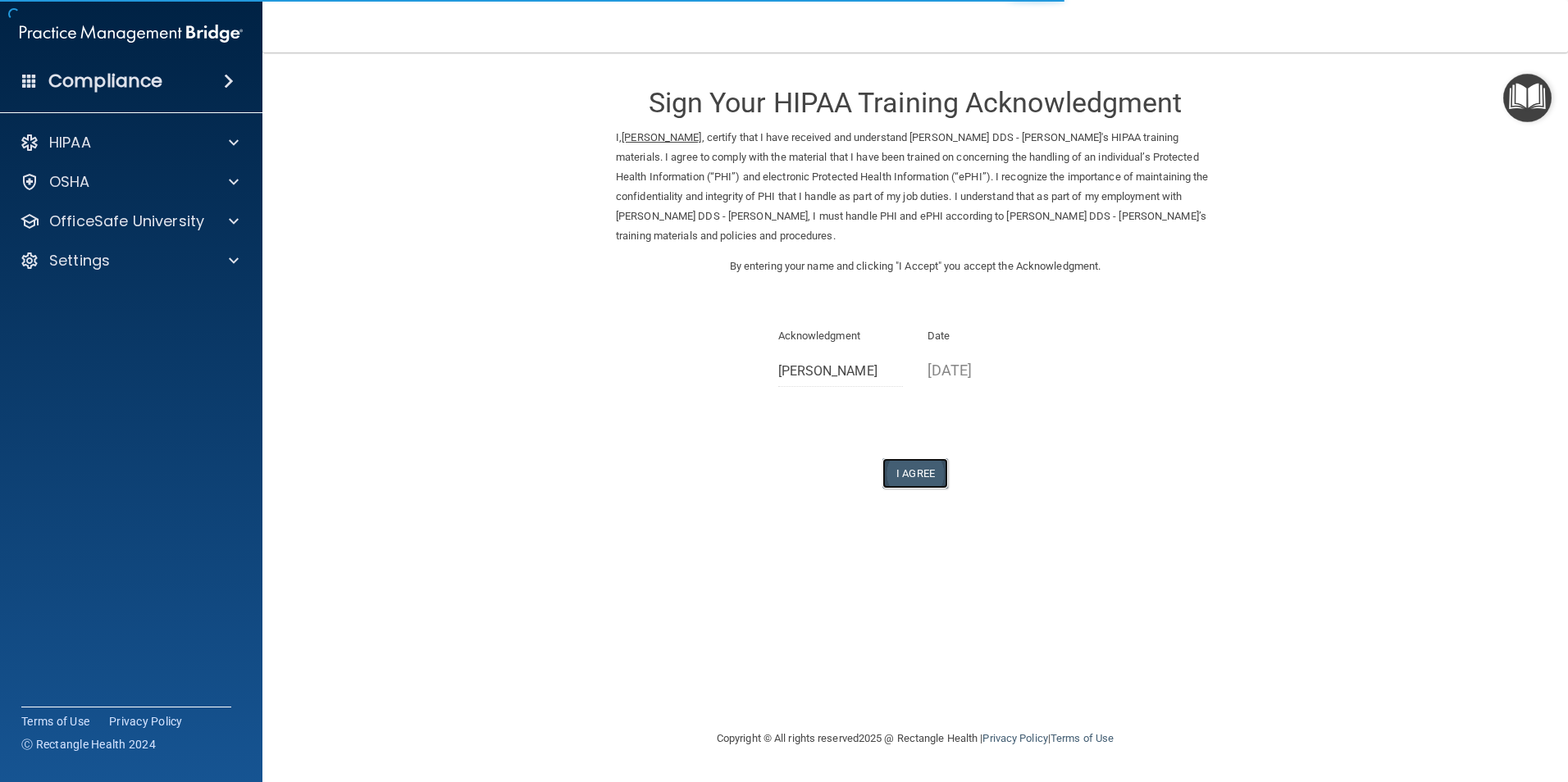
click at [914, 475] on button "I Agree" at bounding box center [915, 473] width 66 height 30
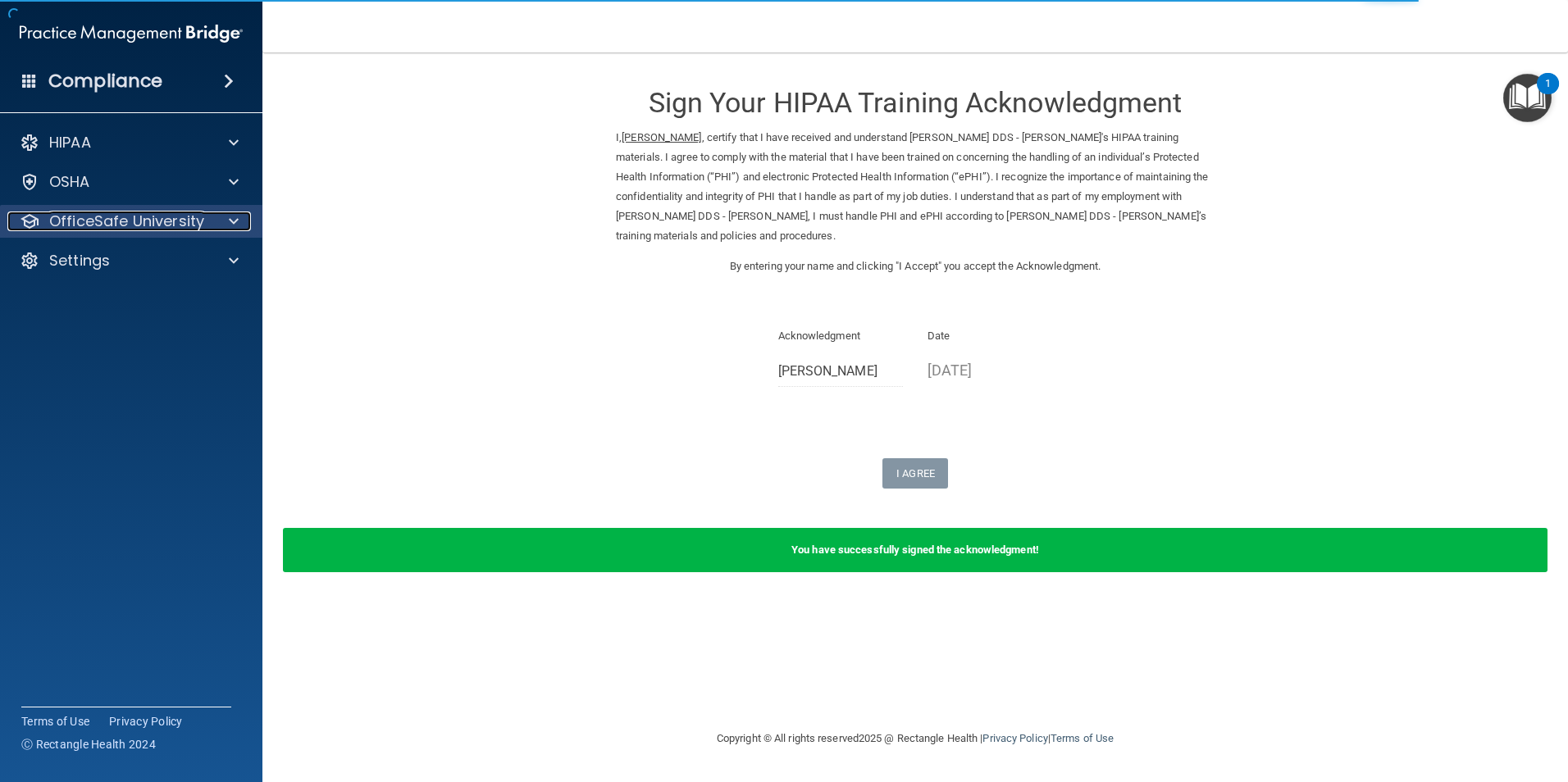
click at [157, 219] on p "OfficeSafe University" at bounding box center [127, 222] width 155 height 20
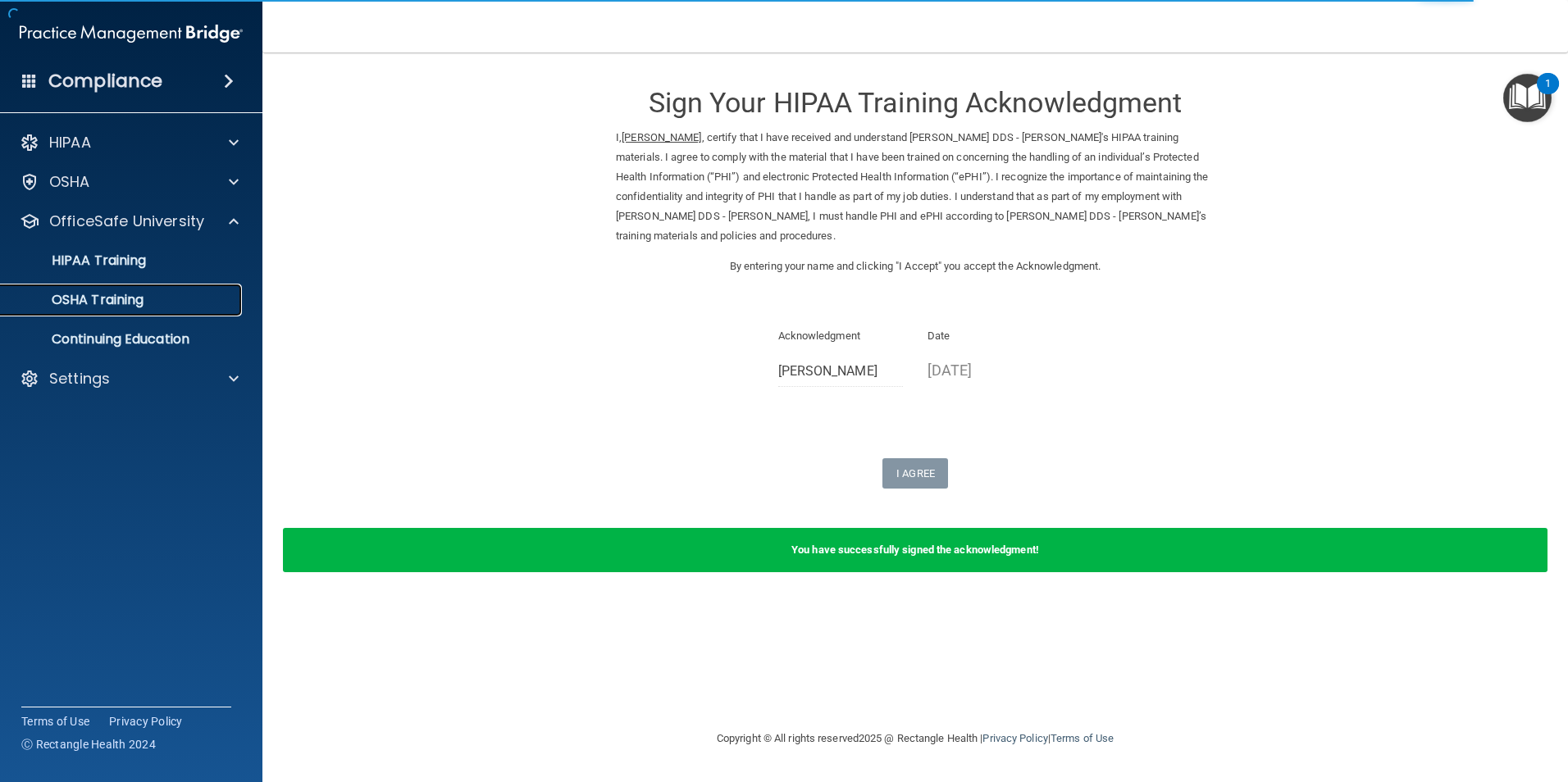
click at [130, 294] on p "OSHA Training" at bounding box center [78, 300] width 133 height 16
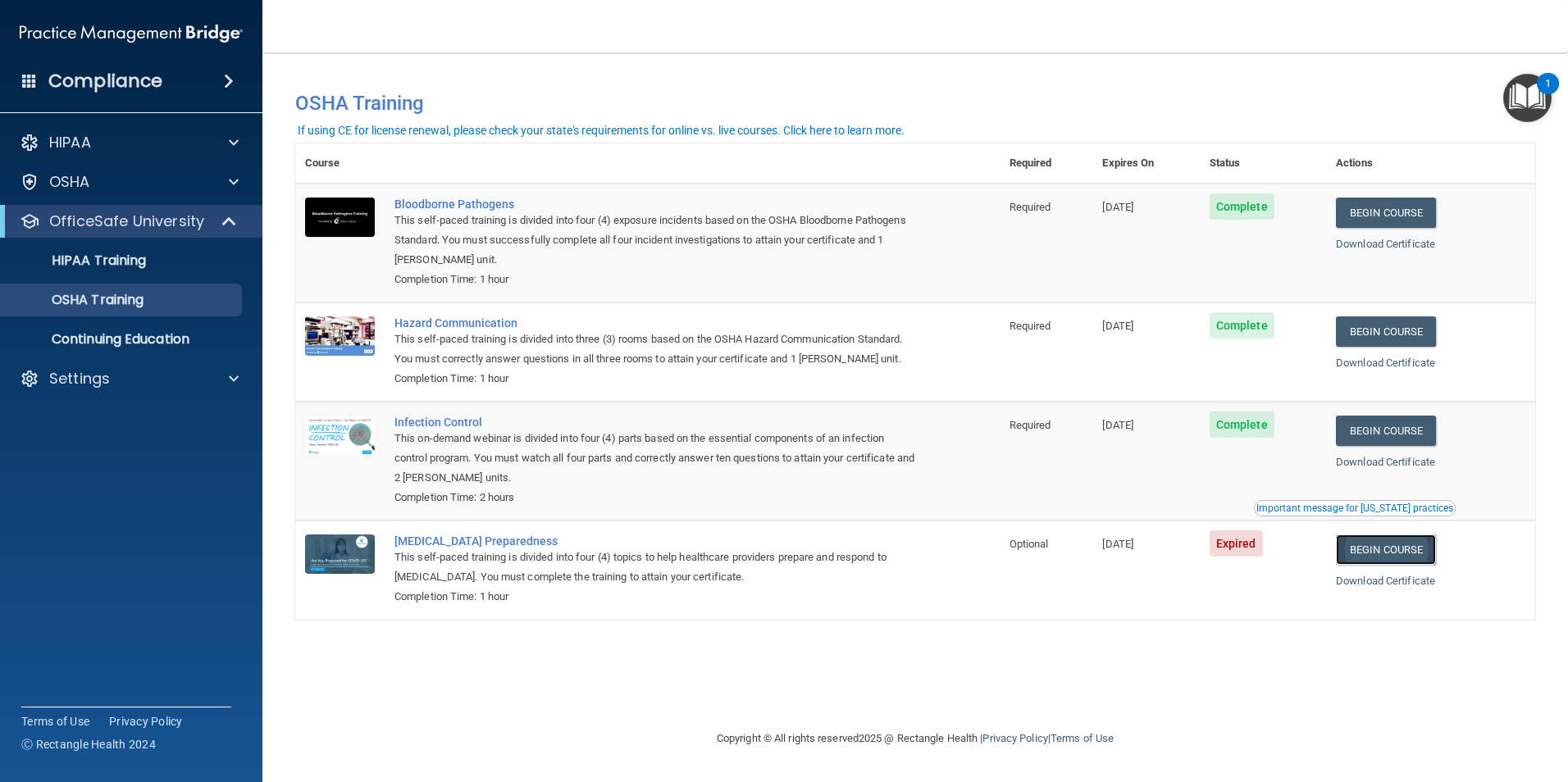
click at [1397, 548] on link "Begin Course" at bounding box center [1386, 549] width 100 height 30
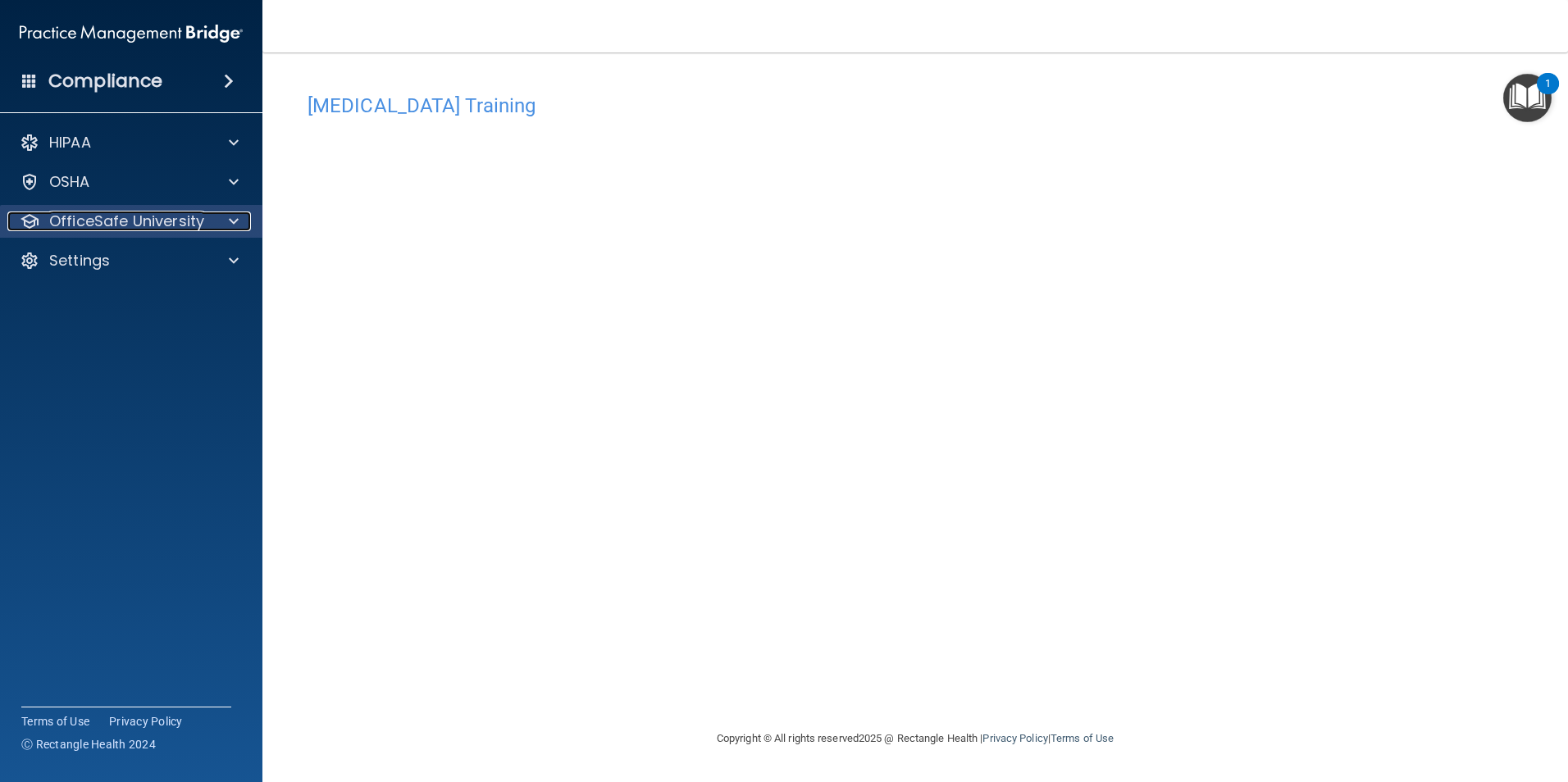
click at [225, 215] on div at bounding box center [231, 222] width 41 height 20
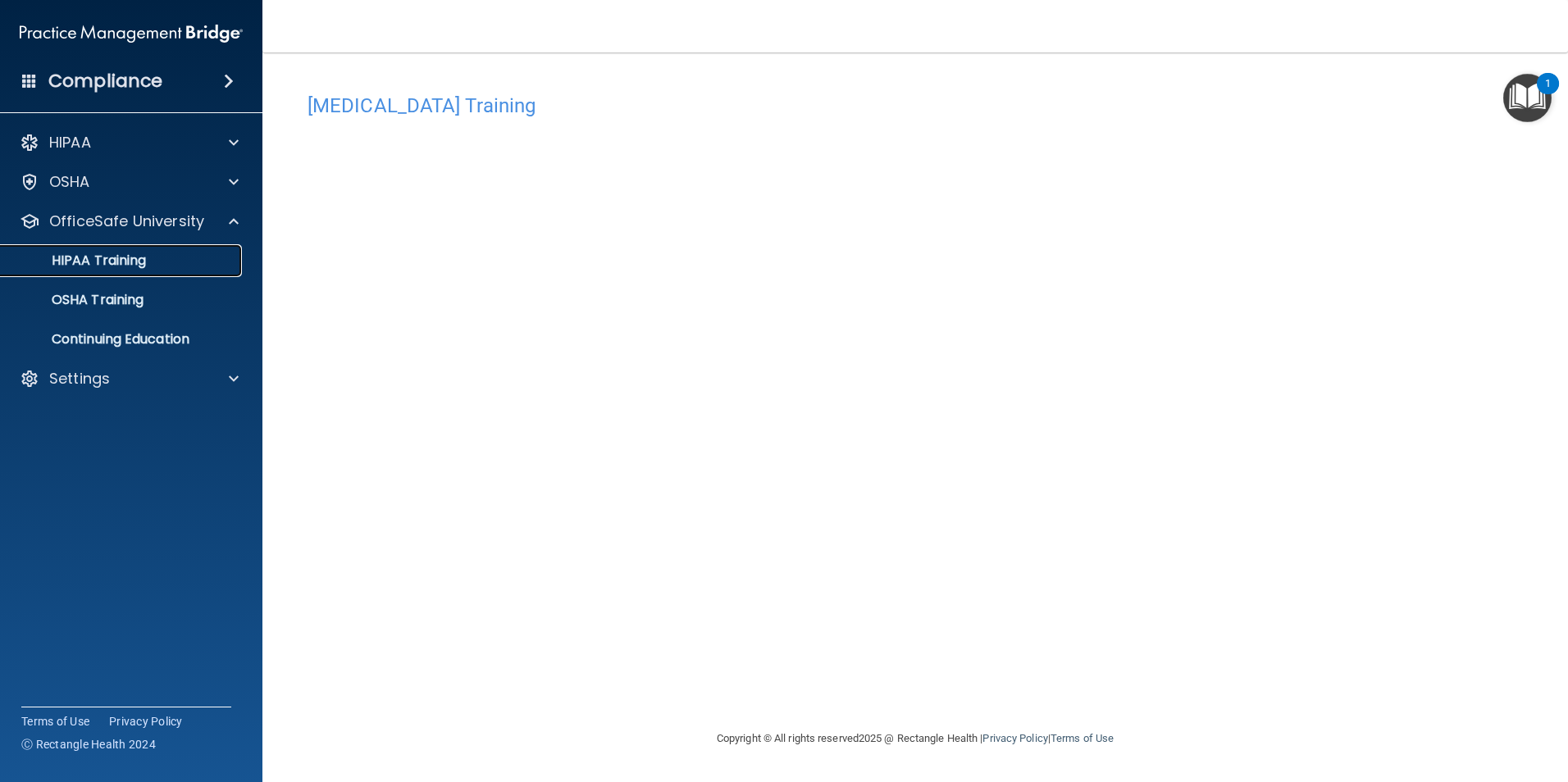
click at [132, 266] on p "HIPAA Training" at bounding box center [78, 261] width 135 height 16
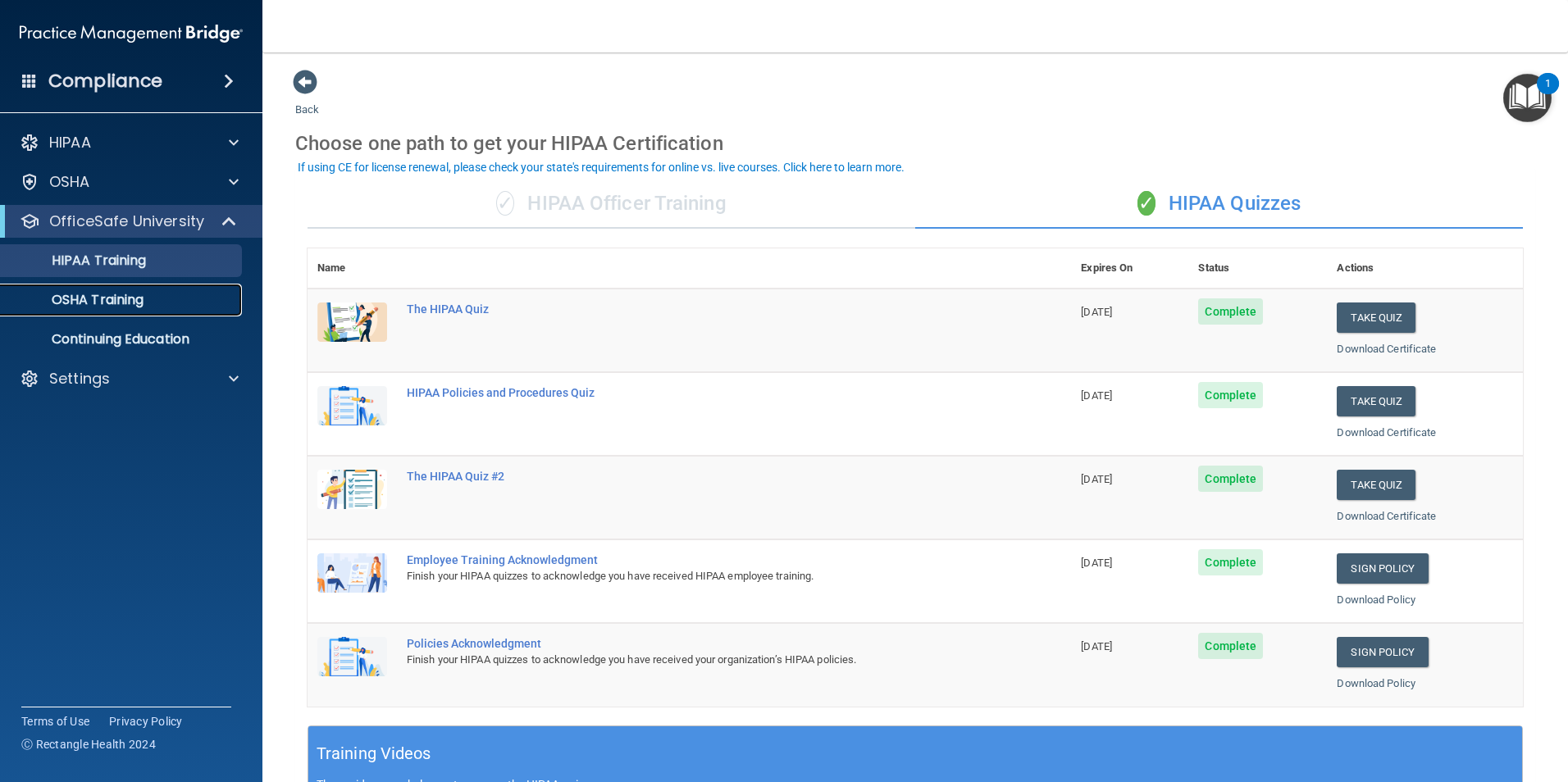
click at [124, 294] on p "OSHA Training" at bounding box center [78, 300] width 133 height 16
